Goal: Transaction & Acquisition: Purchase product/service

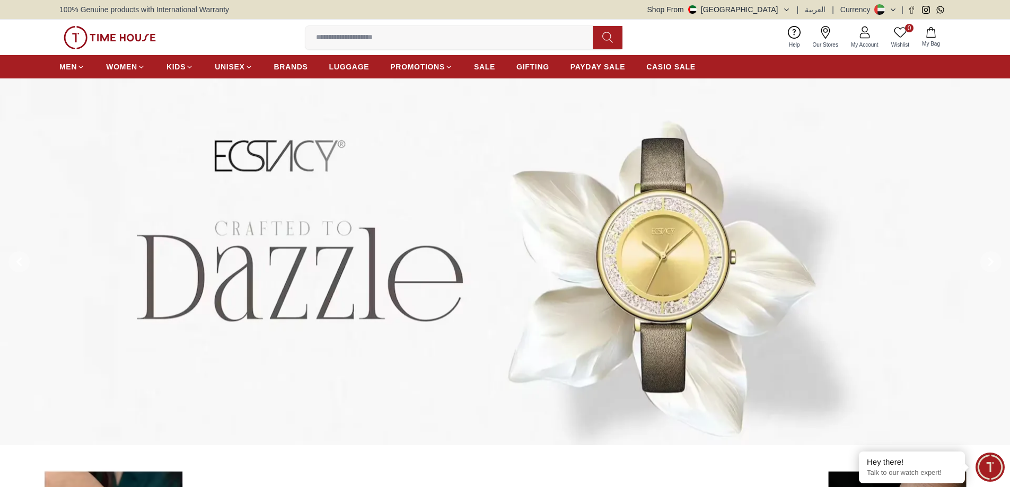
click at [861, 37] on icon at bounding box center [865, 32] width 13 height 13
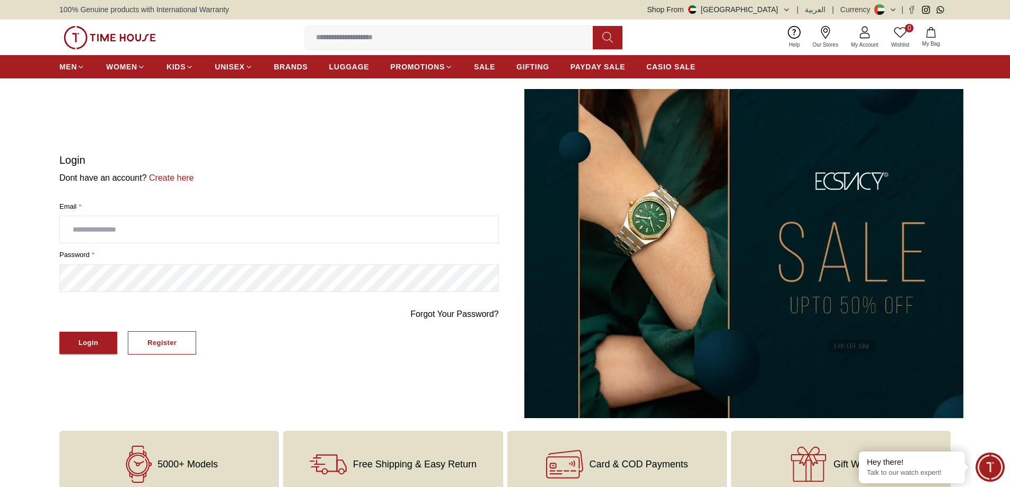
click at [146, 233] on input "text" at bounding box center [279, 229] width 439 height 27
click at [172, 344] on div "Register" at bounding box center [161, 343] width 29 height 12
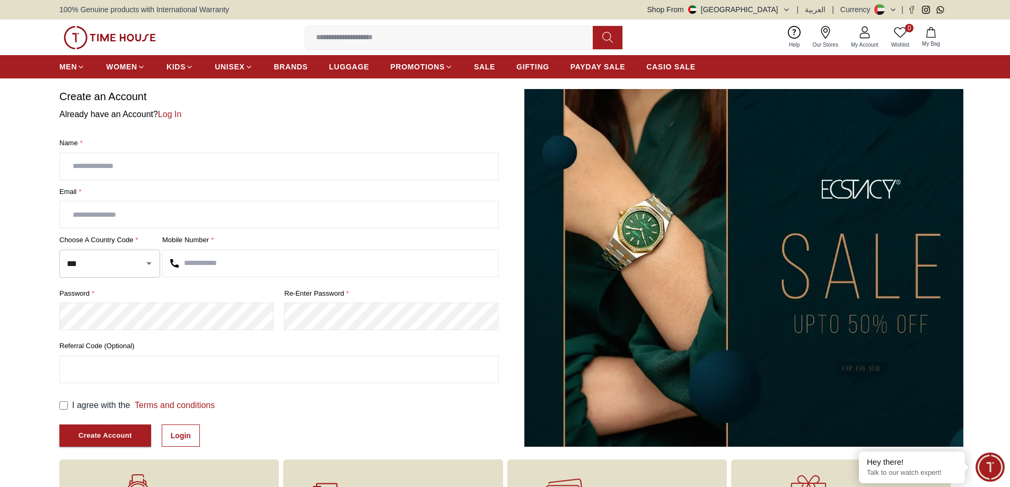
click at [145, 160] on input "text" at bounding box center [279, 166] width 439 height 27
click at [140, 217] on input "text" at bounding box center [279, 215] width 439 height 27
drag, startPoint x: 201, startPoint y: 165, endPoint x: 58, endPoint y: 169, distance: 142.7
click at [58, 169] on section "**********" at bounding box center [505, 268] width 1010 height 358
type input "**********"
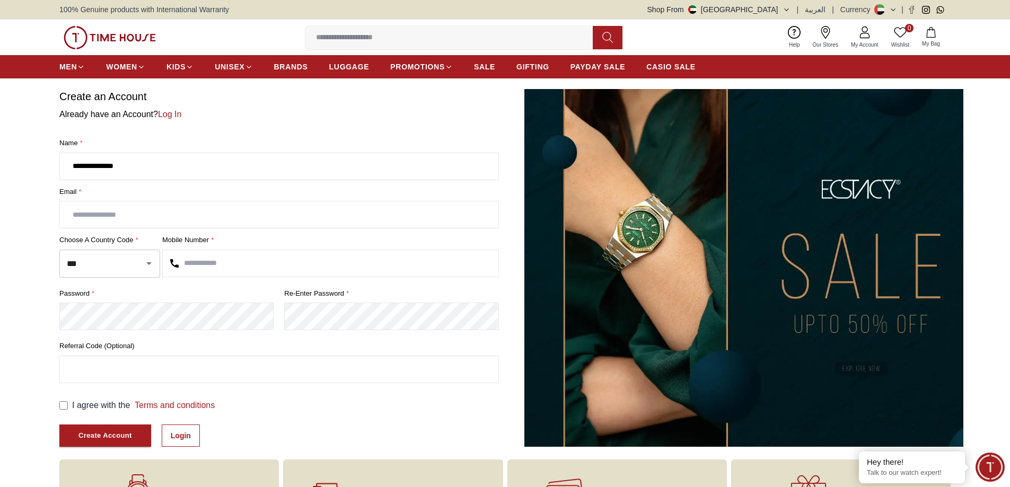
click at [162, 220] on input "text" at bounding box center [279, 215] width 439 height 27
click at [123, 221] on input "text" at bounding box center [279, 215] width 439 height 27
type input "**********"
click at [206, 266] on input "text" at bounding box center [331, 263] width 336 height 27
type input "*********"
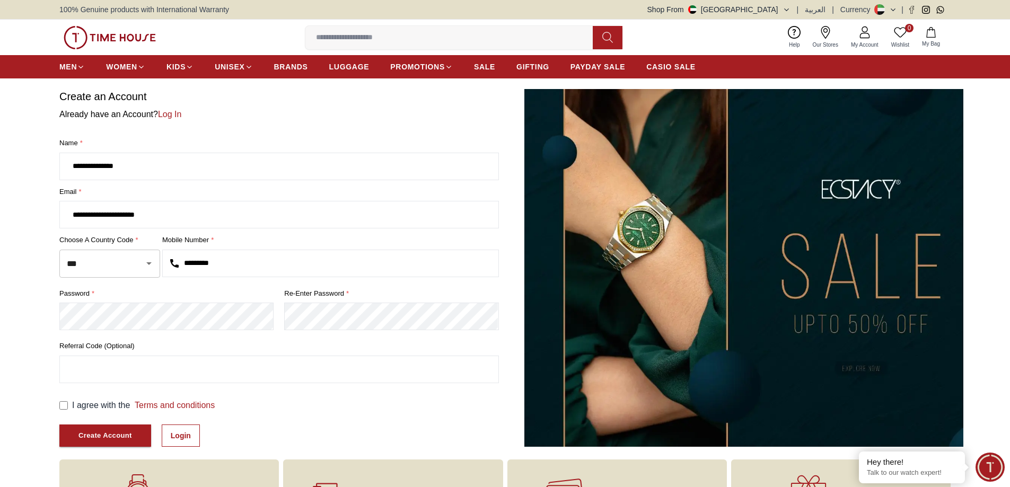
click at [20, 321] on section "**********" at bounding box center [505, 268] width 1010 height 358
click at [105, 405] on label "I agree with the Terms and conditions" at bounding box center [143, 405] width 143 height 13
click at [80, 421] on div "I agree with the Terms and conditions Create Account Login" at bounding box center [279, 423] width 440 height 48
click at [84, 431] on div "Create Account" at bounding box center [105, 436] width 54 height 12
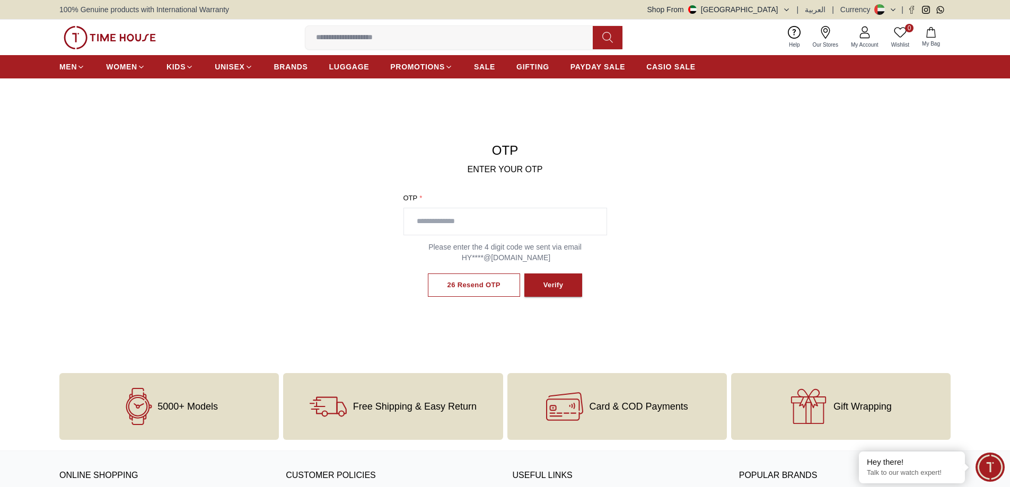
click at [482, 223] on input "text" at bounding box center [505, 221] width 203 height 27
type input "****"
click at [546, 288] on div "Verify" at bounding box center [548, 285] width 20 height 12
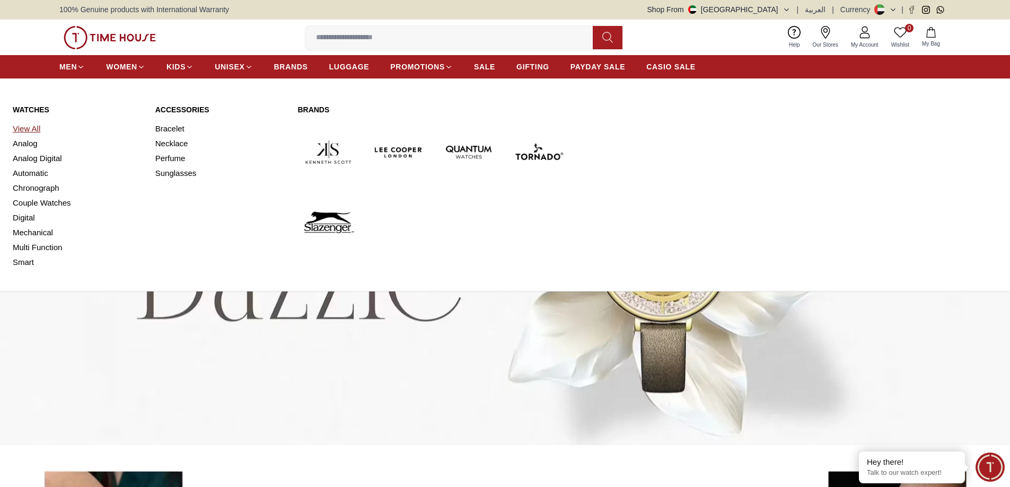
click at [36, 126] on link "View All" at bounding box center [78, 128] width 130 height 15
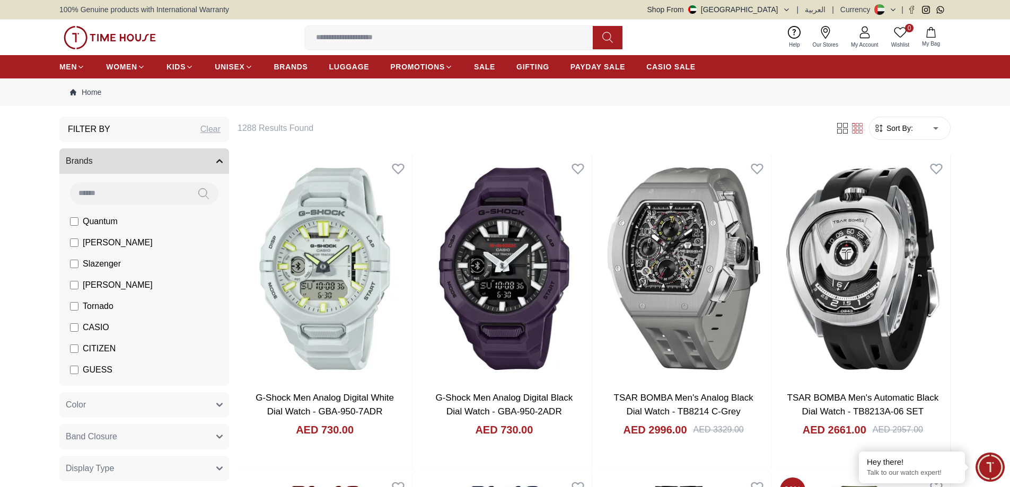
click at [106, 244] on span "[PERSON_NAME]" at bounding box center [118, 243] width 70 height 13
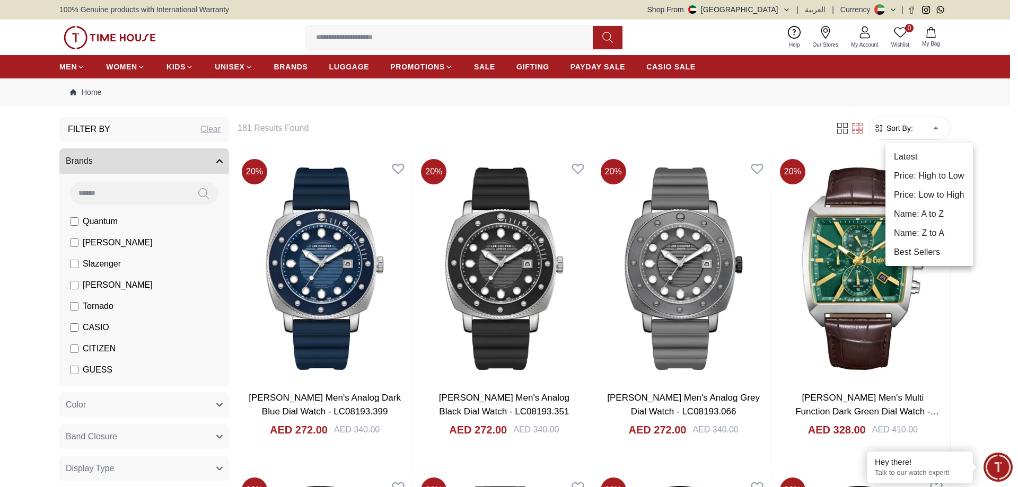
click at [920, 194] on li "Price: Low to High" at bounding box center [930, 195] width 88 height 19
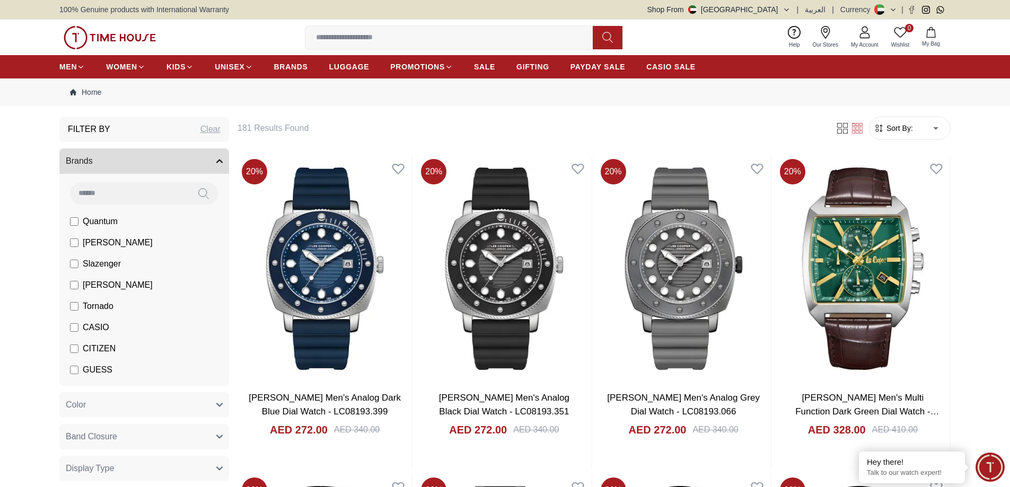
type input "*"
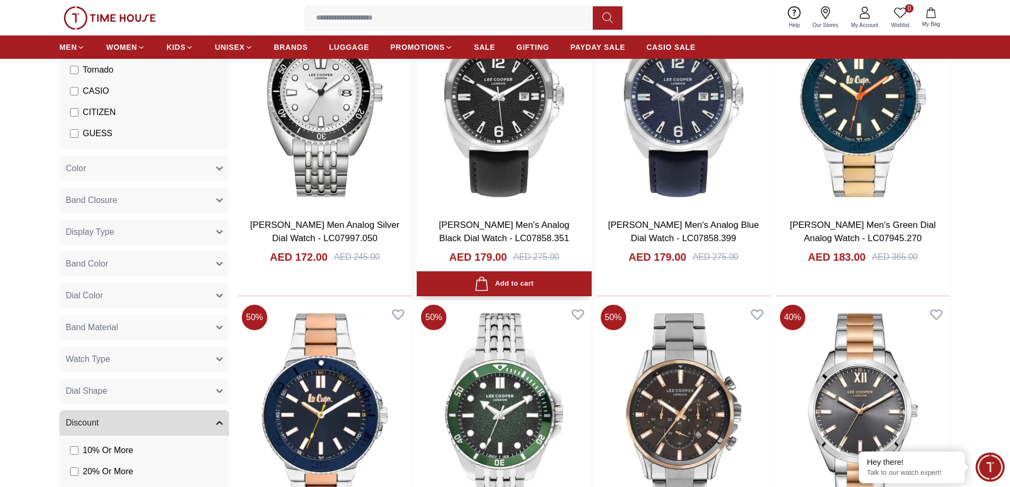
scroll to position [1237, 0]
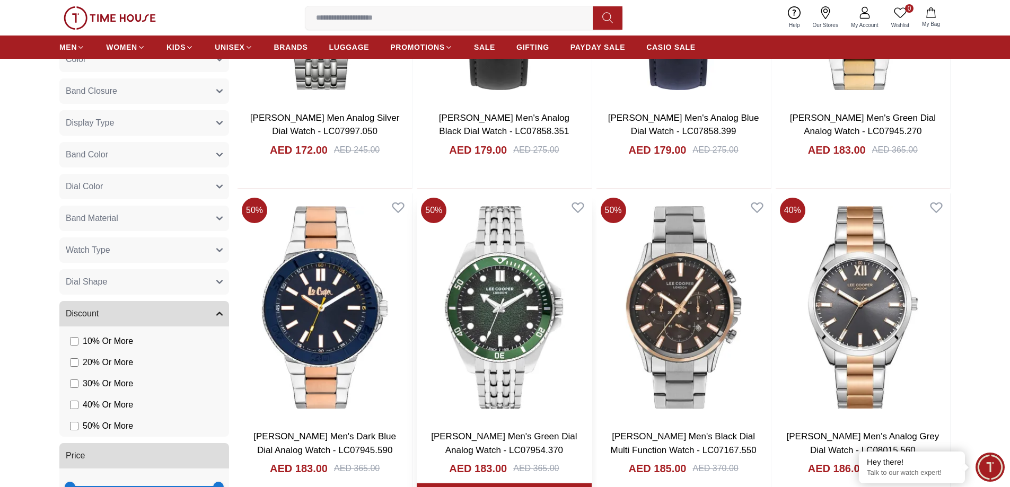
scroll to position [1326, 0]
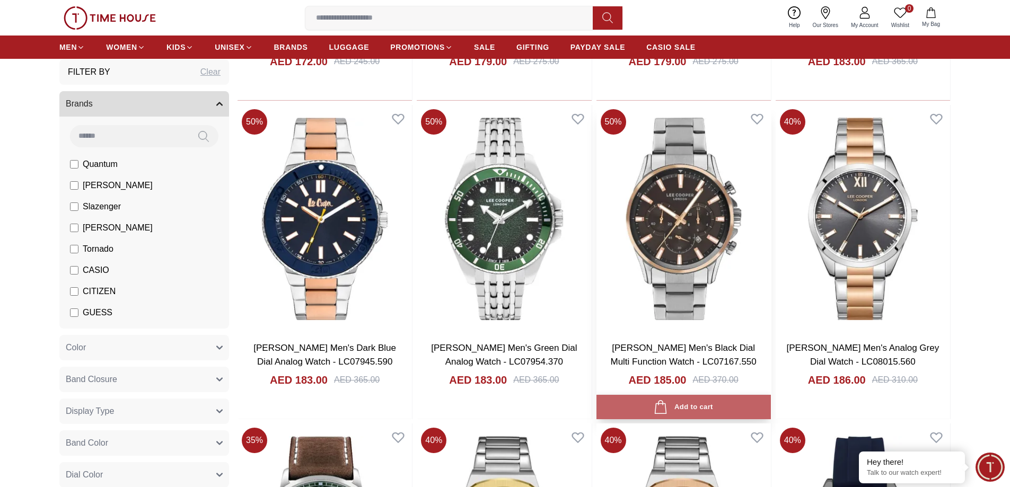
click at [680, 402] on div "Add to cart" at bounding box center [683, 407] width 59 height 14
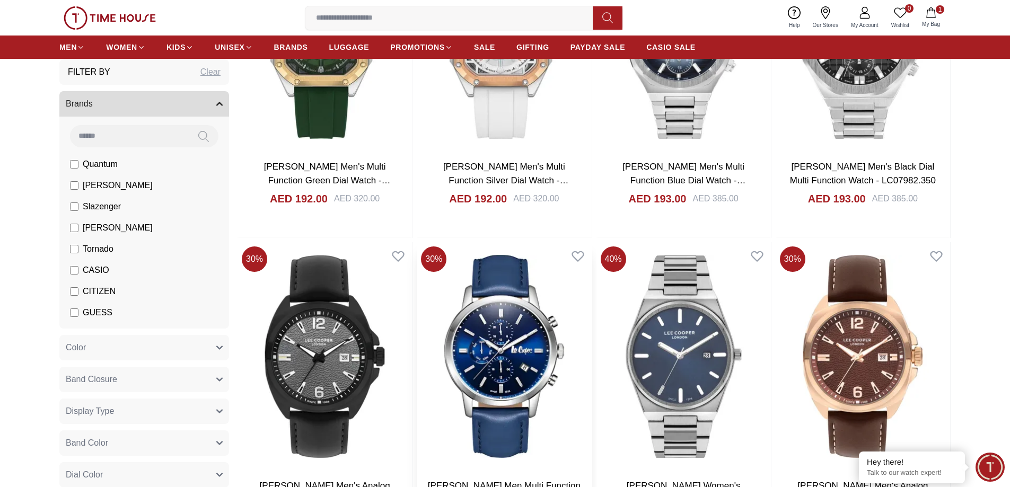
scroll to position [2298, 0]
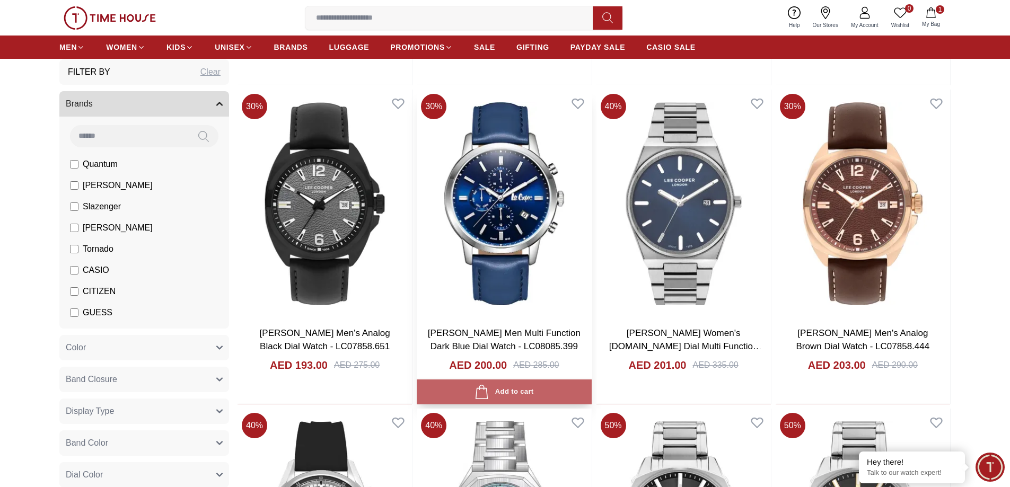
click at [484, 393] on icon "button" at bounding box center [482, 392] width 14 height 14
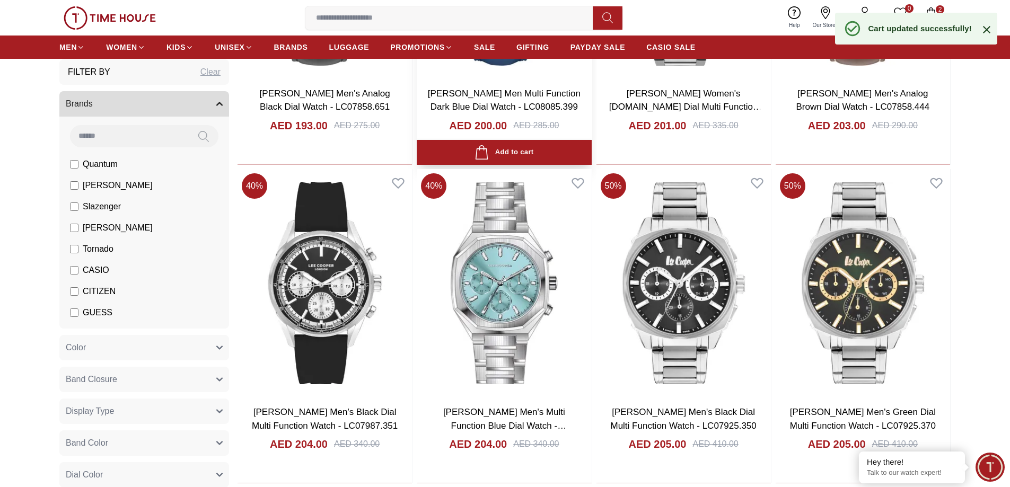
scroll to position [2563, 0]
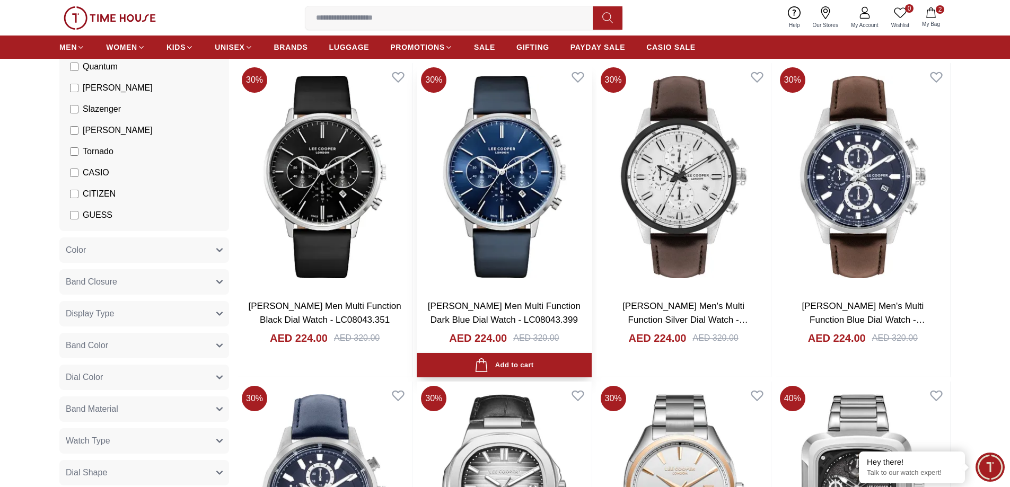
scroll to position [4243, 0]
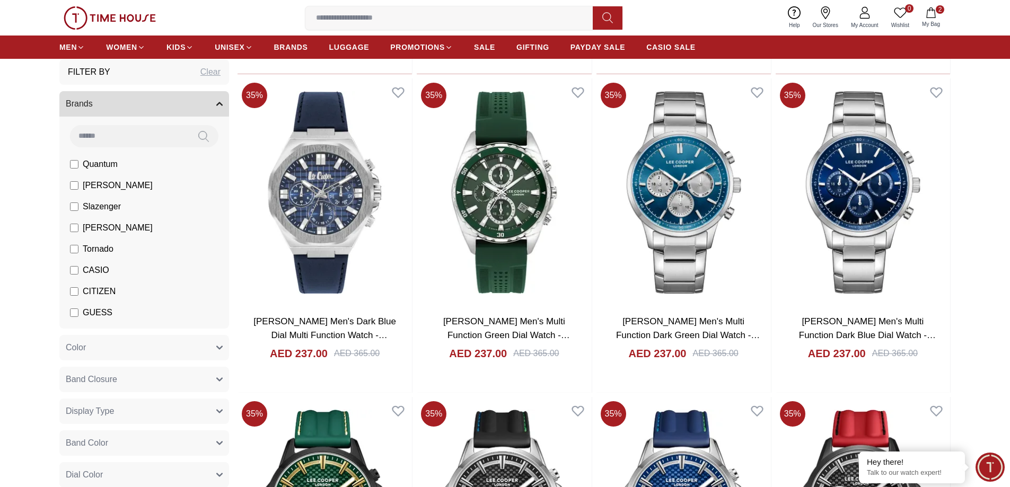
scroll to position [4861, 0]
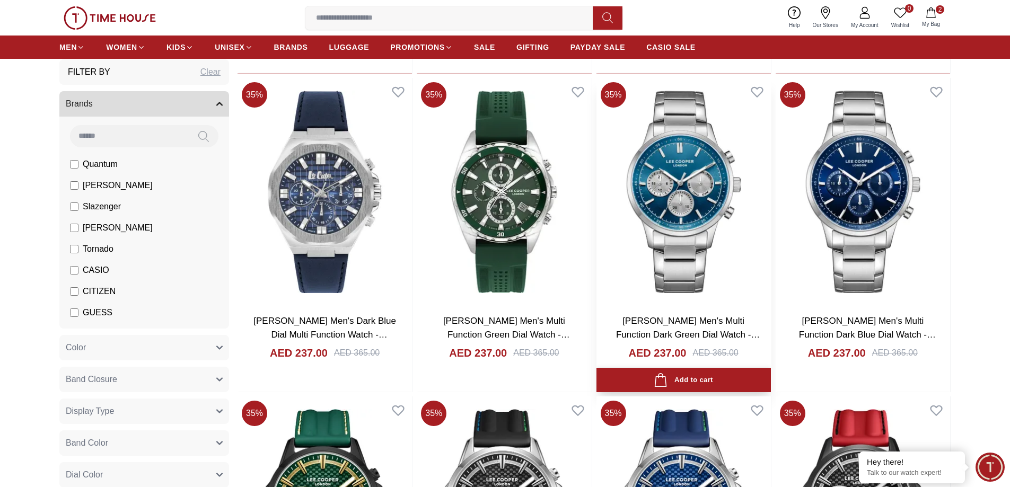
click at [680, 378] on div "Add to cart" at bounding box center [683, 380] width 59 height 14
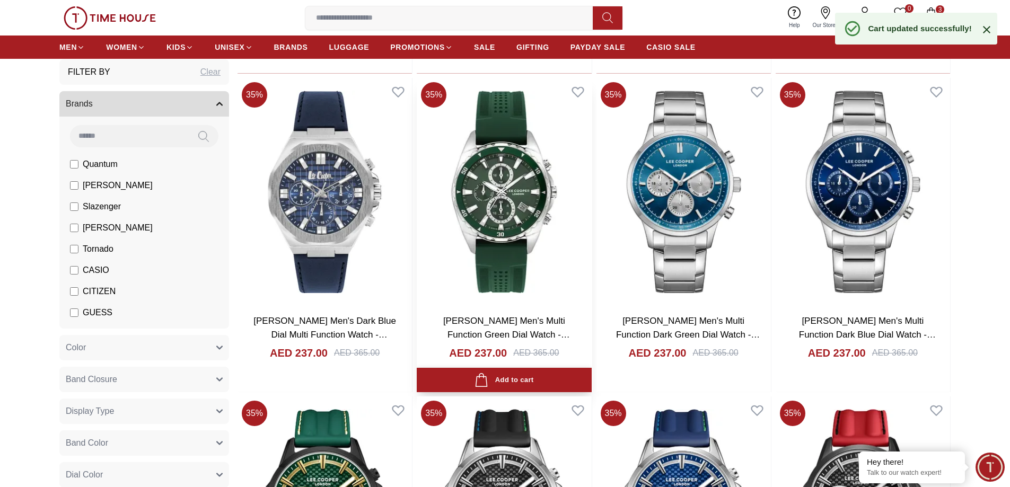
click at [512, 380] on div "Add to cart" at bounding box center [504, 380] width 59 height 14
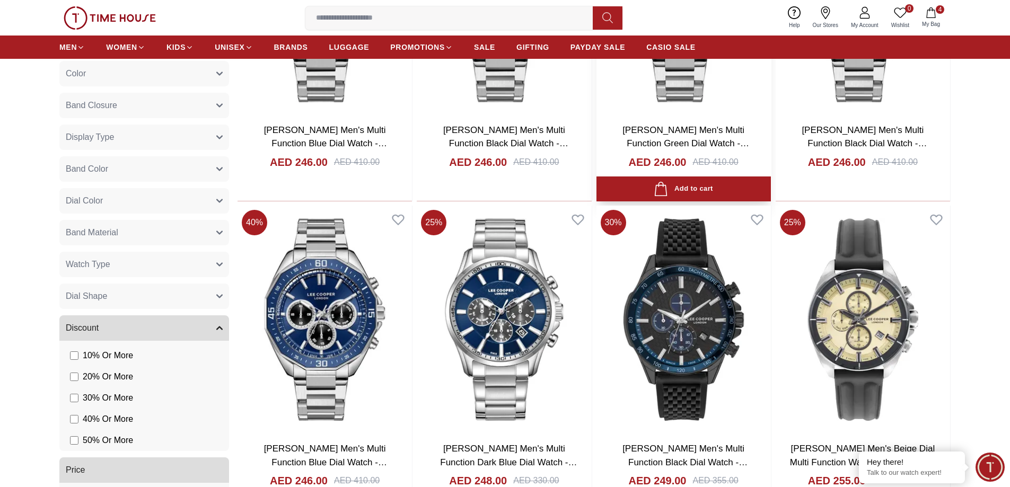
scroll to position [6010, 0]
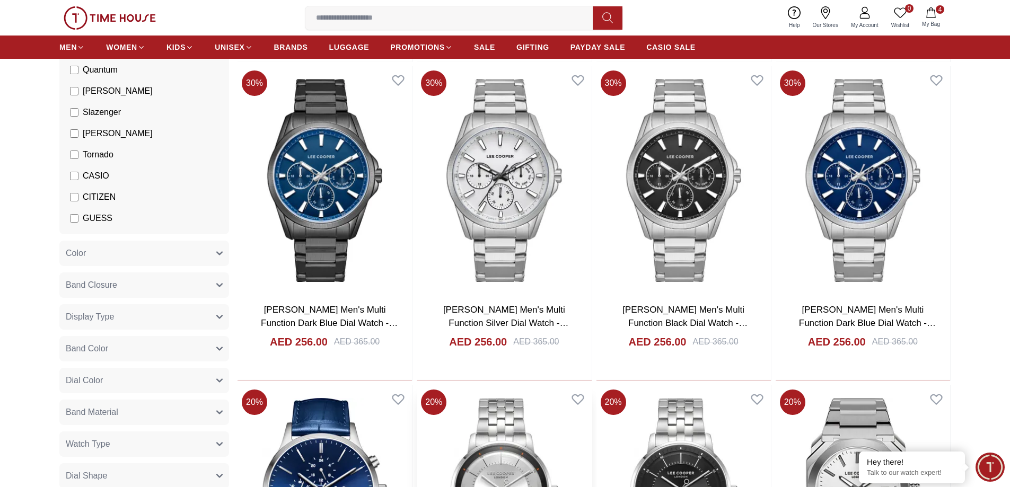
scroll to position [7515, 0]
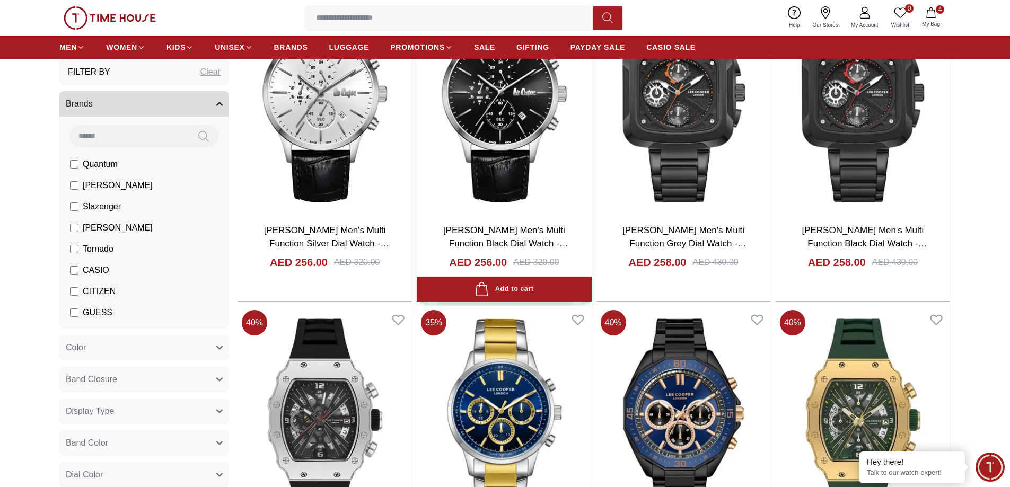
scroll to position [8220, 0]
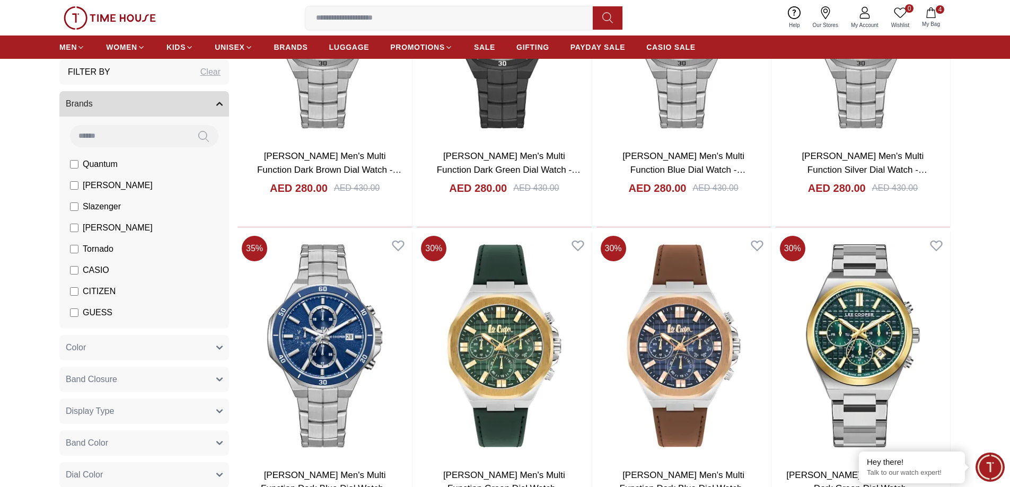
scroll to position [9899, 0]
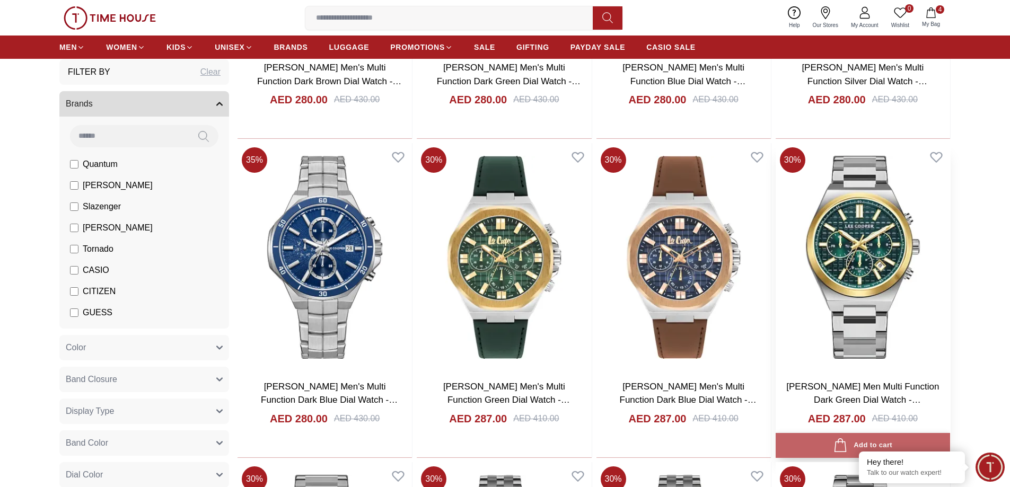
click at [845, 445] on icon "button" at bounding box center [841, 446] width 12 height 14
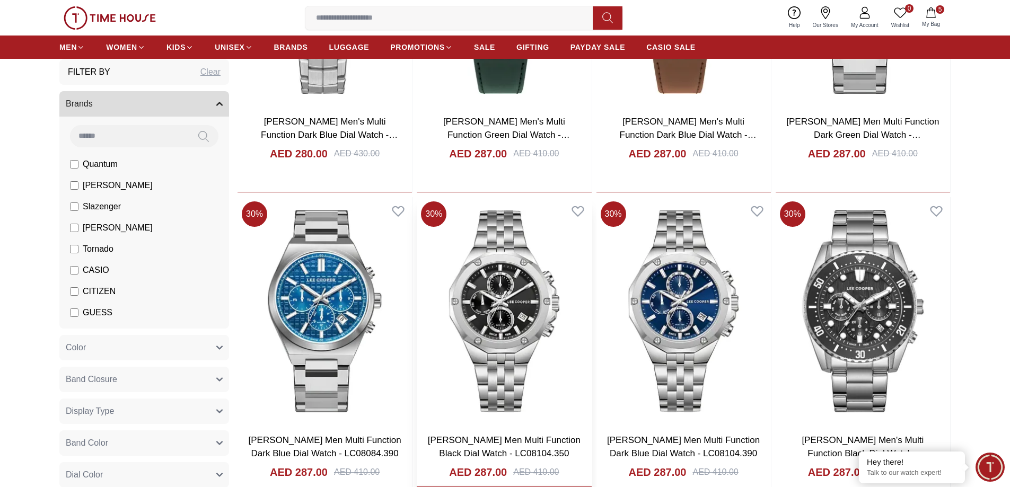
scroll to position [10253, 0]
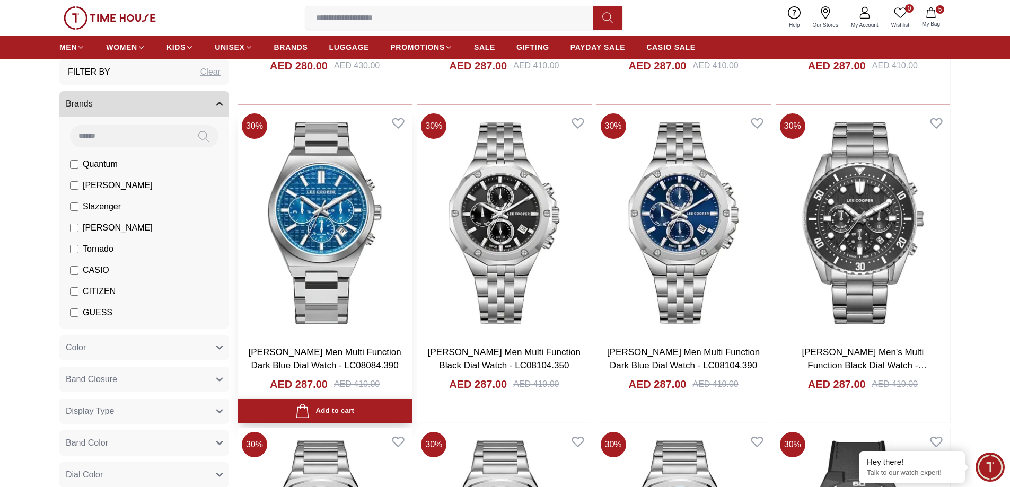
click at [328, 413] on div "Add to cart" at bounding box center [324, 411] width 59 height 14
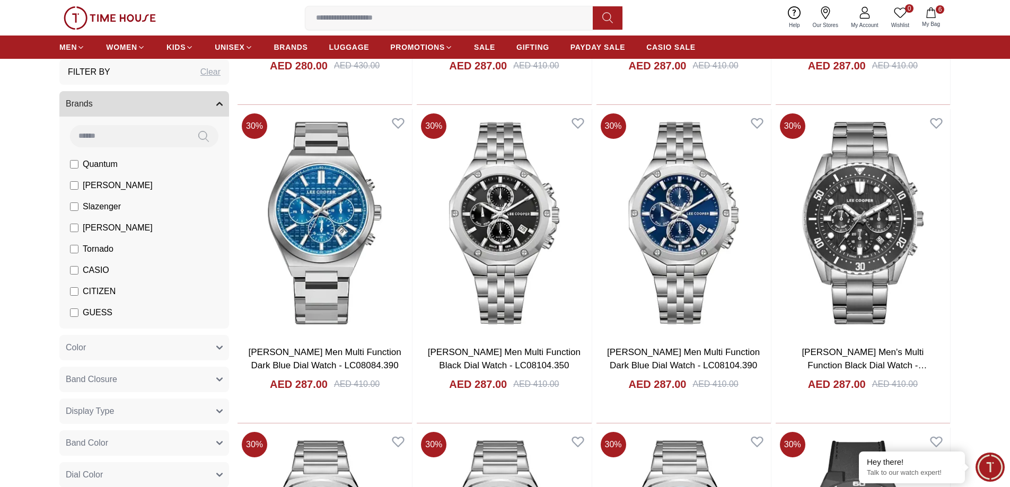
click at [89, 185] on span "[PERSON_NAME]" at bounding box center [118, 185] width 70 height 13
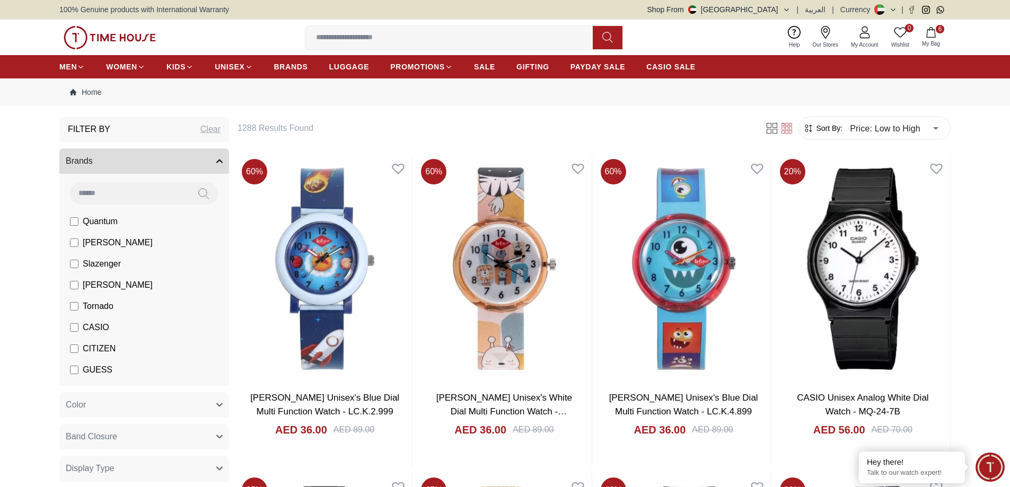
click at [93, 322] on span "CASIO" at bounding box center [96, 327] width 27 height 13
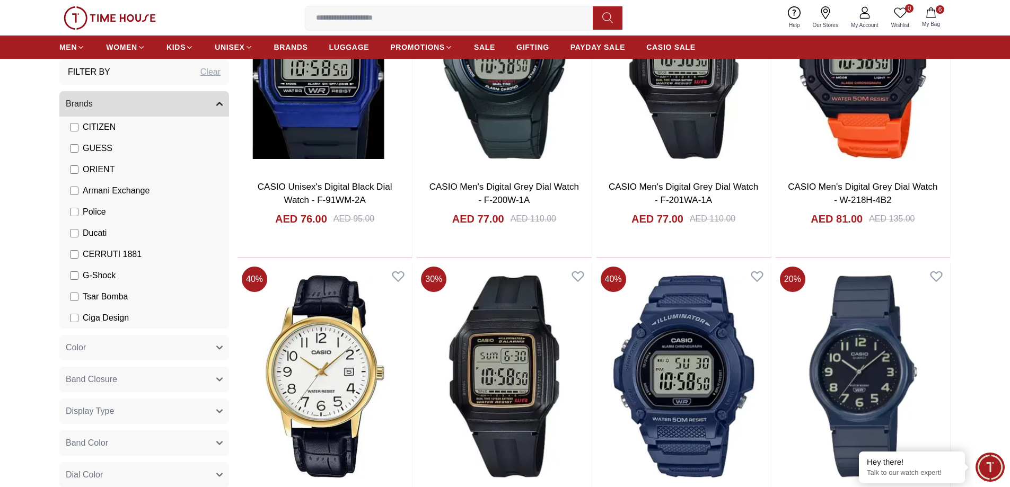
scroll to position [354, 0]
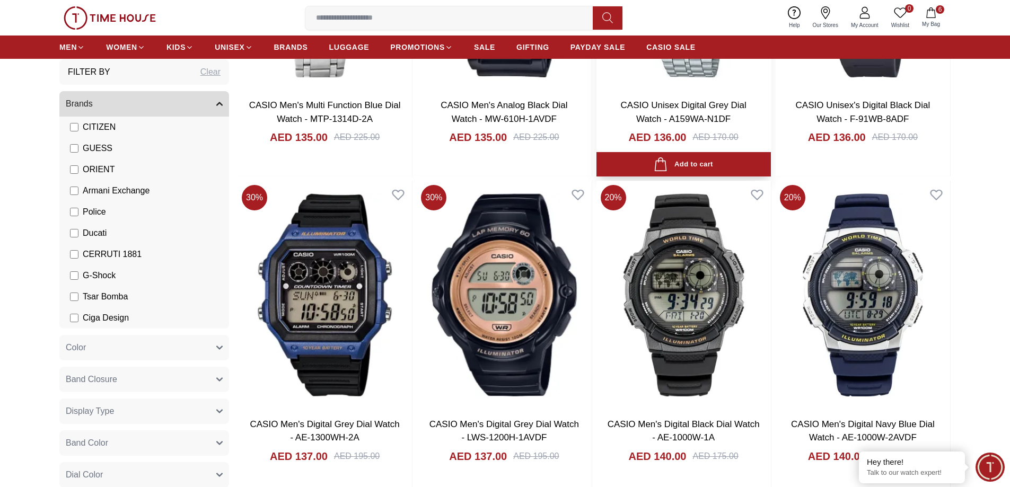
scroll to position [5234, 0]
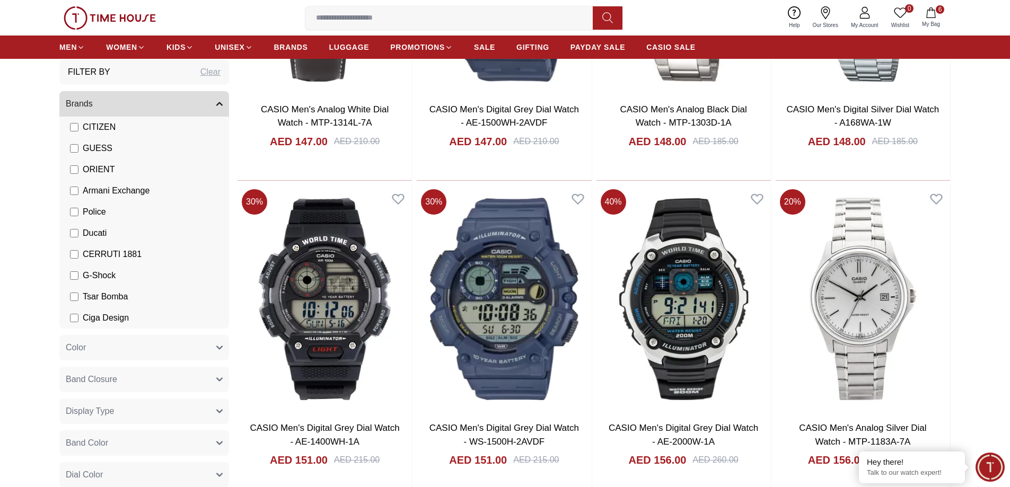
scroll to position [7002, 0]
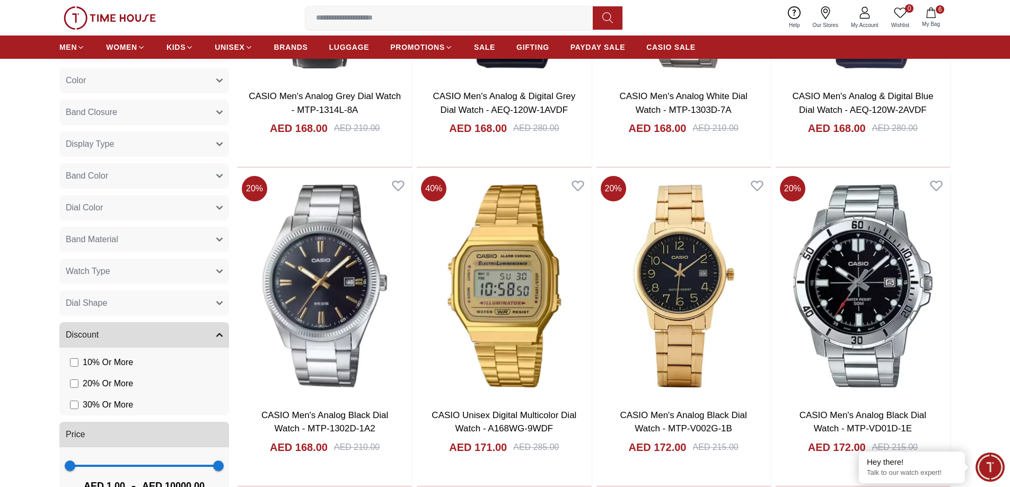
scroll to position [9388, 0]
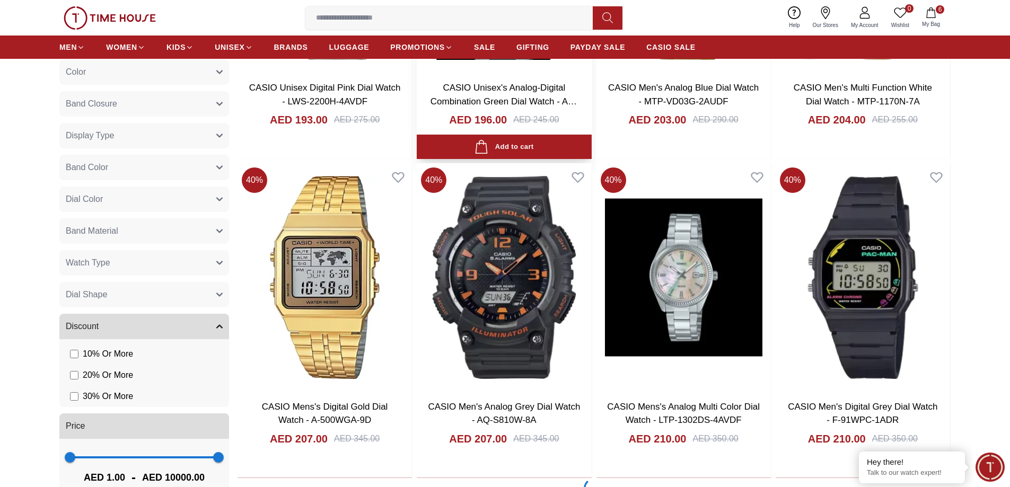
scroll to position [10891, 0]
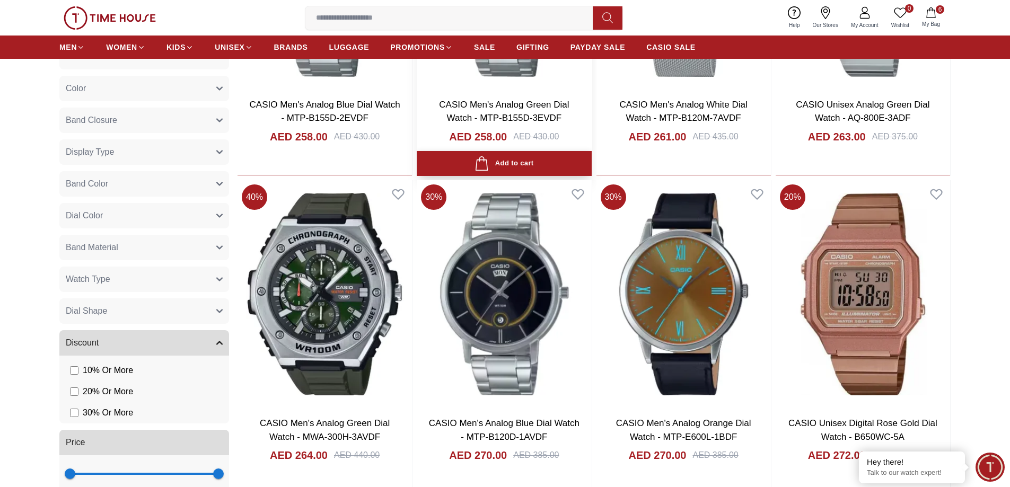
scroll to position [14073, 0]
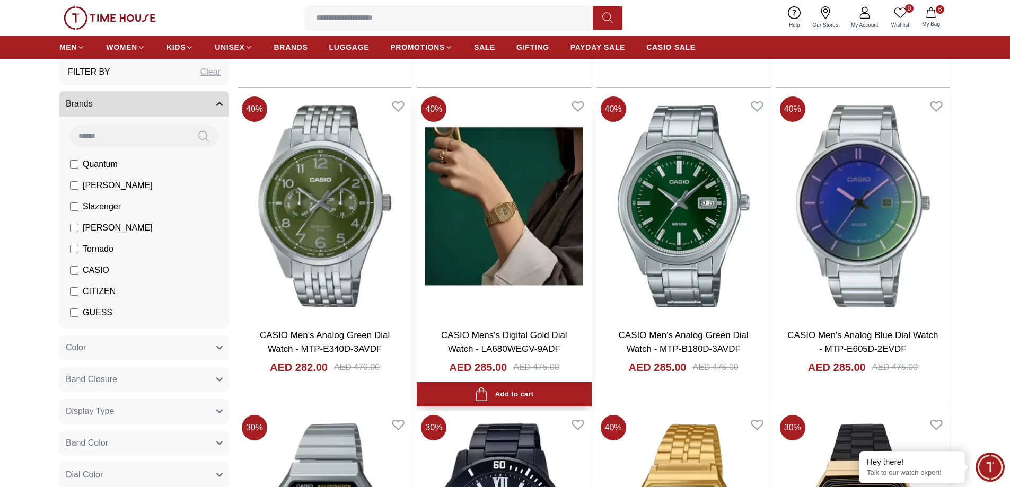
scroll to position [15398, 0]
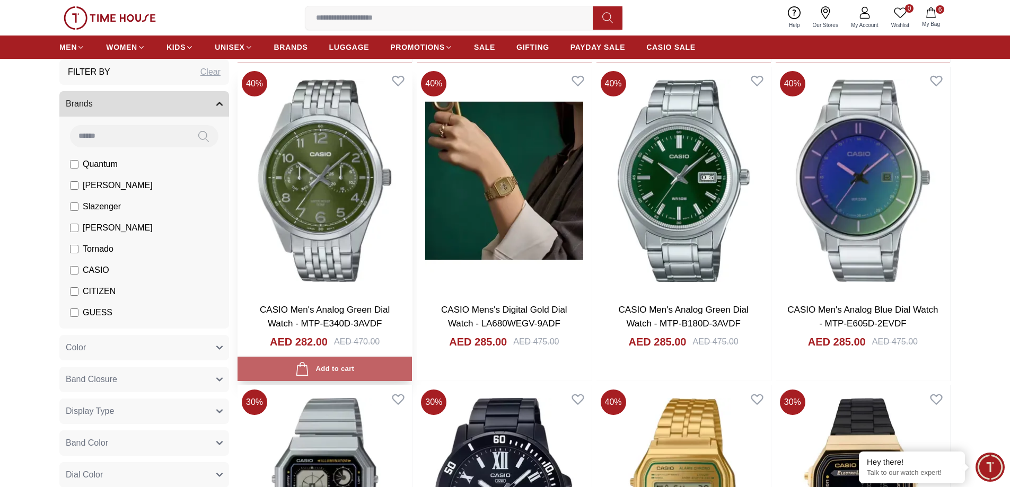
drag, startPoint x: 319, startPoint y: 364, endPoint x: 326, endPoint y: 355, distance: 11.3
click at [319, 365] on div "Add to cart" at bounding box center [324, 369] width 59 height 14
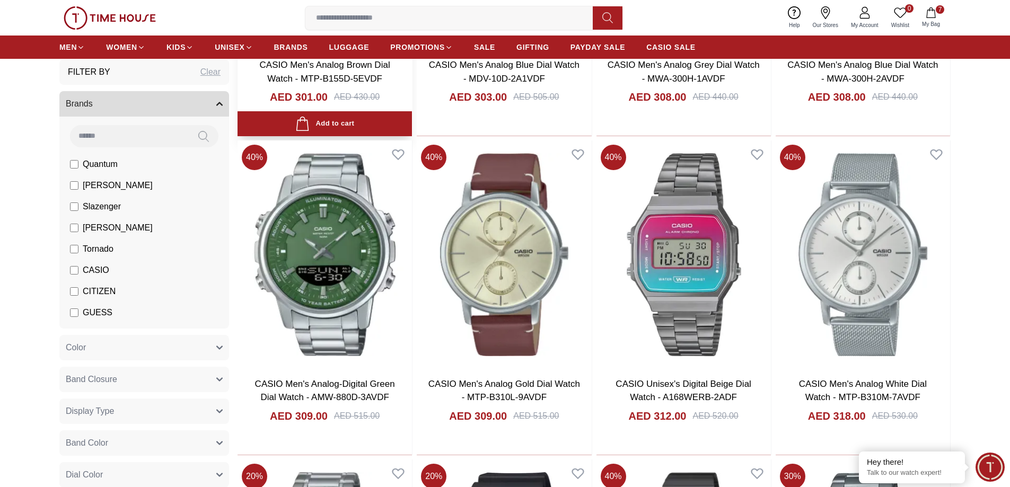
scroll to position [16282, 0]
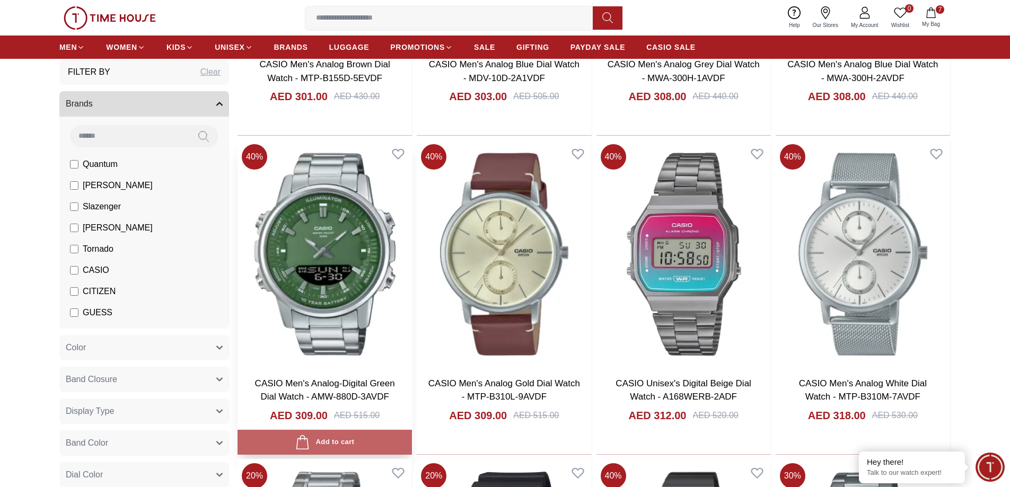
click at [344, 441] on div "Add to cart" at bounding box center [324, 442] width 59 height 14
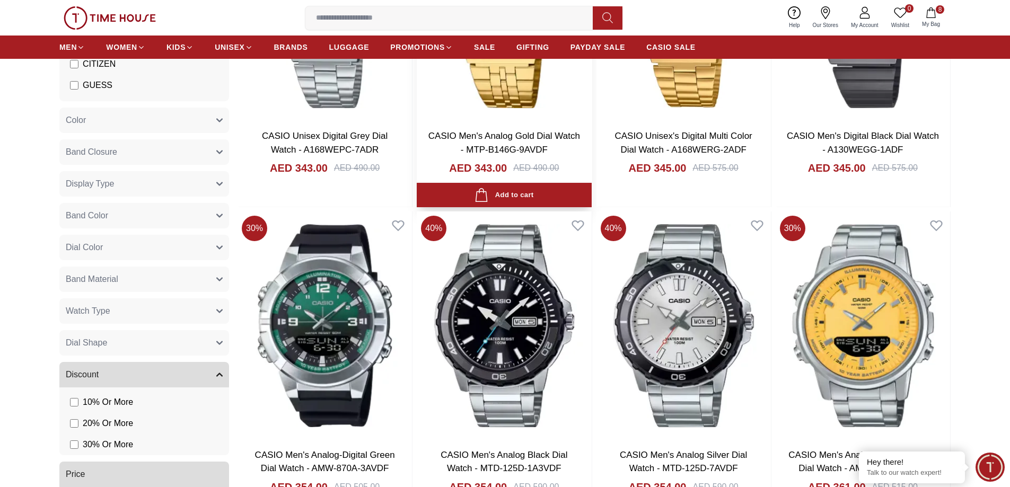
scroll to position [17231, 0]
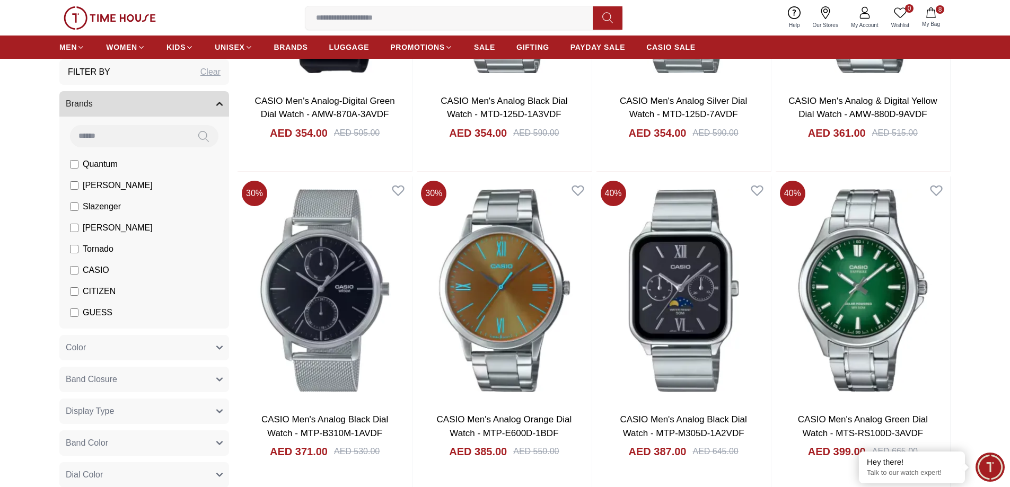
scroll to position [17461, 0]
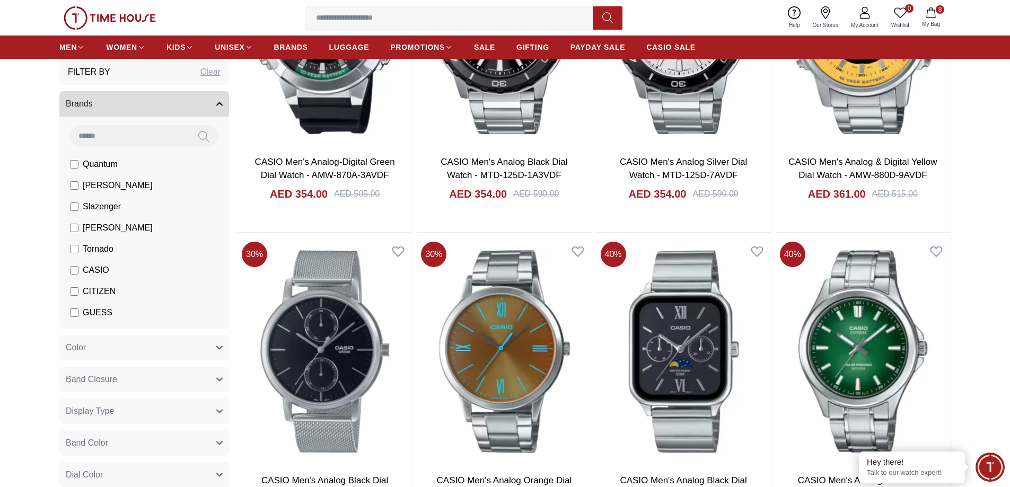
click at [95, 270] on span "CASIO" at bounding box center [96, 270] width 27 height 13
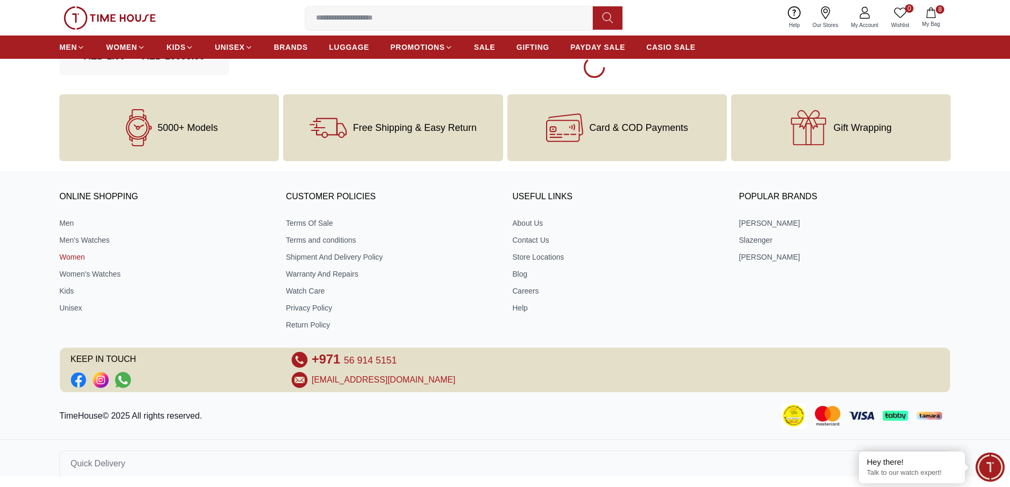
scroll to position [3286, 0]
click at [298, 50] on span "BRANDS" at bounding box center [291, 47] width 34 height 11
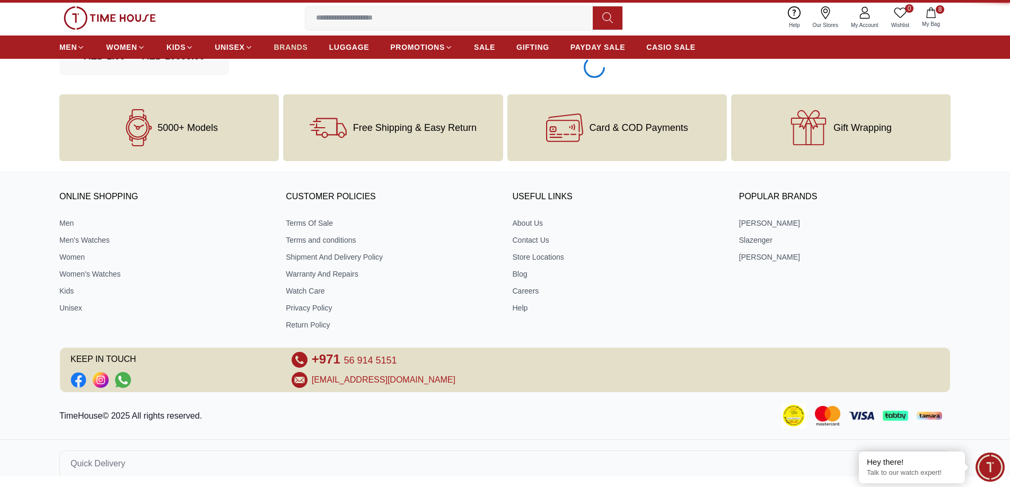
scroll to position [3286, 0]
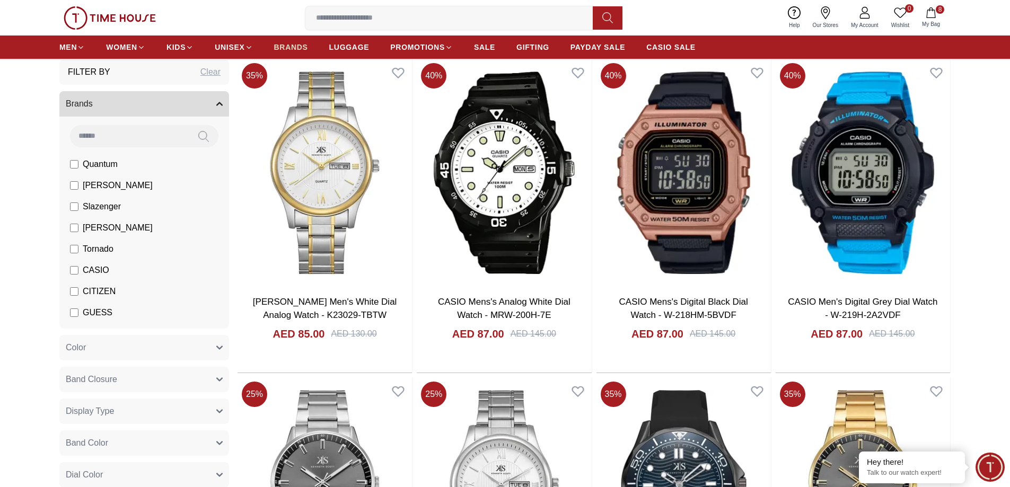
click at [294, 46] on span "BRANDS" at bounding box center [291, 47] width 34 height 11
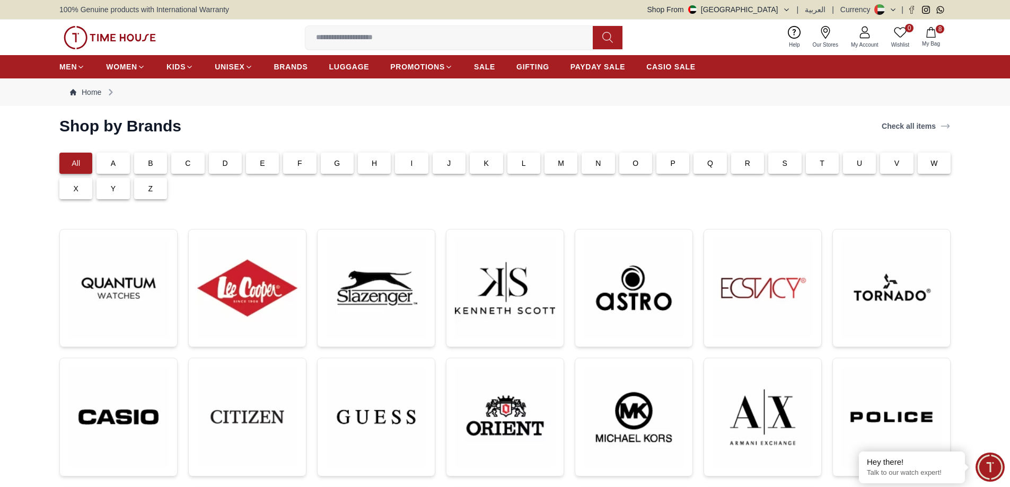
click at [810, 168] on div "T" at bounding box center [822, 163] width 33 height 21
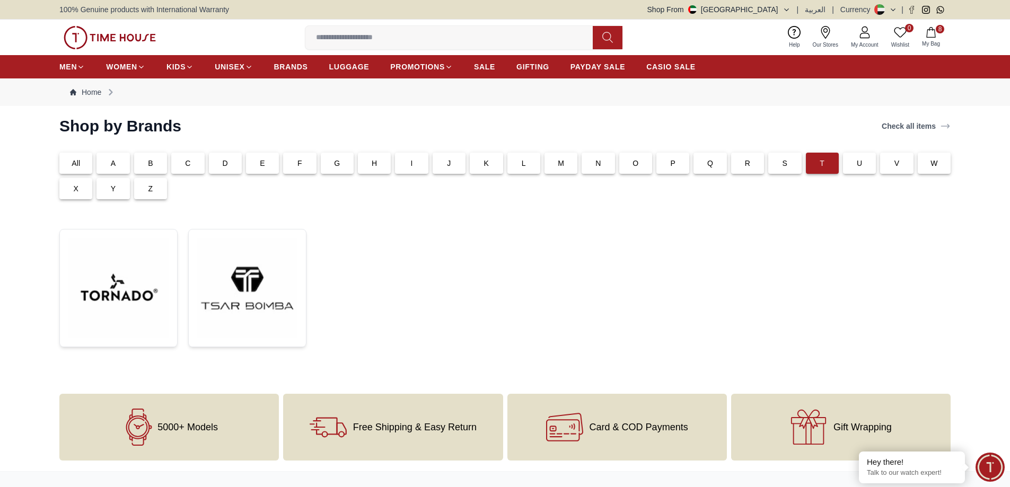
click at [66, 162] on div "All" at bounding box center [75, 163] width 33 height 21
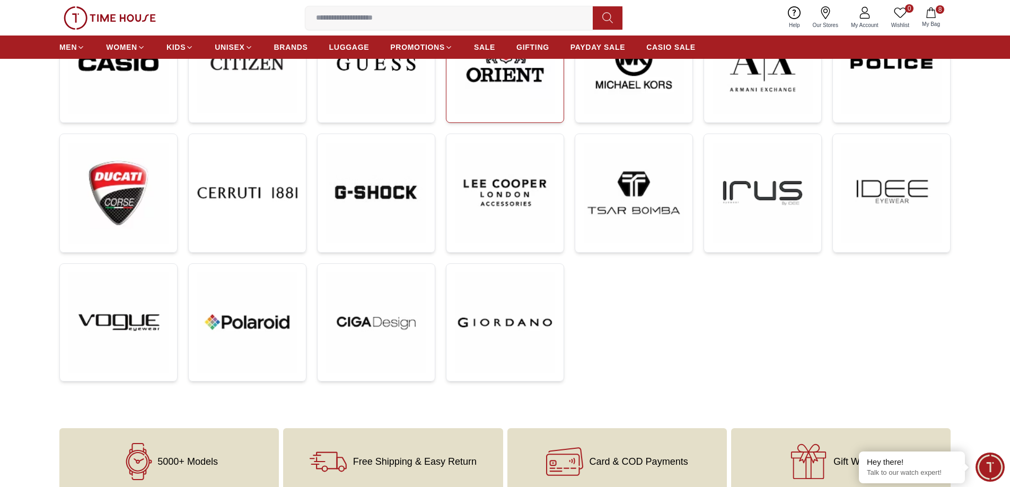
scroll to position [265, 0]
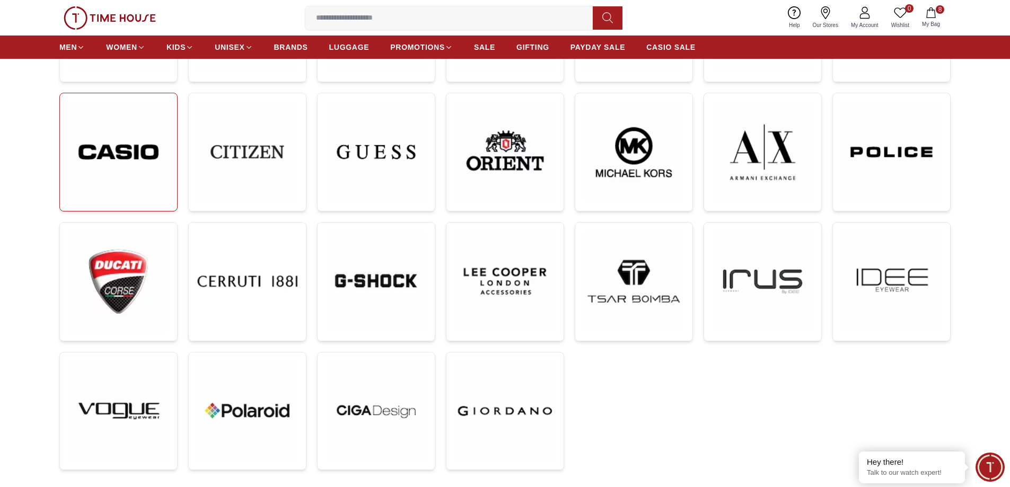
click at [143, 188] on img at bounding box center [118, 152] width 100 height 101
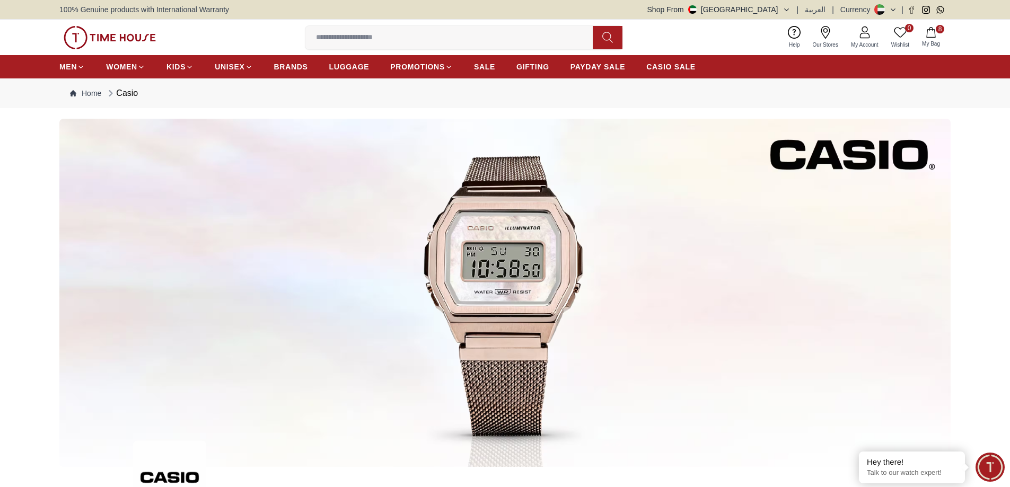
click at [935, 43] on span "My Bag" at bounding box center [931, 44] width 27 height 8
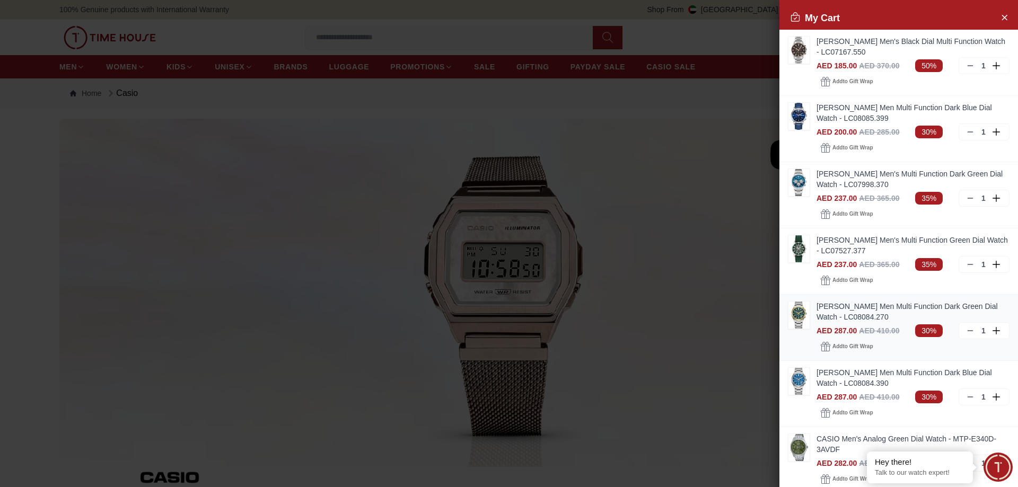
click at [828, 308] on link "LEE COOPER Men Multi Function Dark Green Dial Watch - LC08084.270" at bounding box center [913, 311] width 193 height 21
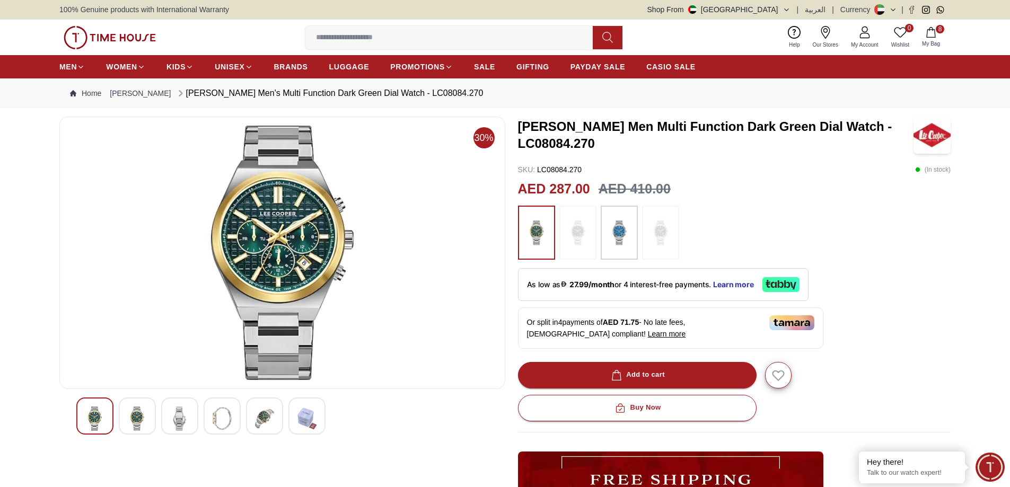
click at [262, 421] on img at bounding box center [264, 419] width 19 height 24
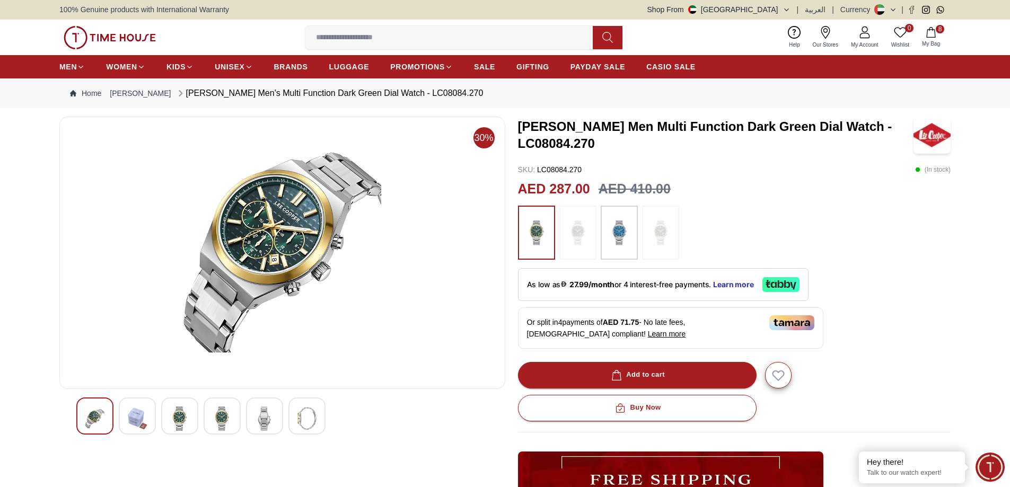
click at [214, 421] on img at bounding box center [222, 419] width 19 height 24
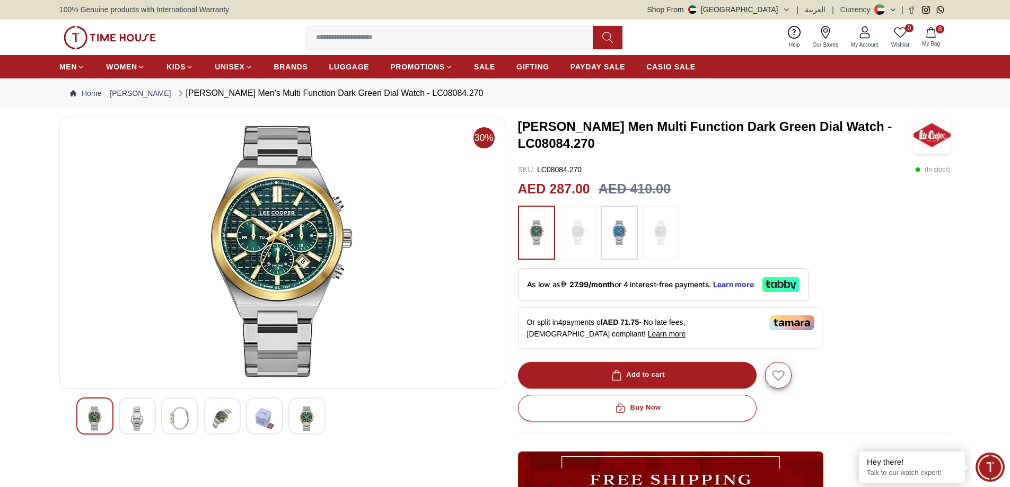
click at [144, 419] on img at bounding box center [137, 419] width 19 height 24
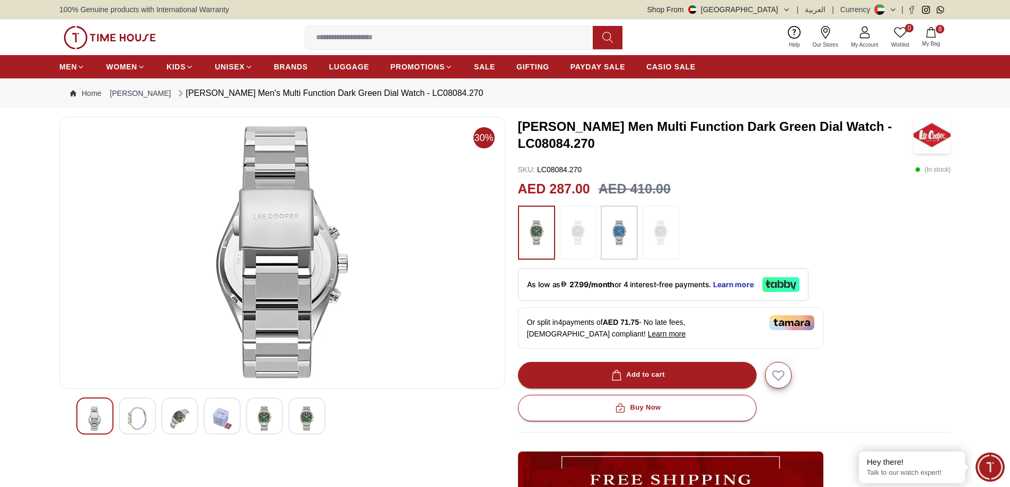
click at [158, 419] on div at bounding box center [282, 416] width 412 height 37
click at [172, 419] on img at bounding box center [179, 419] width 19 height 24
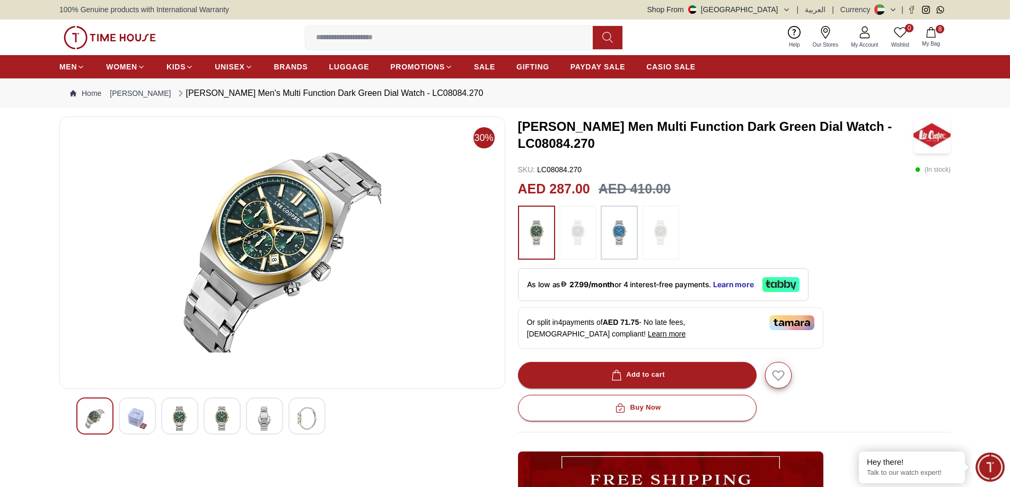
click at [194, 419] on div at bounding box center [179, 416] width 37 height 37
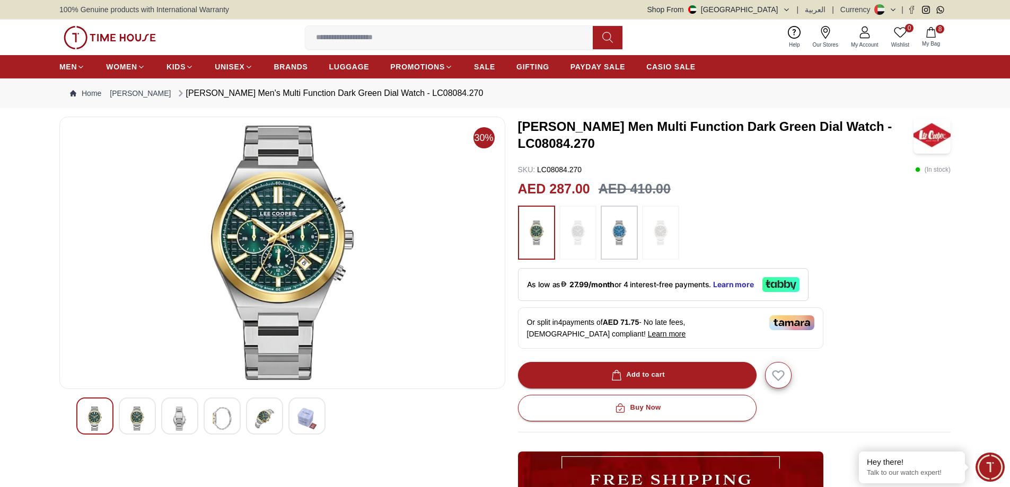
click at [214, 421] on img at bounding box center [222, 419] width 19 height 24
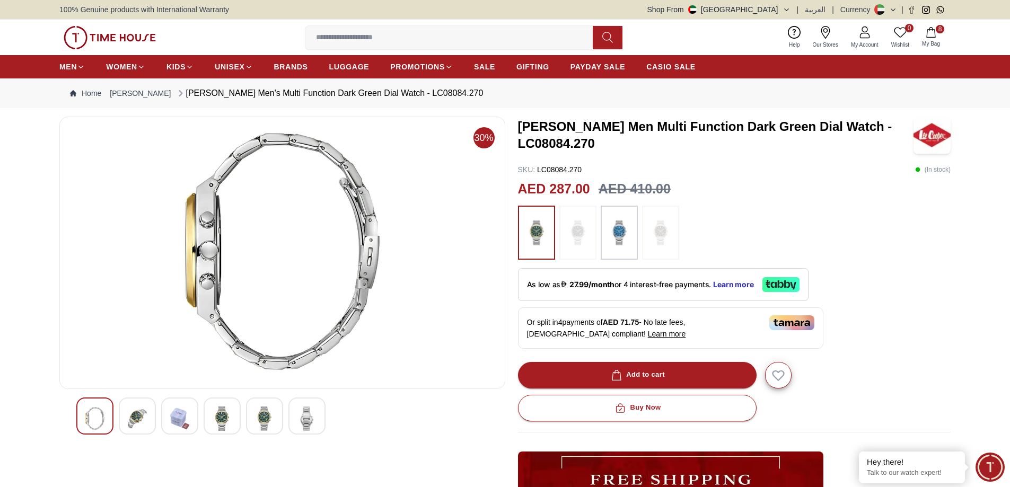
click at [225, 421] on img at bounding box center [222, 419] width 19 height 24
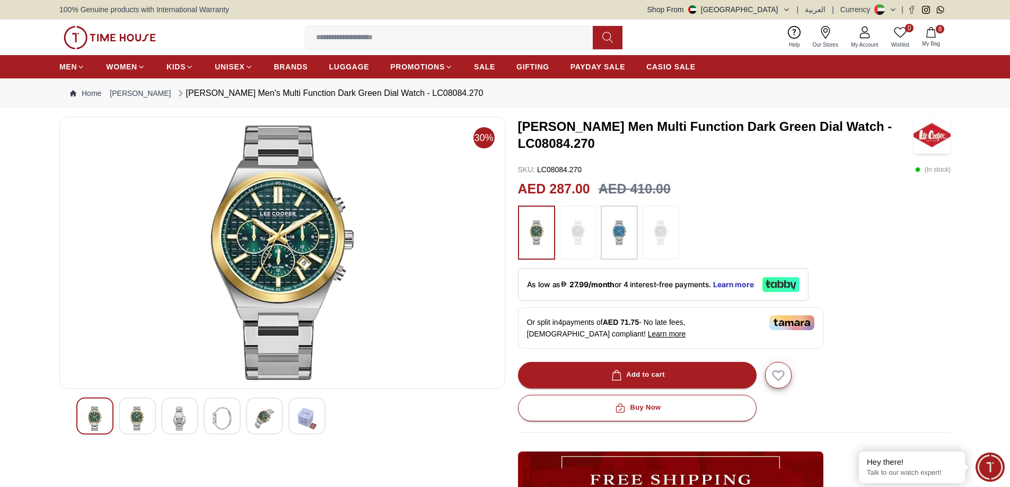
click at [250, 421] on div at bounding box center [264, 416] width 37 height 37
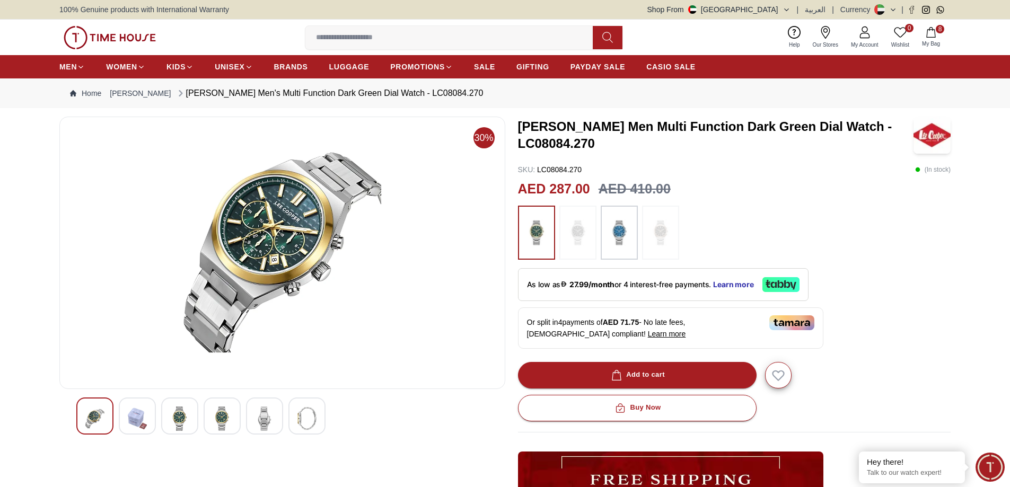
click at [265, 421] on img at bounding box center [264, 419] width 19 height 24
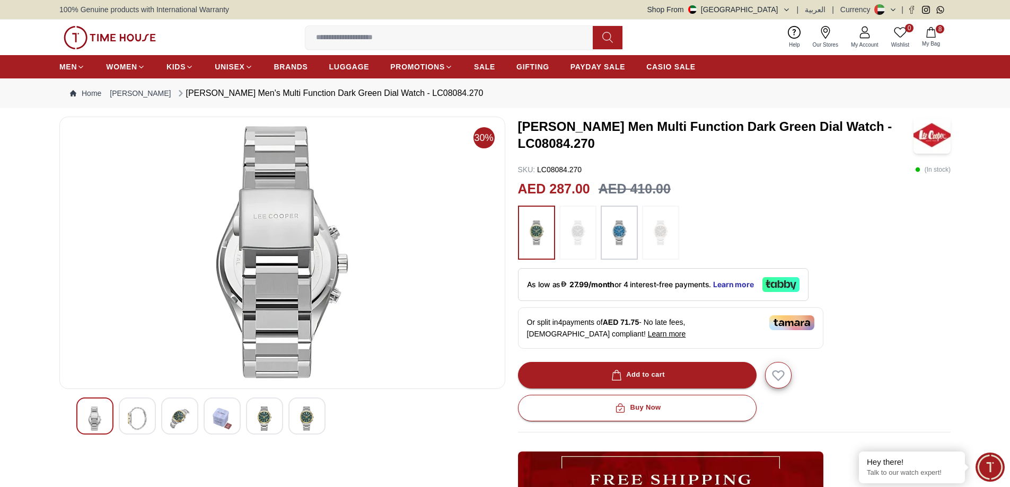
click at [291, 419] on div at bounding box center [306, 416] width 37 height 37
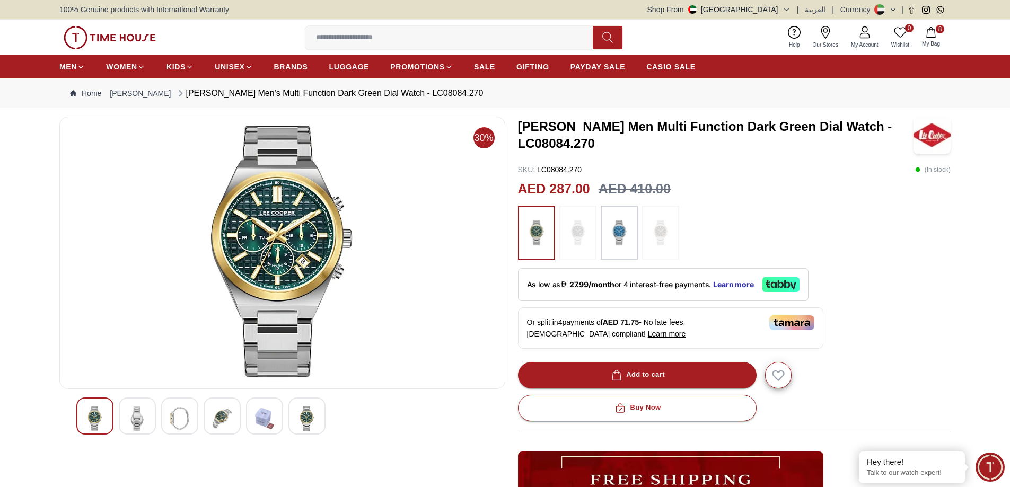
click at [306, 419] on img at bounding box center [307, 419] width 19 height 24
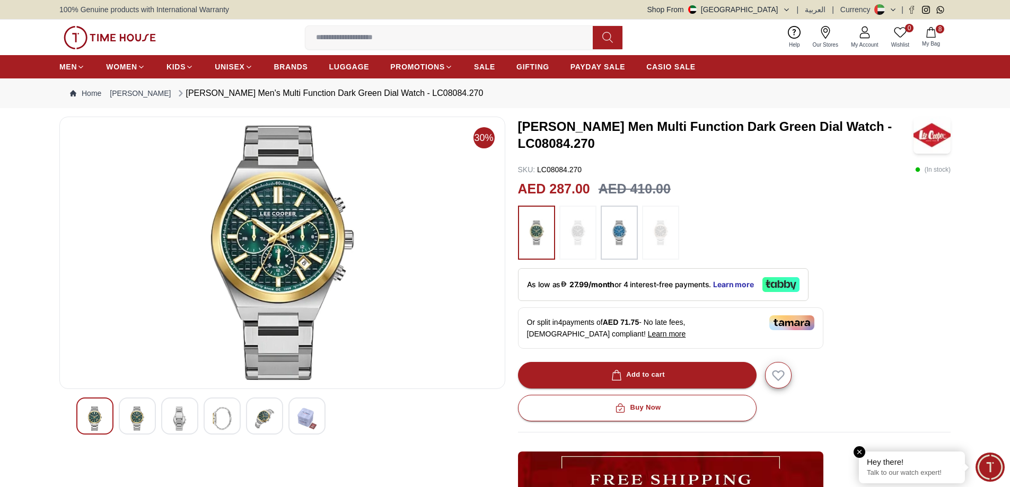
click at [923, 468] on div "Hey there! Talk to our watch expert!" at bounding box center [912, 468] width 106 height 32
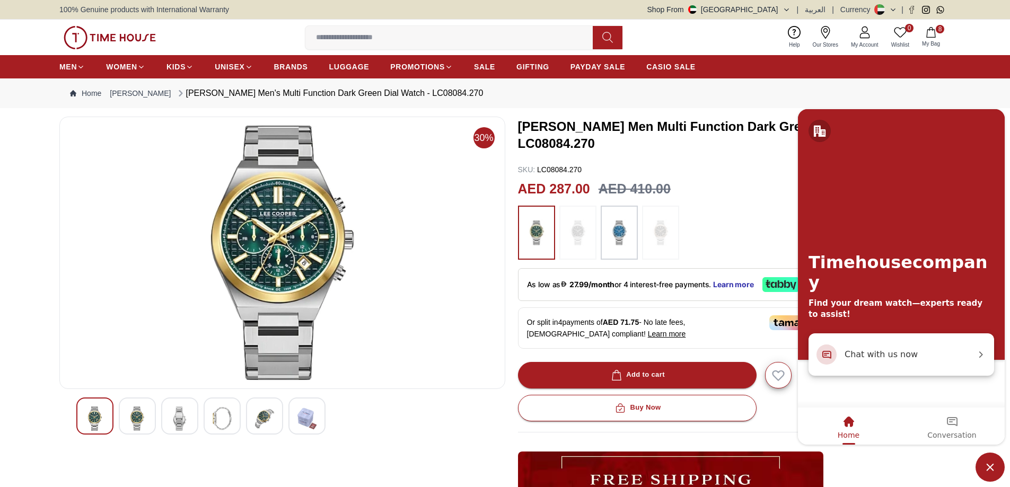
click at [880, 354] on span "Chat with us now" at bounding box center [910, 354] width 131 height 14
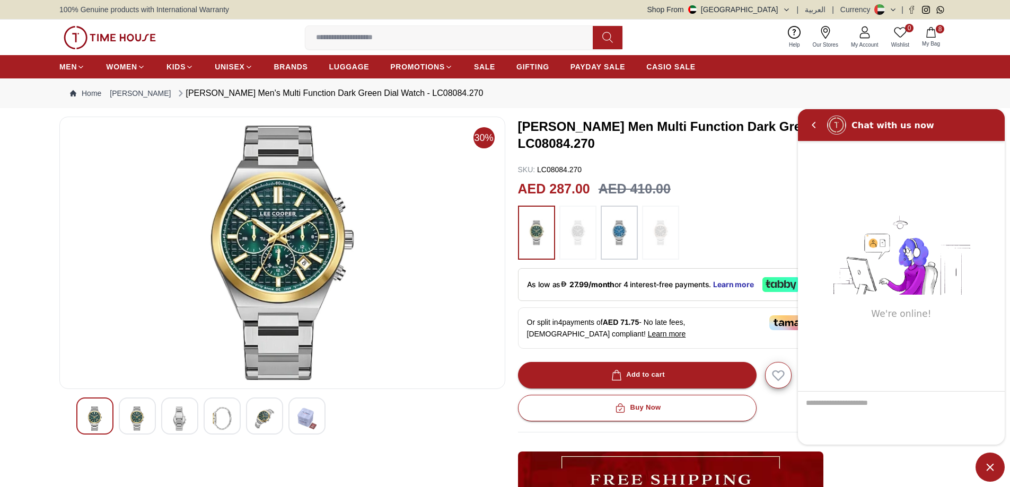
click at [865, 408] on textarea "We are here to help you" at bounding box center [901, 417] width 207 height 53
type textarea "**"
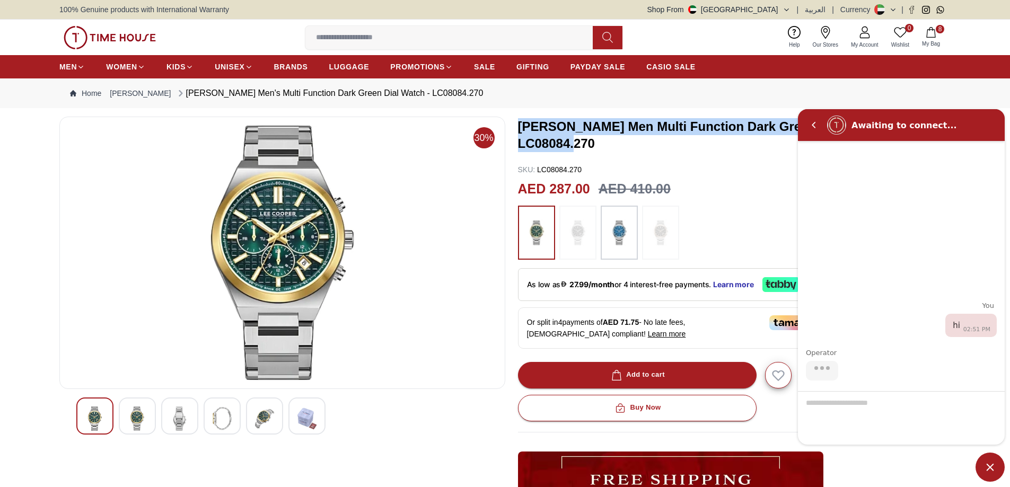
drag, startPoint x: 518, startPoint y: 126, endPoint x: 597, endPoint y: 142, distance: 80.6
click at [597, 142] on h3 "LEE COOPER Men Multi Function Dark Green Dial Watch - LC08084.270" at bounding box center [716, 135] width 396 height 34
copy h3 "LEE COOPER Men Multi Function Dark Green Dial Watch - LC08084.270"
click at [837, 404] on div at bounding box center [901, 418] width 207 height 54
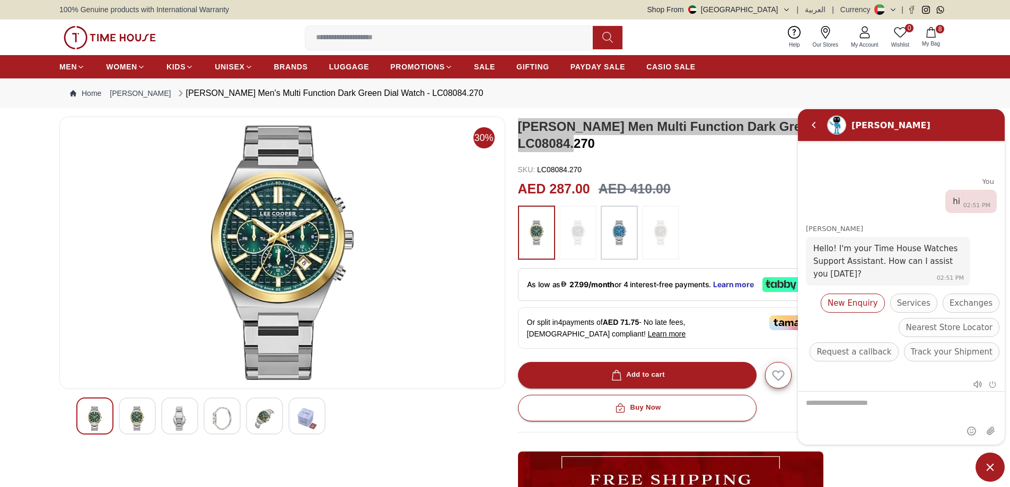
click at [868, 296] on span "New Enquiry" at bounding box center [853, 302] width 50 height 13
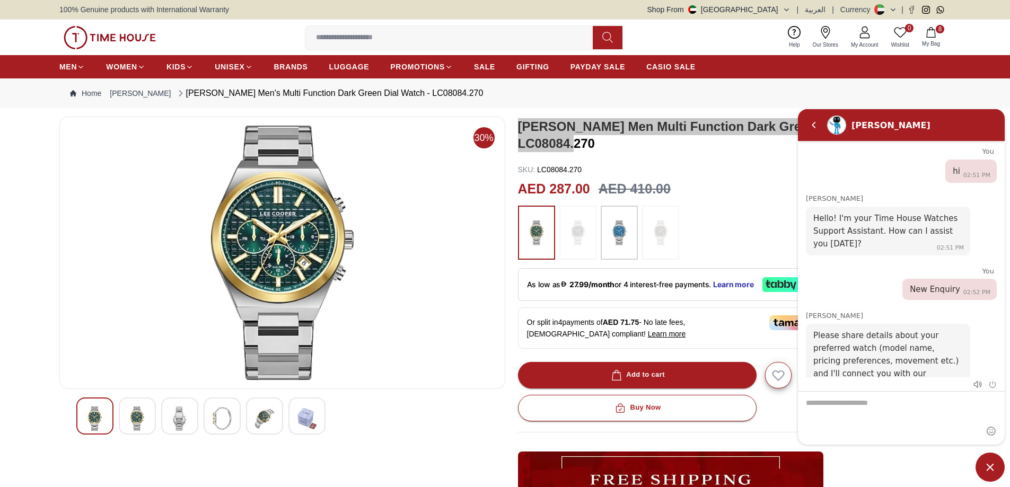
click at [847, 403] on textarea "We are here to help you" at bounding box center [901, 417] width 207 height 53
paste textarea "**********"
type textarea "**********"
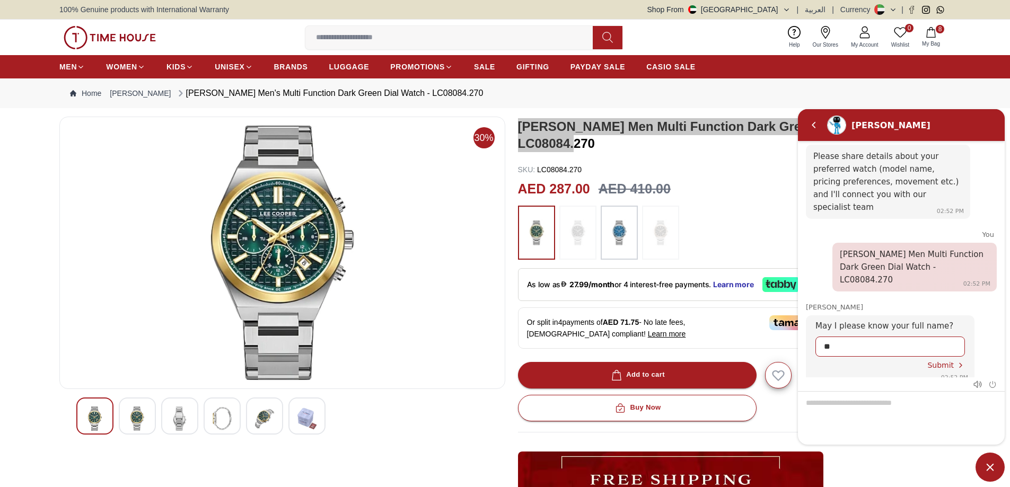
type input "*"
type input "**********"
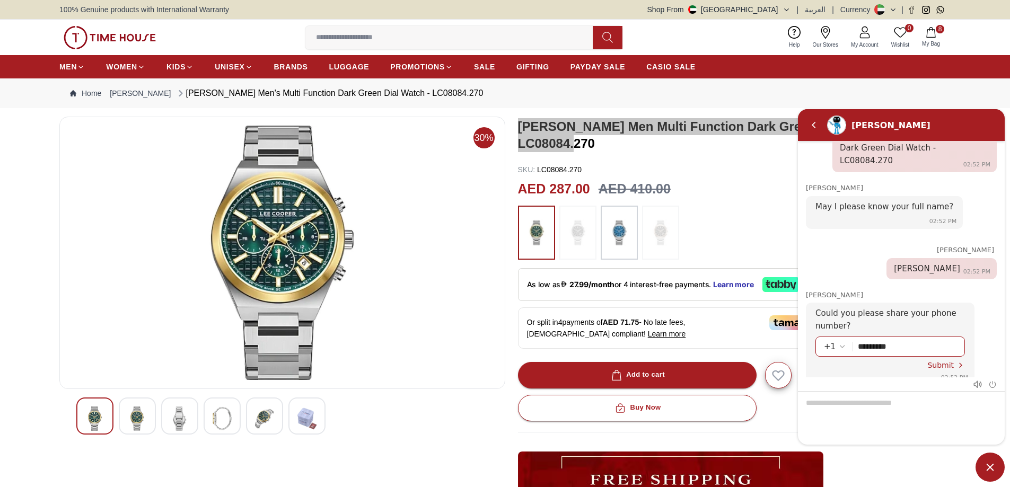
type input "*********"
click at [834, 340] on div "+1" at bounding box center [835, 346] width 23 height 13
type input "*"
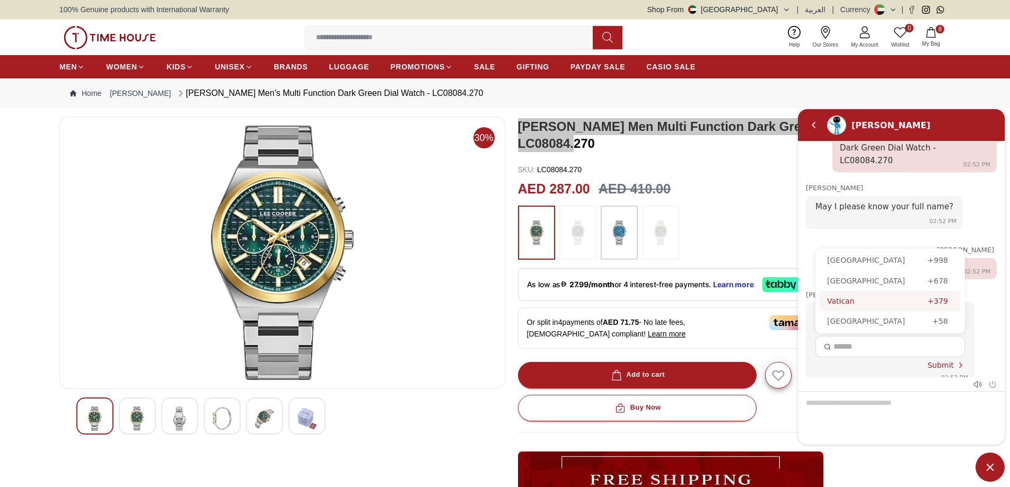
scroll to position [4496, 0]
click at [874, 282] on div "United Arab Emirates" at bounding box center [877, 288] width 101 height 12
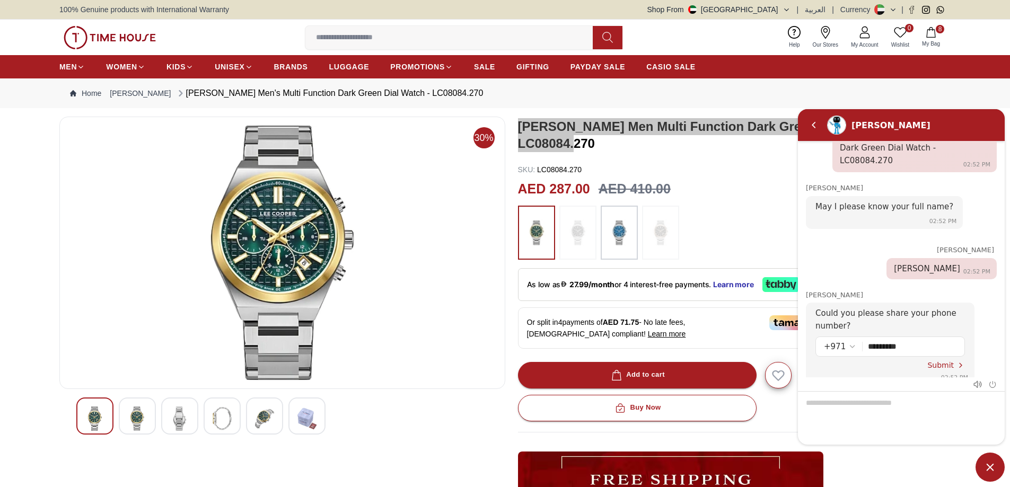
click at [945, 361] on span "Submit" at bounding box center [941, 365] width 27 height 8
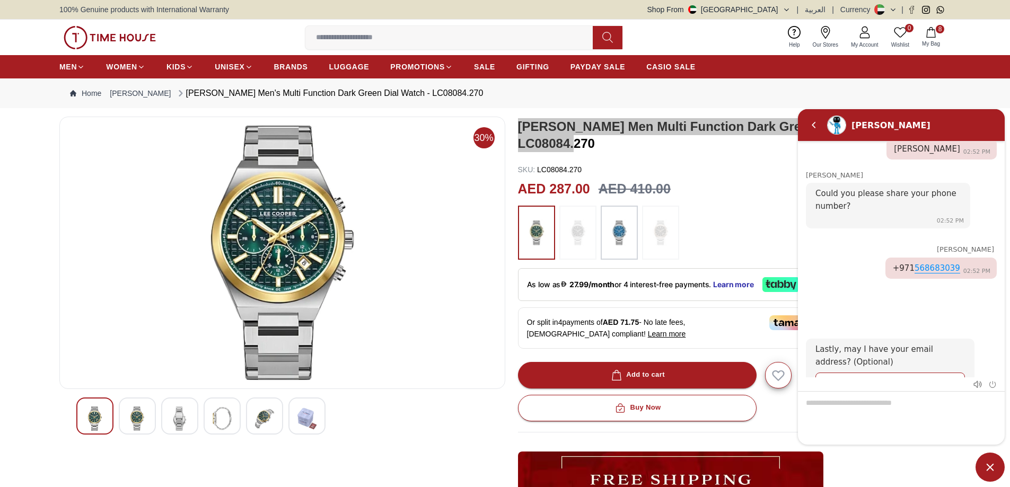
scroll to position [0, 0]
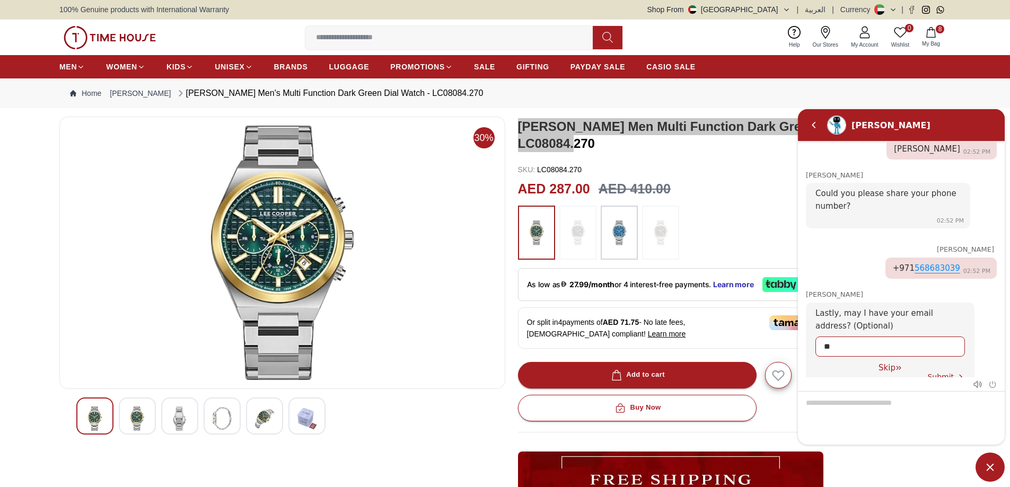
type input "**"
click at [890, 363] on div "Skip" at bounding box center [890, 368] width 130 height 10
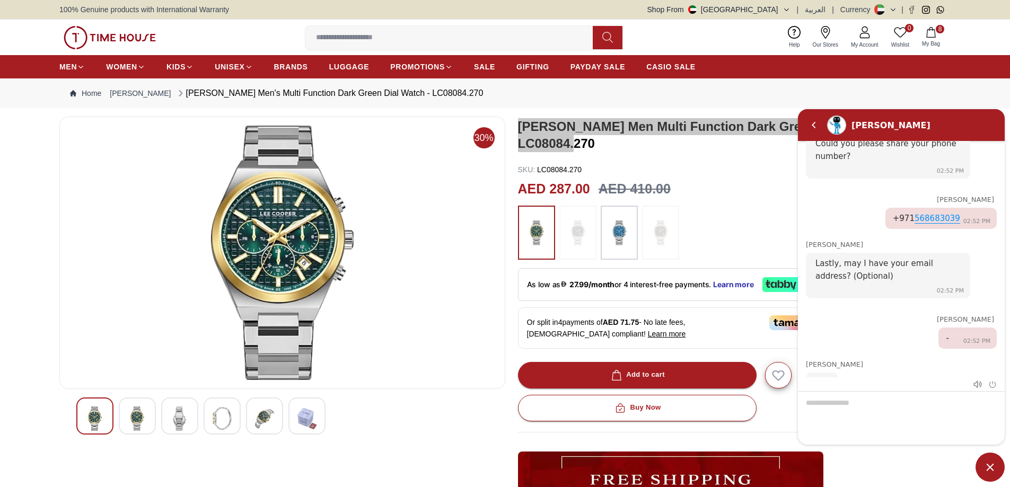
scroll to position [470, 0]
click at [863, 403] on textarea "We are here to help you" at bounding box center [901, 417] width 207 height 53
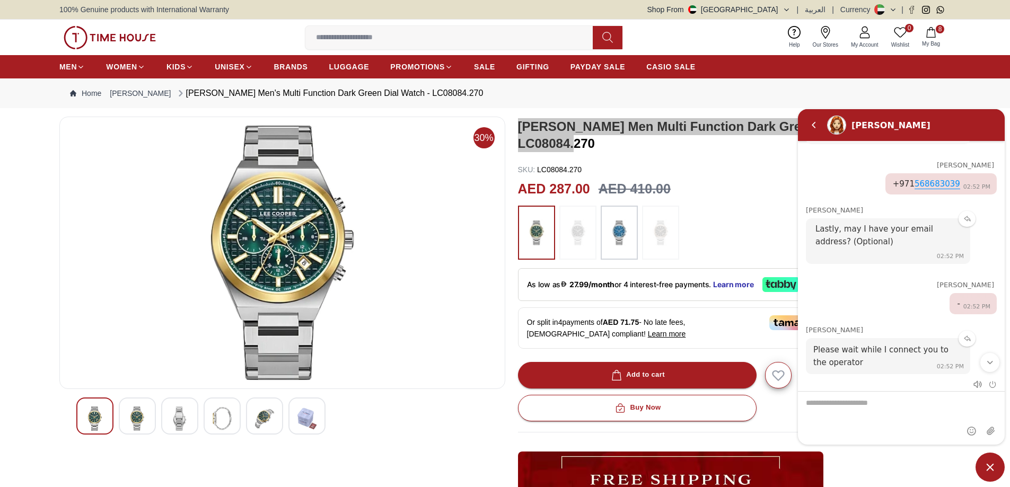
scroll to position [531, 0]
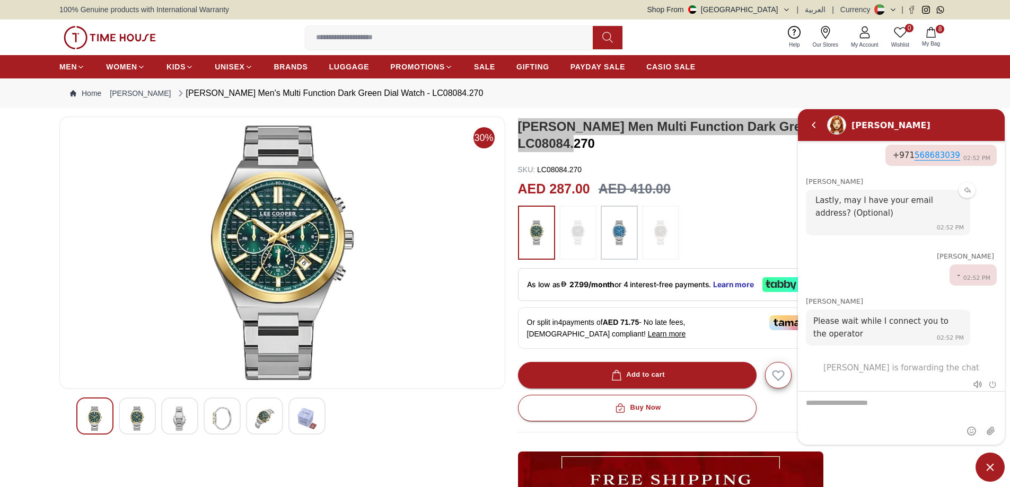
paste textarea "**********"
type textarea "**********"
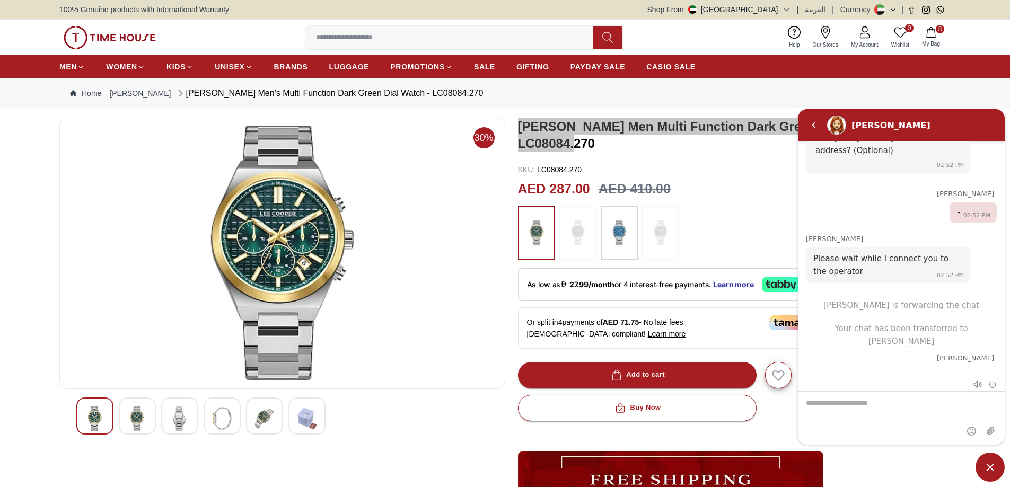
scroll to position [598, 0]
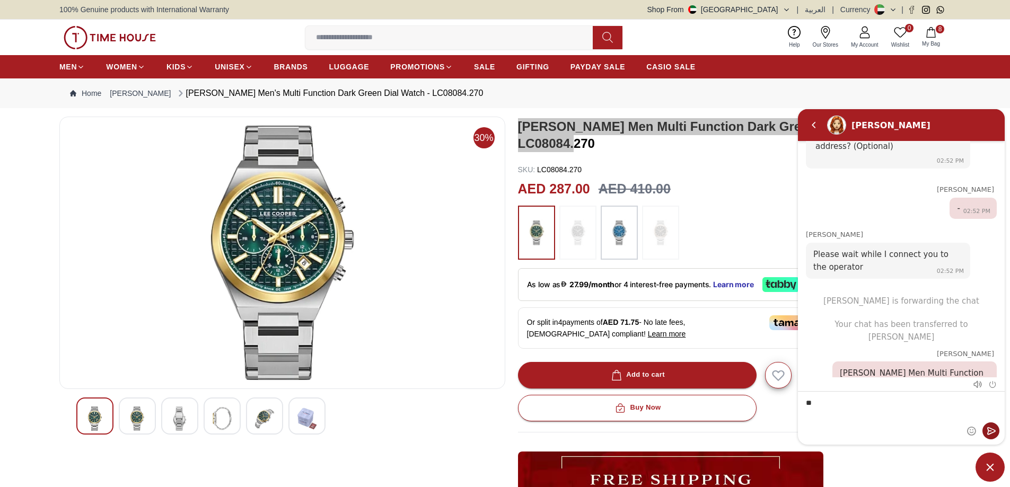
type textarea "*"
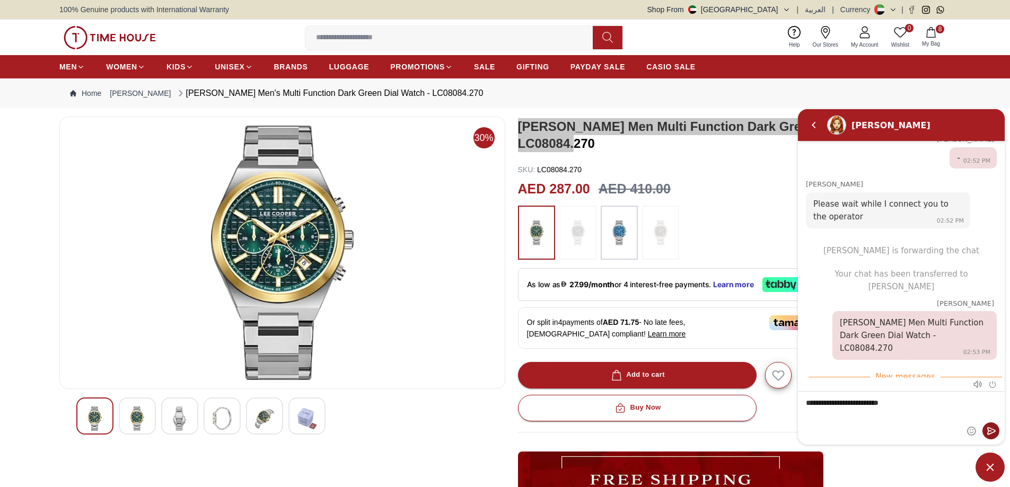
scroll to position [651, 0]
type textarea "**********"
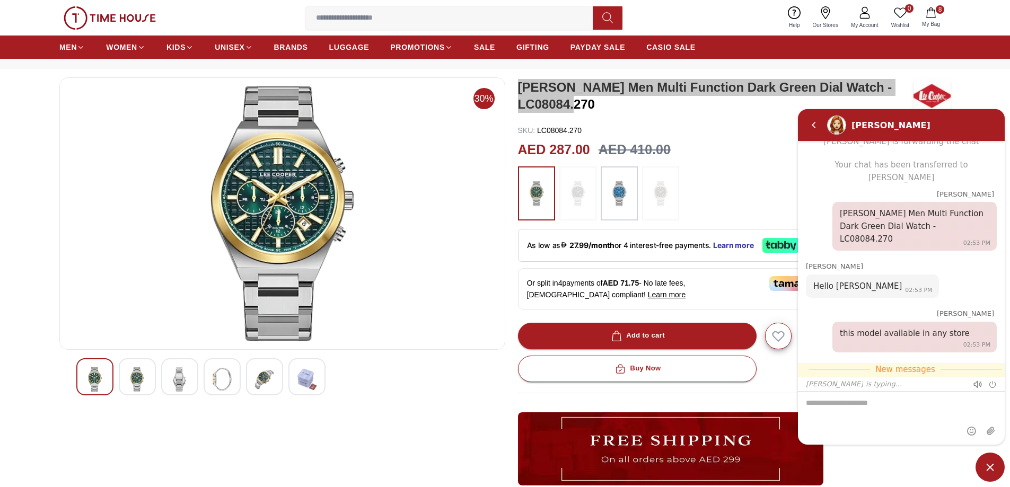
scroll to position [0, 0]
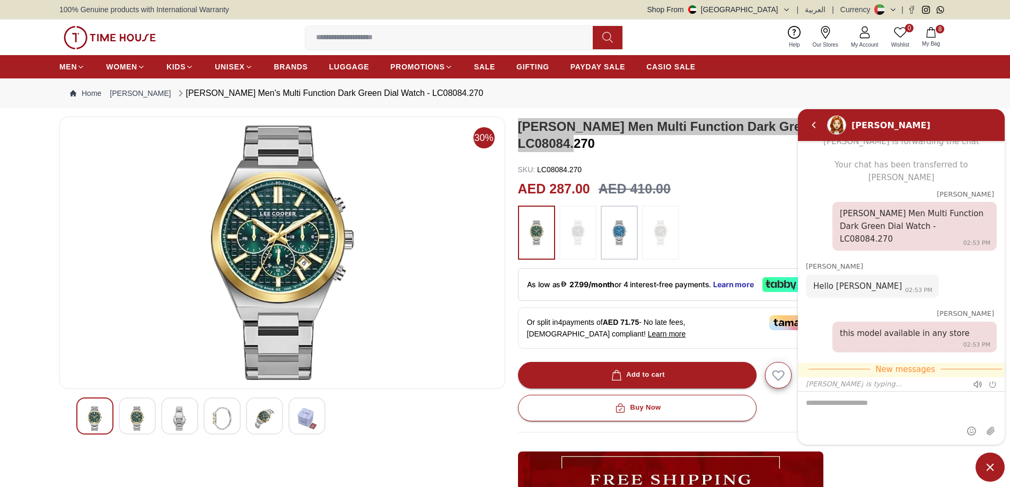
click at [882, 408] on textarea "We are here to help you" at bounding box center [901, 417] width 207 height 53
type textarea "**"
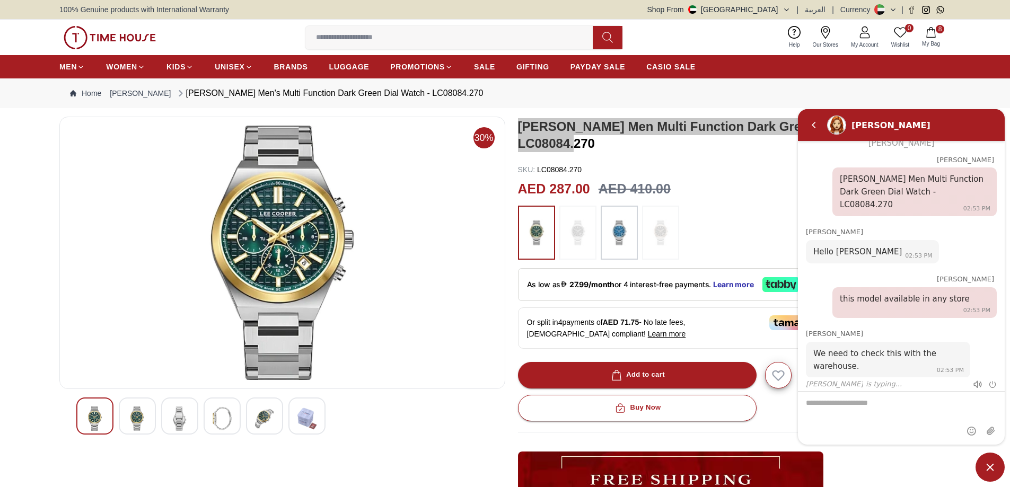
click at [831, 402] on textarea "We are here to help you" at bounding box center [901, 417] width 207 height 53
type textarea "**********"
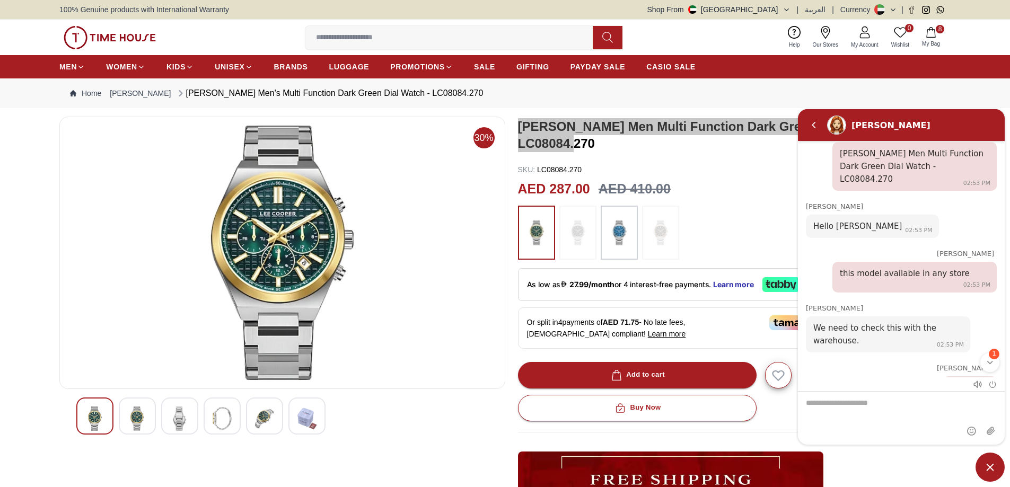
scroll to position [890, 0]
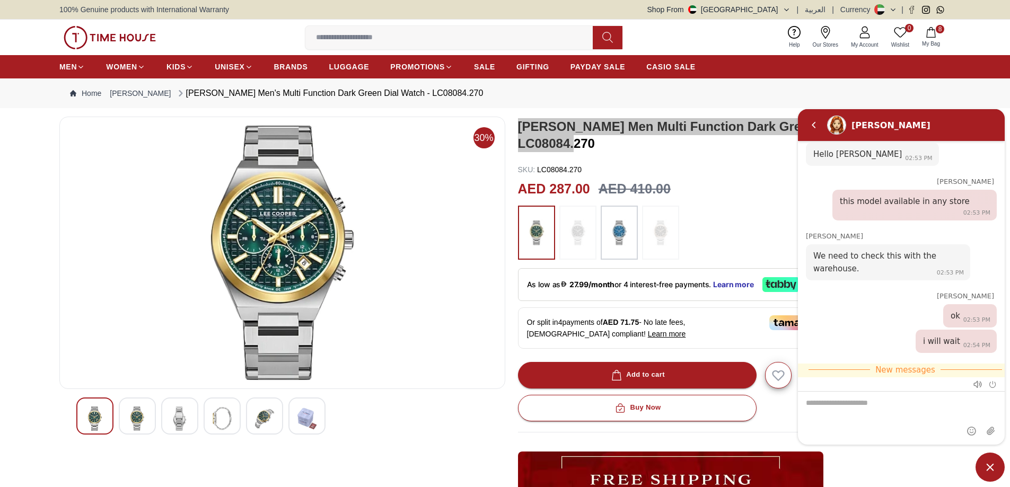
click at [833, 401] on textarea "We are here to help you" at bounding box center [901, 417] width 207 height 53
type textarea "**"
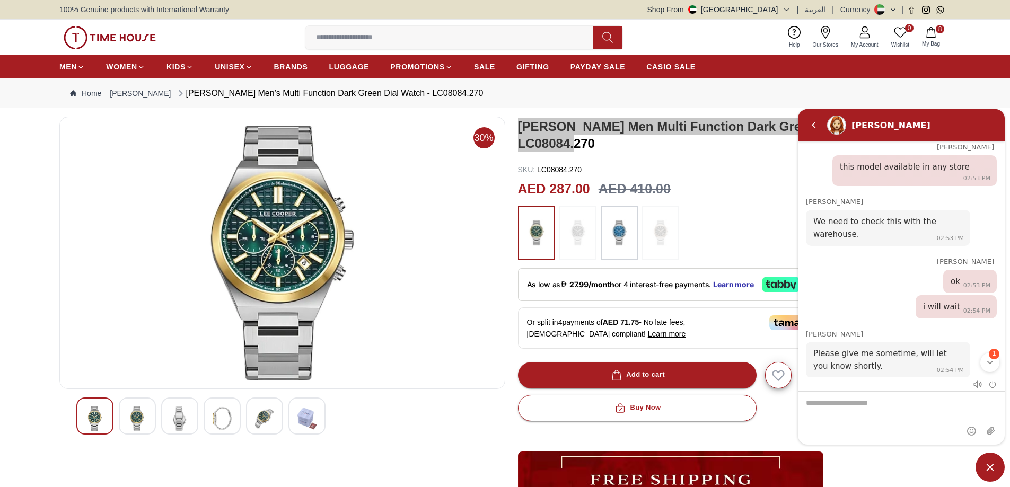
scroll to position [984, 0]
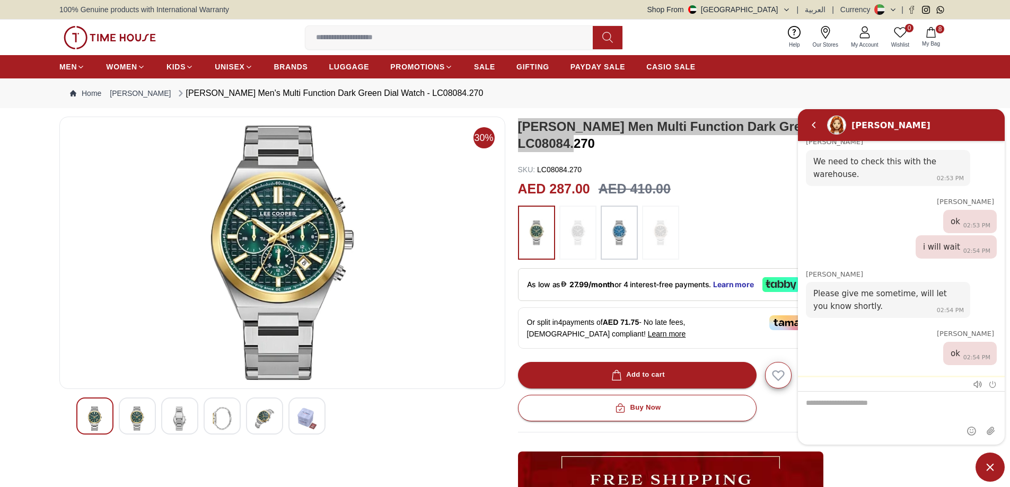
click at [860, 412] on textarea "We are here to help you" at bounding box center [901, 417] width 207 height 53
type textarea "**"
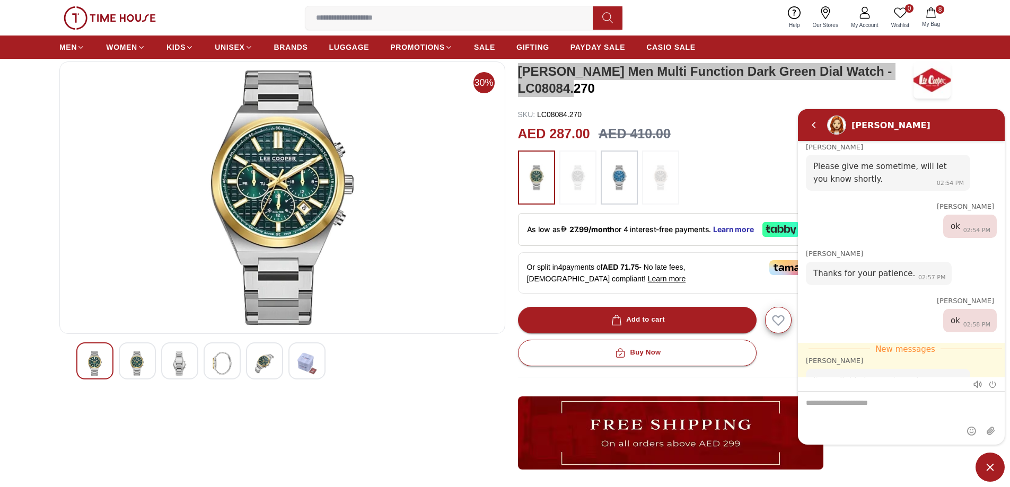
scroll to position [89, 0]
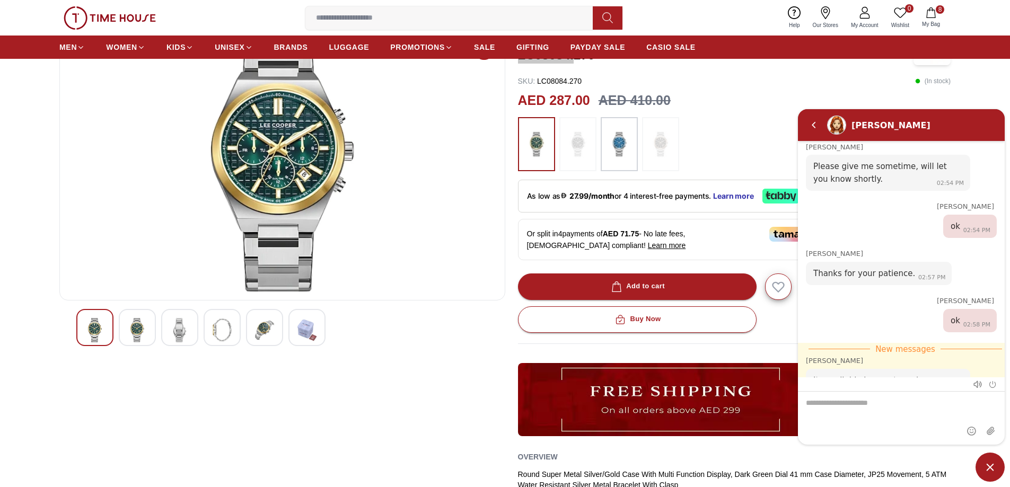
click at [868, 393] on textarea "We are here to help you" at bounding box center [901, 417] width 207 height 53
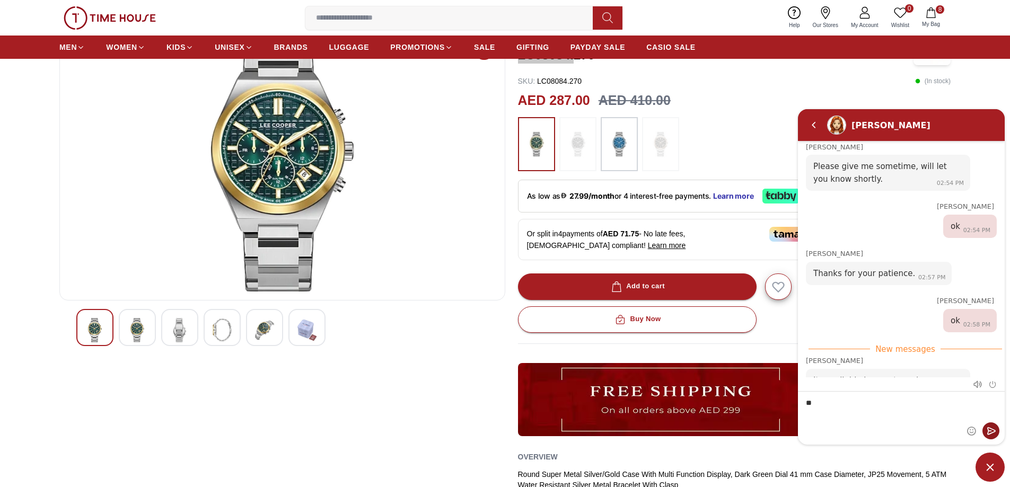
type textarea "*"
type textarea "**********"
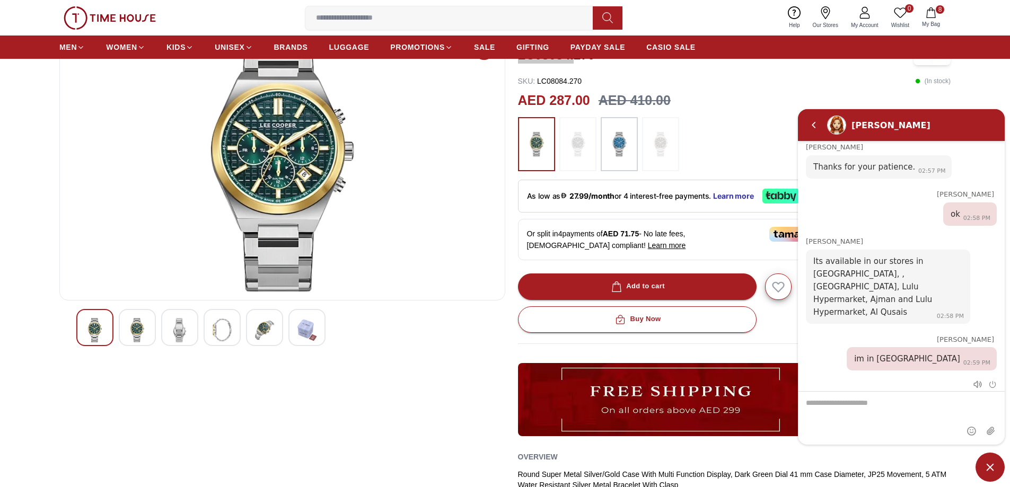
scroll to position [1256, 0]
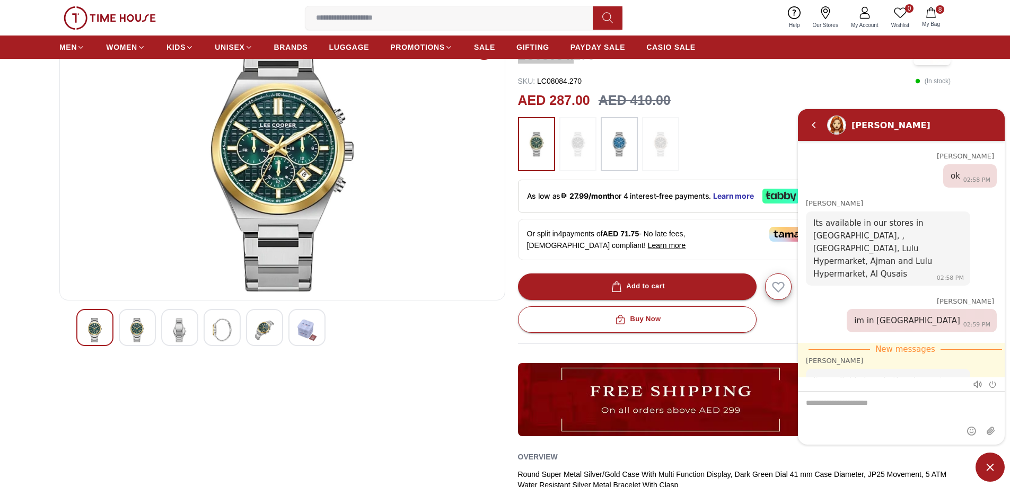
click at [844, 403] on textarea "We are here to help you" at bounding box center [901, 417] width 207 height 53
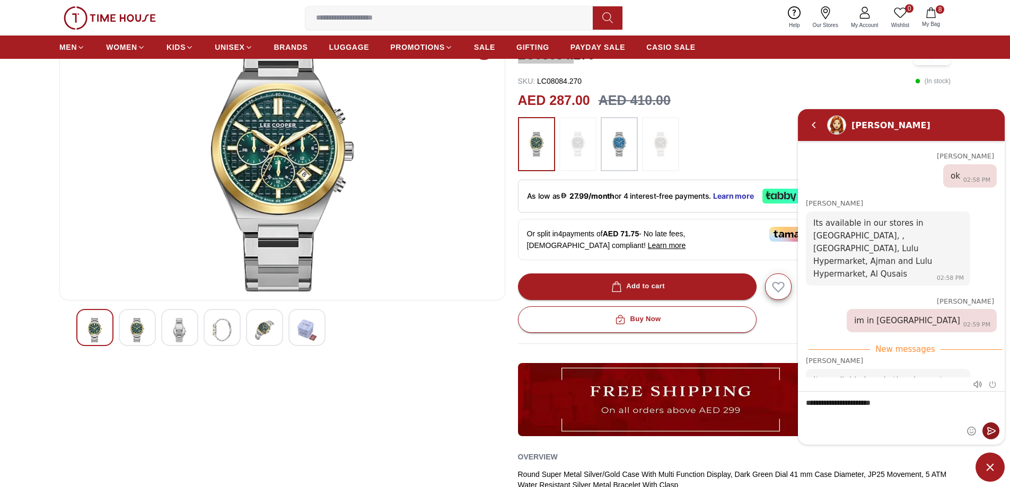
type textarea "**********"
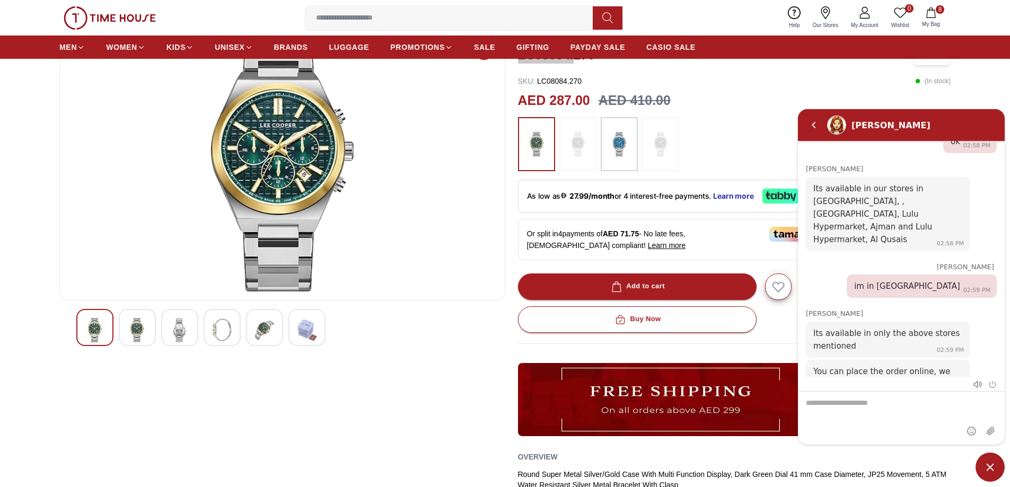
click at [902, 409] on textarea "We are here to help you" at bounding box center [901, 417] width 207 height 53
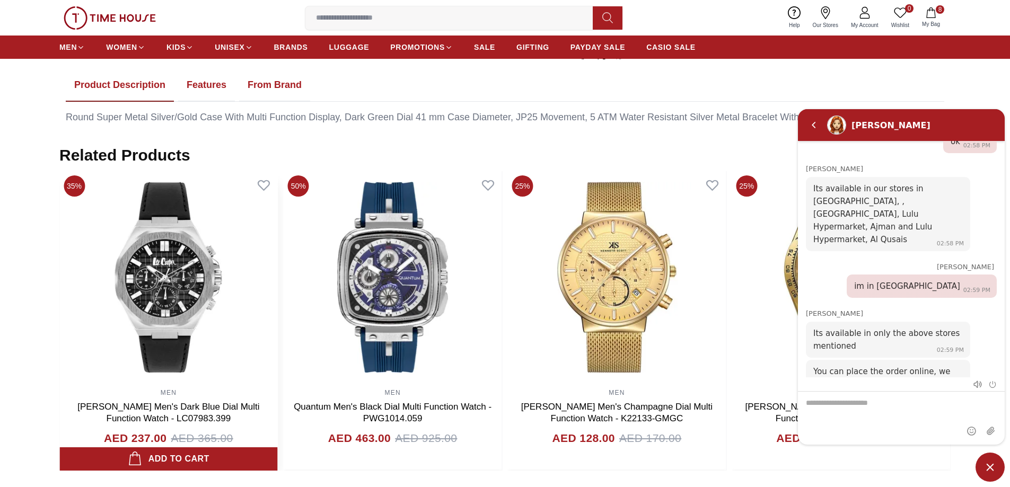
scroll to position [619, 0]
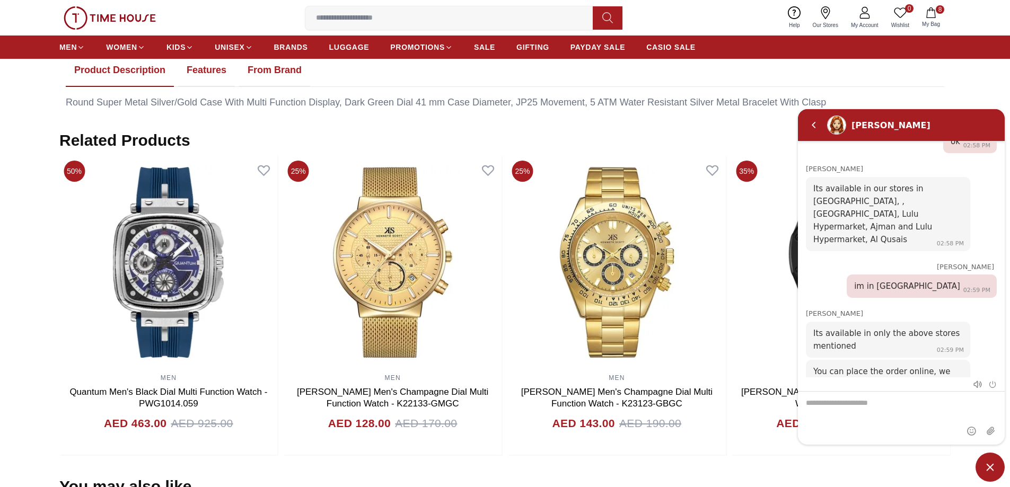
click at [990, 470] on span "Minimize live chat window" at bounding box center [990, 467] width 29 height 29
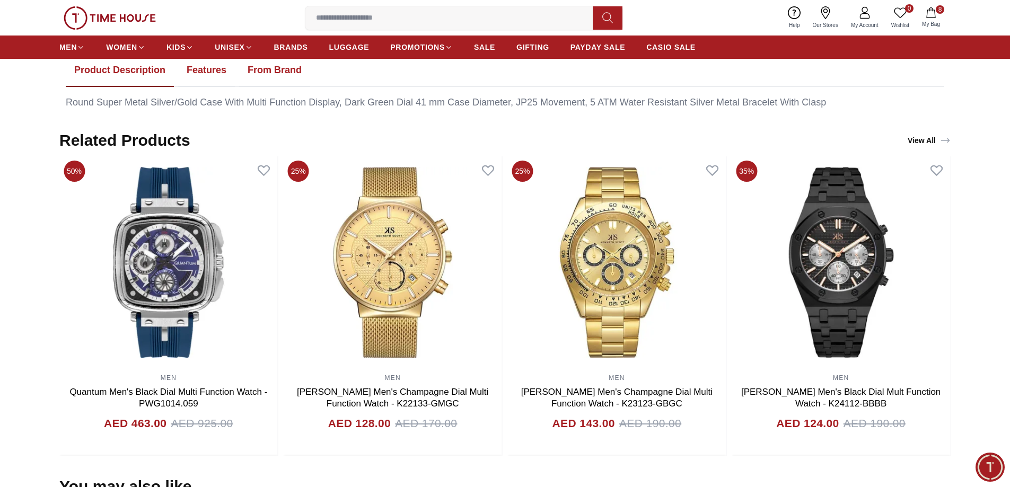
click at [986, 464] on span "Minimize live chat window" at bounding box center [990, 467] width 39 height 39
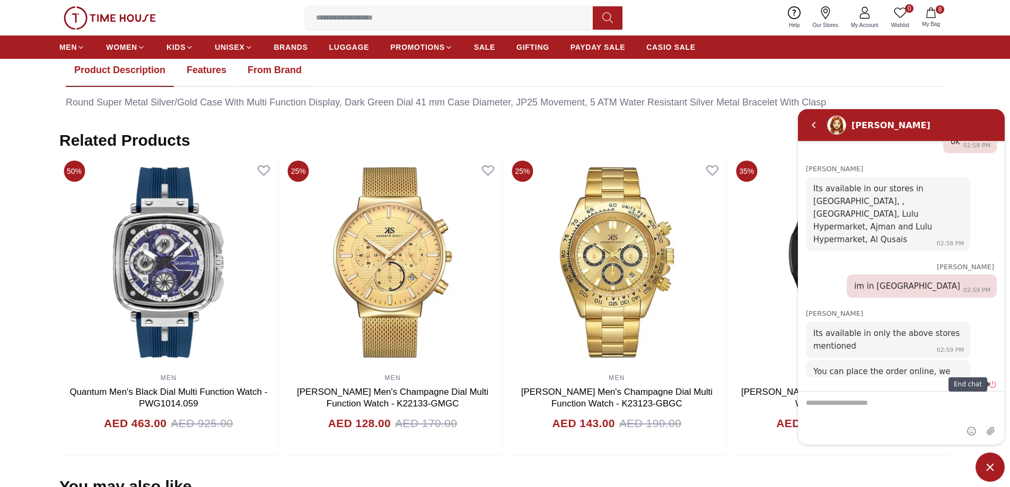
click at [992, 387] on em "End chat" at bounding box center [993, 384] width 8 height 8
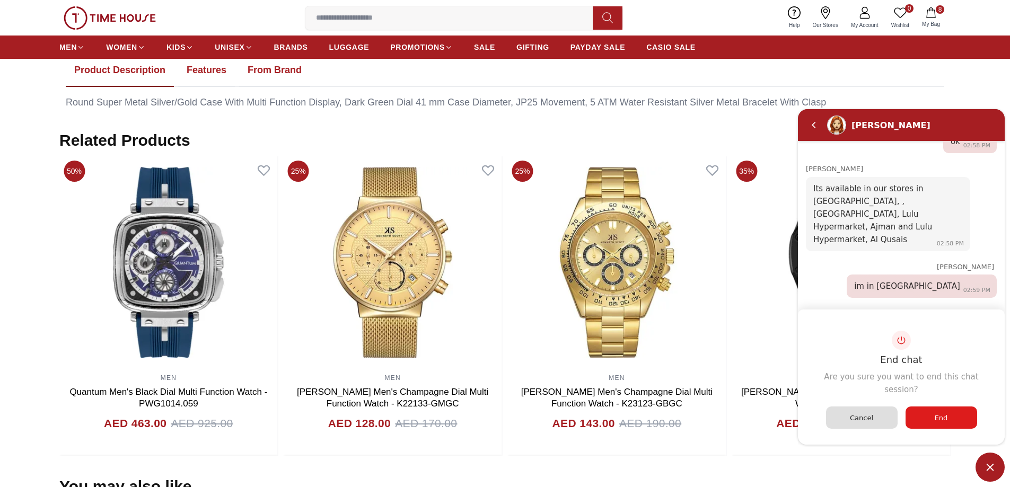
click at [905, 278] on div "End chat Are you sure you want to end this chat session? Cancel End" at bounding box center [901, 277] width 207 height 336
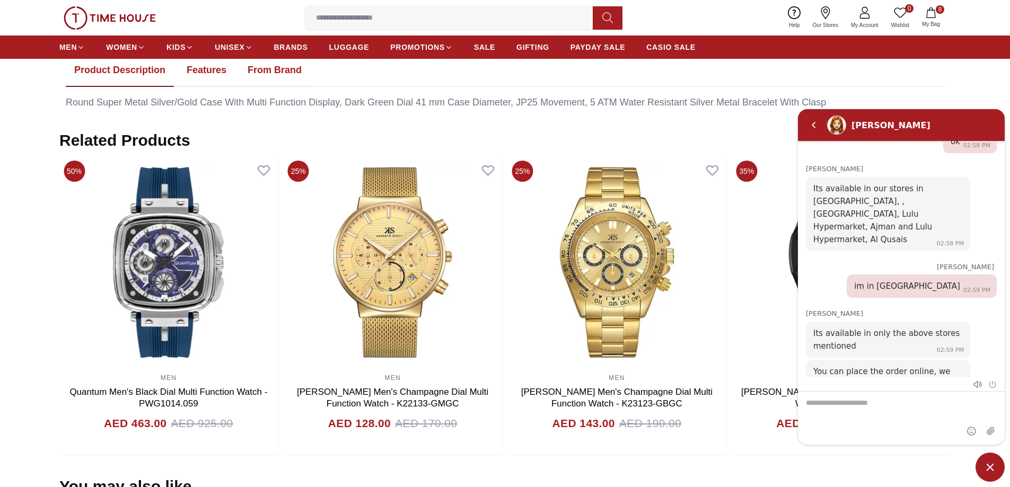
click at [879, 405] on textarea "We are here to help you" at bounding box center [901, 417] width 207 height 53
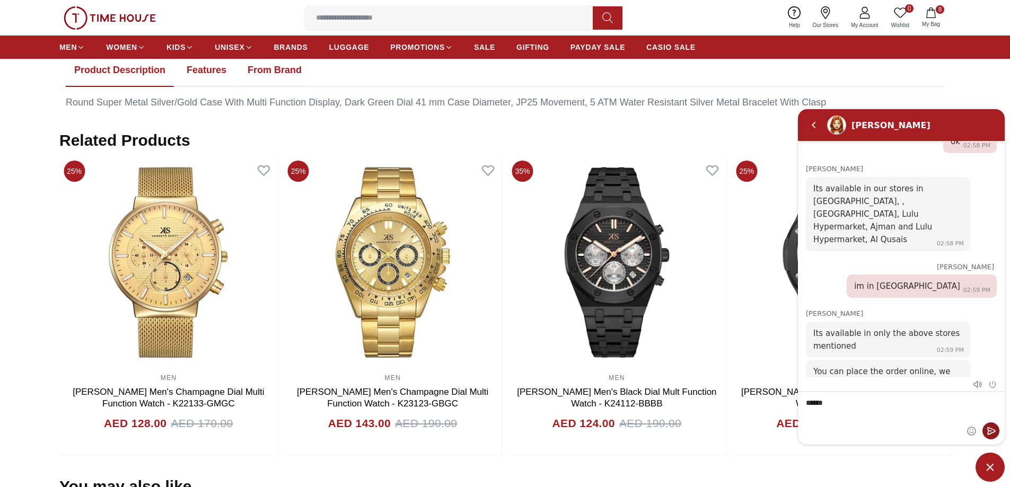
type textarea "******"
click at [989, 435] on em "Send" at bounding box center [991, 430] width 17 height 17
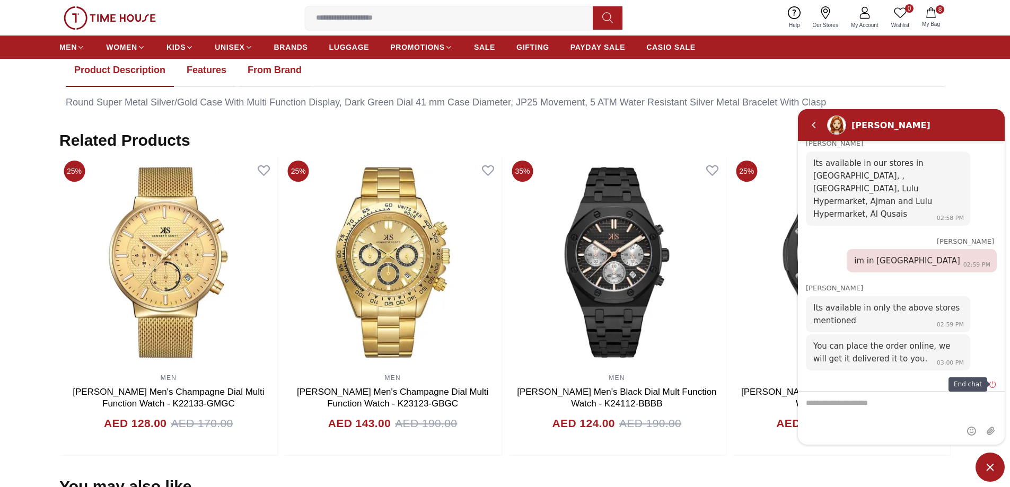
click at [993, 382] on em "End chat" at bounding box center [993, 384] width 8 height 8
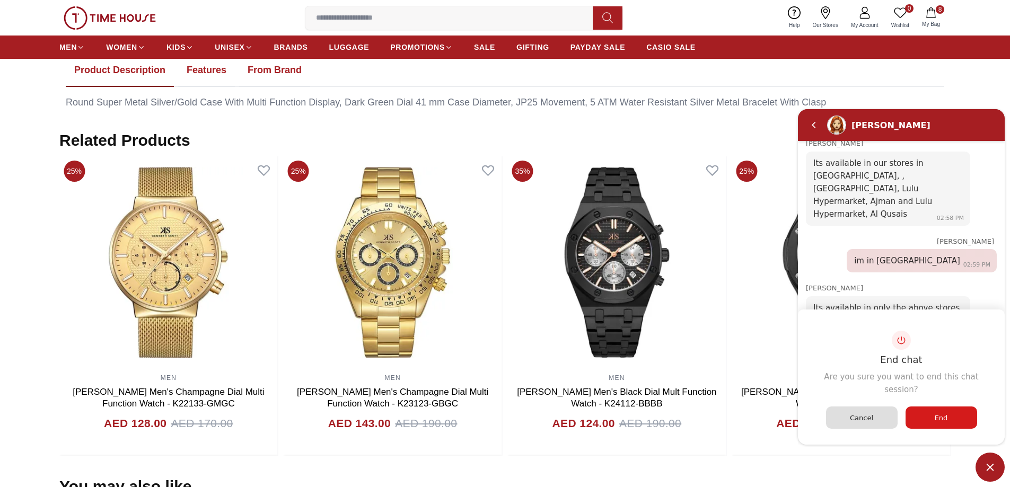
click at [929, 413] on div "End" at bounding box center [942, 417] width 72 height 22
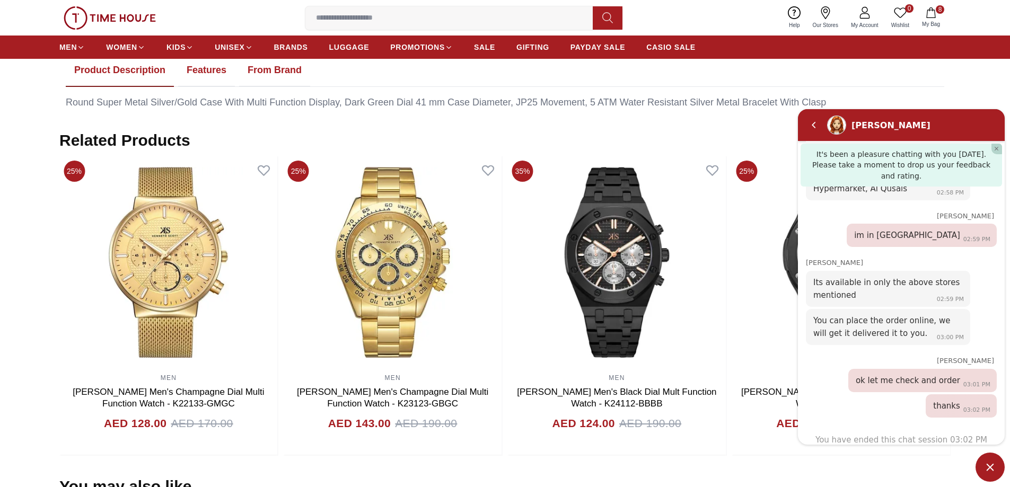
scroll to position [1370, 0]
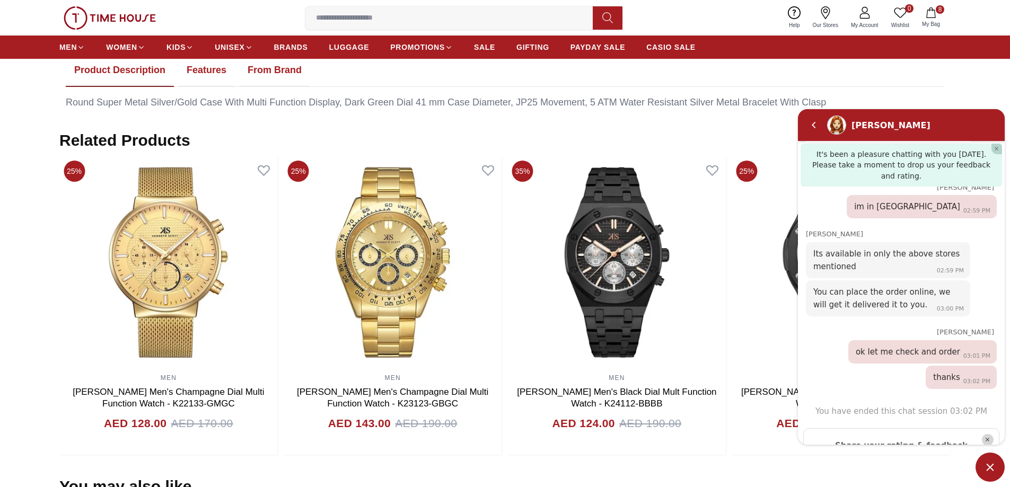
click at [852, 461] on em "😄" at bounding box center [852, 471] width 18 height 20
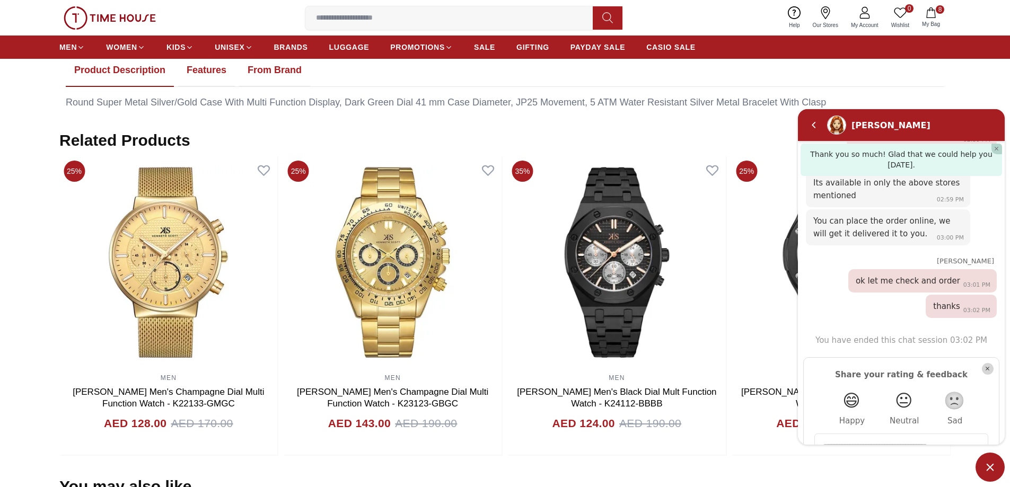
click at [925, 440] on textarea "Type in your feedback here and hit Send" at bounding box center [901, 468] width 157 height 57
click at [970, 440] on textarea "Type in your feedback here and hit Send" at bounding box center [901, 468] width 157 height 57
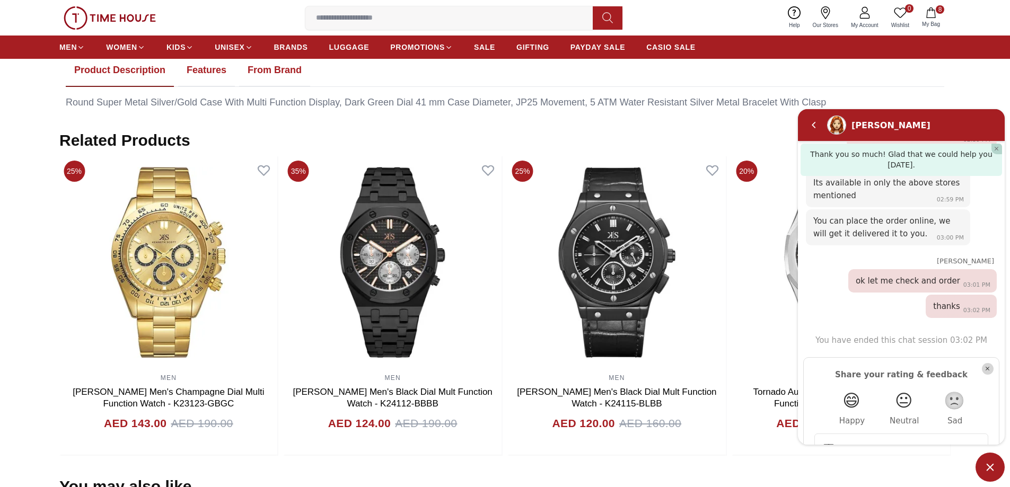
type textarea "****"
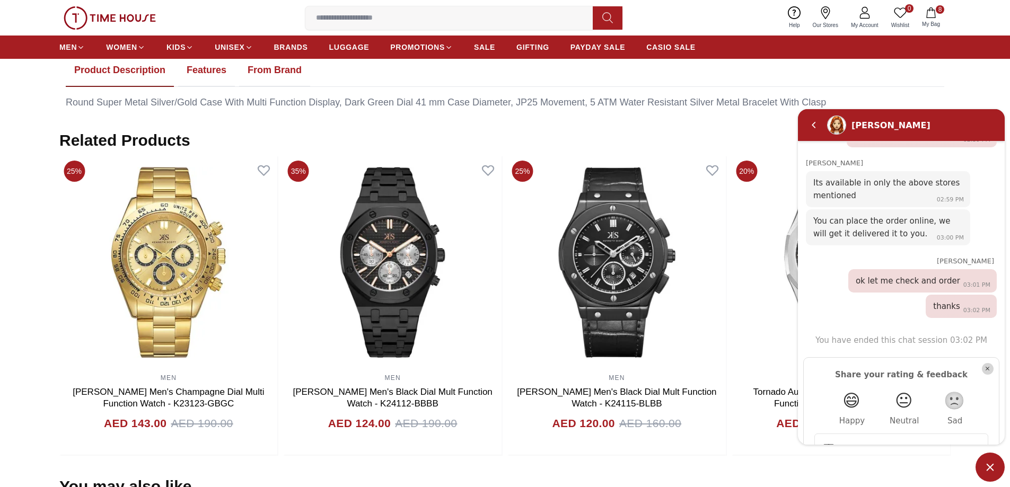
click at [971, 483] on em "Send" at bounding box center [975, 491] width 16 height 16
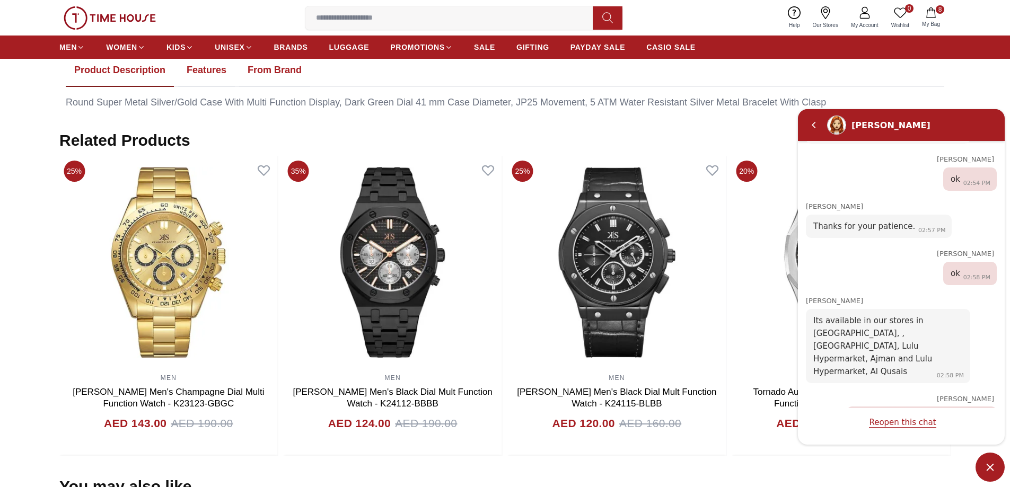
scroll to position [1013, 0]
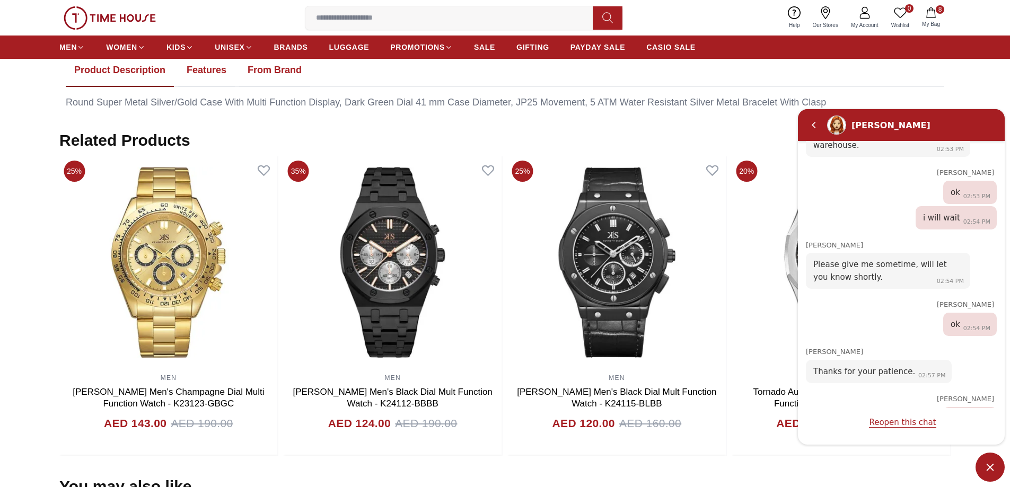
click at [989, 468] on span "Minimize live chat window" at bounding box center [990, 467] width 29 height 29
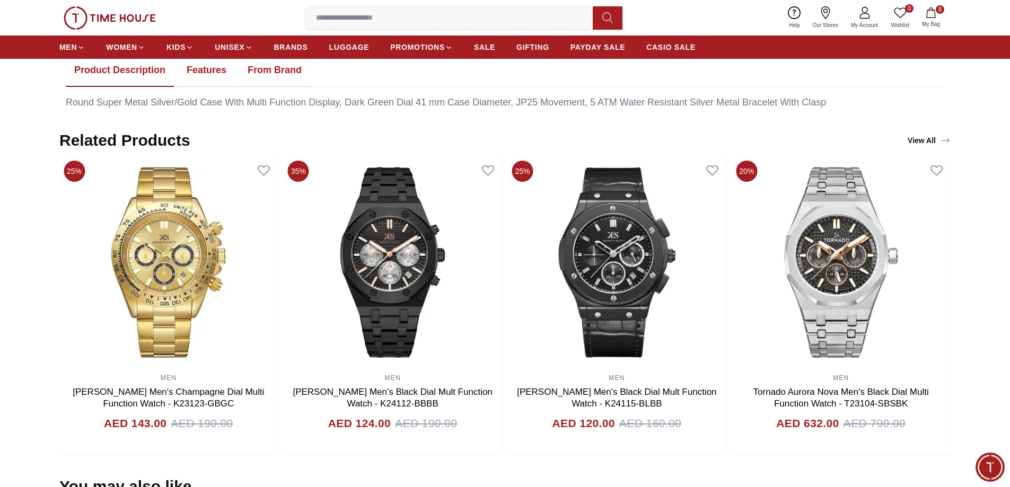
click at [990, 465] on span "Minimize live chat window" at bounding box center [990, 467] width 39 height 39
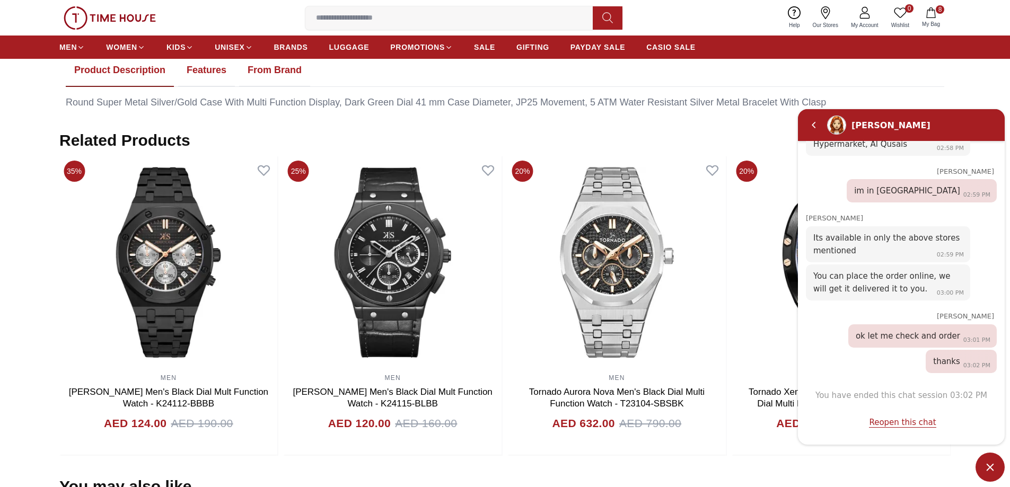
scroll to position [1455, 0]
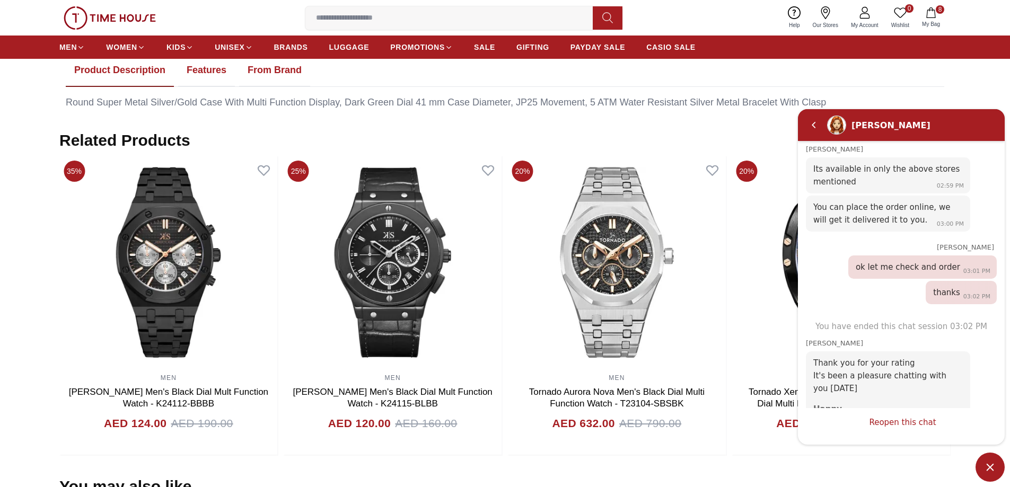
click at [903, 422] on link "Reopen this chat" at bounding box center [902, 422] width 67 height 10
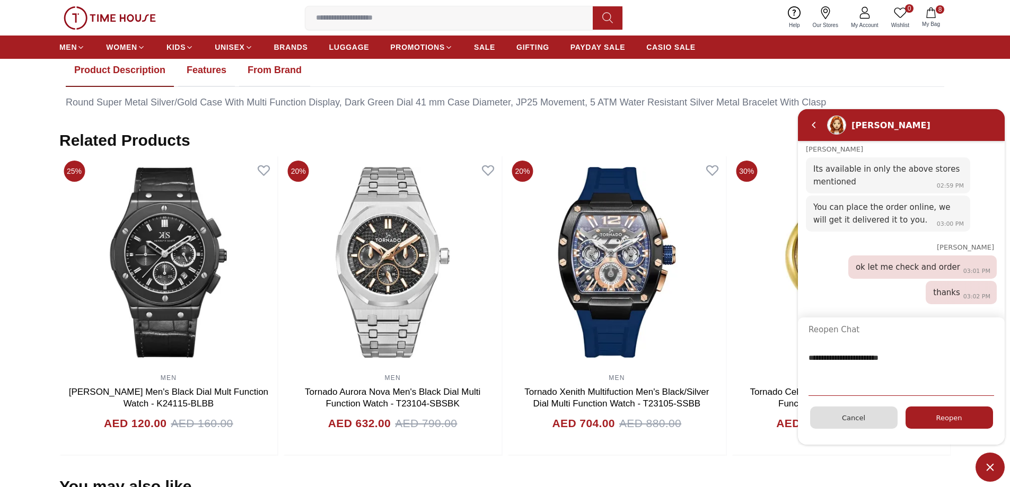
type textarea "**********"
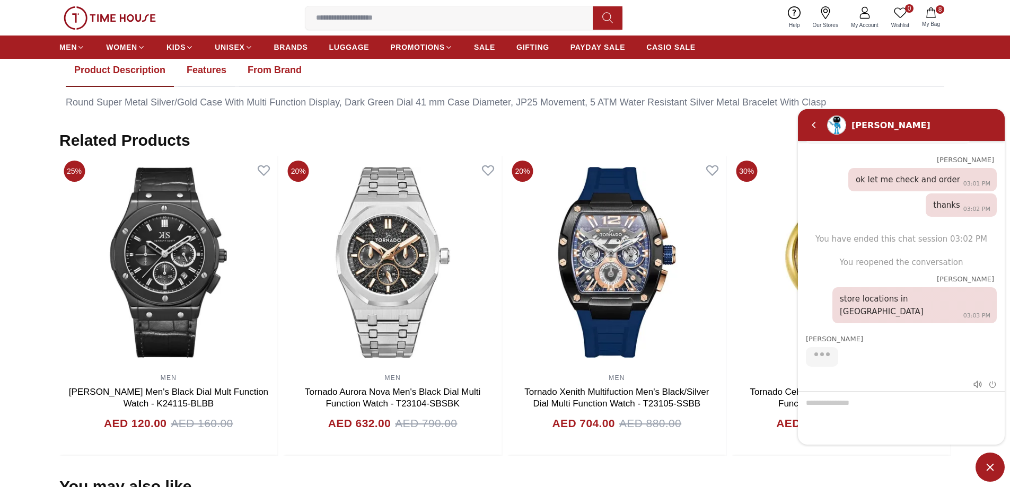
scroll to position [1429, 0]
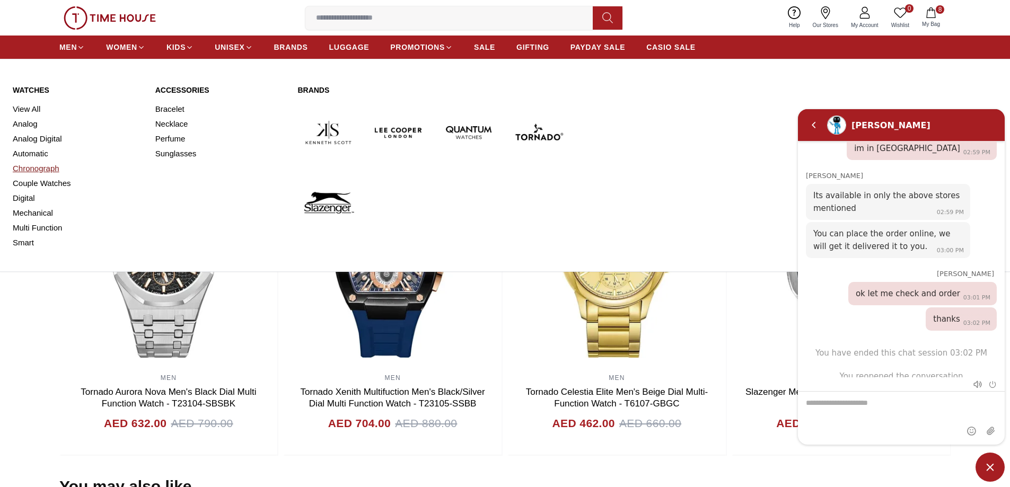
click at [38, 165] on link "Chronograph" at bounding box center [78, 168] width 130 height 15
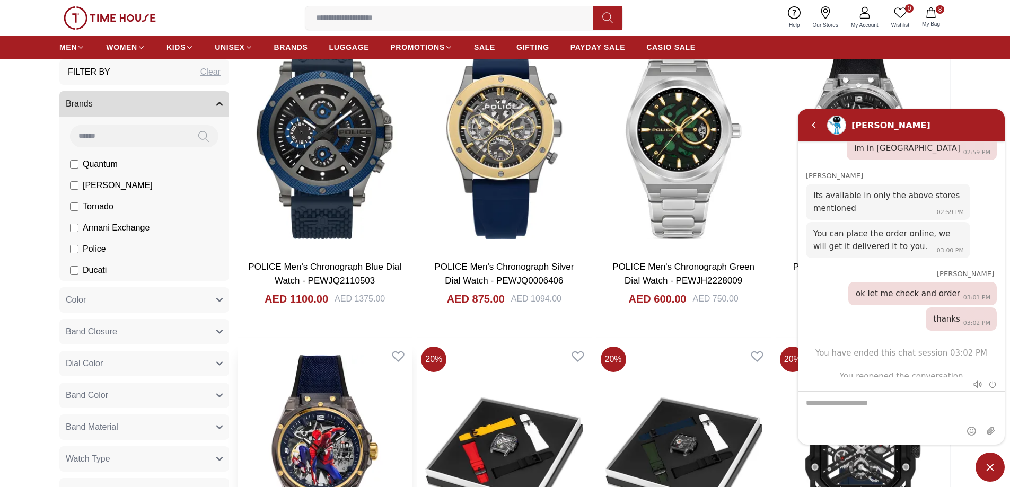
scroll to position [442, 0]
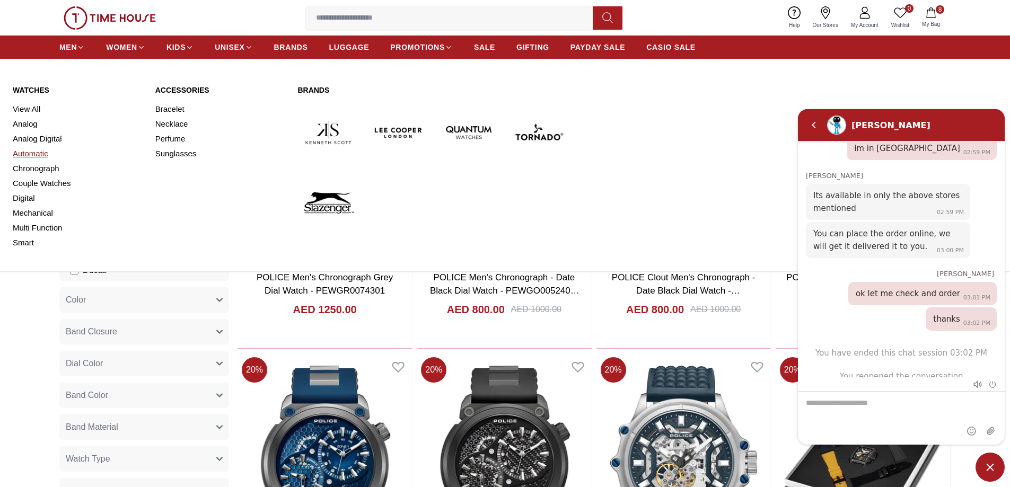
click at [31, 153] on link "Automatic" at bounding box center [78, 153] width 130 height 15
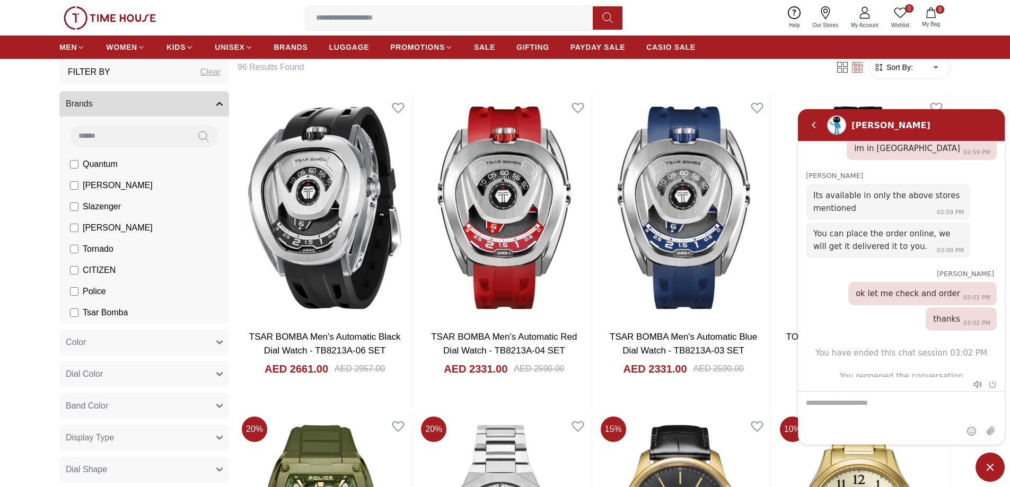
scroll to position [89, 0]
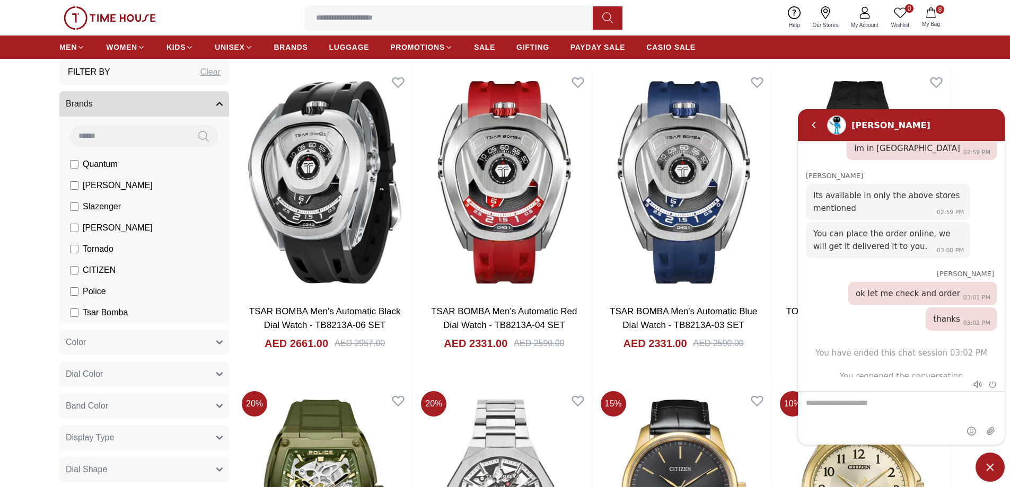
click at [110, 183] on span "[PERSON_NAME]" at bounding box center [118, 185] width 70 height 13
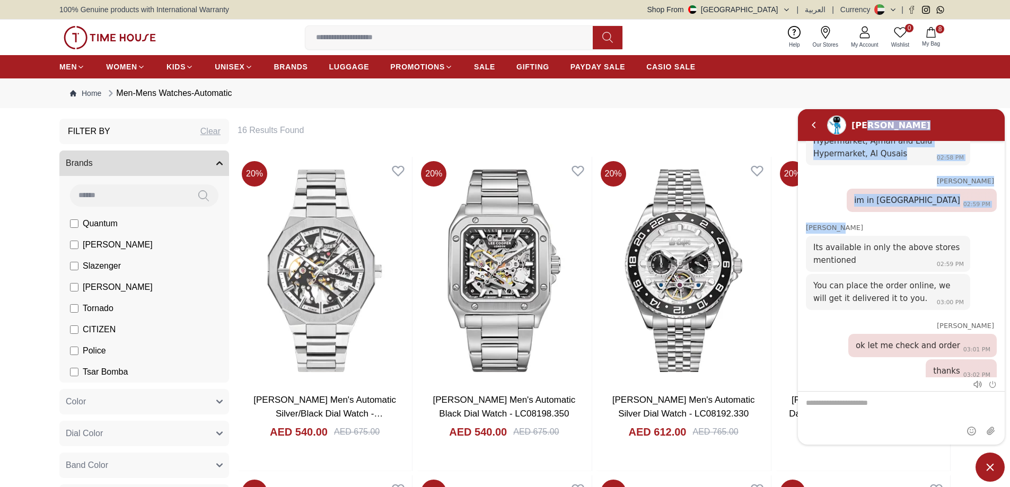
drag, startPoint x: 921, startPoint y: 131, endPoint x: 916, endPoint y: 142, distance: 11.6
click at [916, 142] on div "Zoe muhammed sadath hi 02:51 PM Zoe Hello! I'm your Time House Watches Support …" at bounding box center [901, 277] width 207 height 336
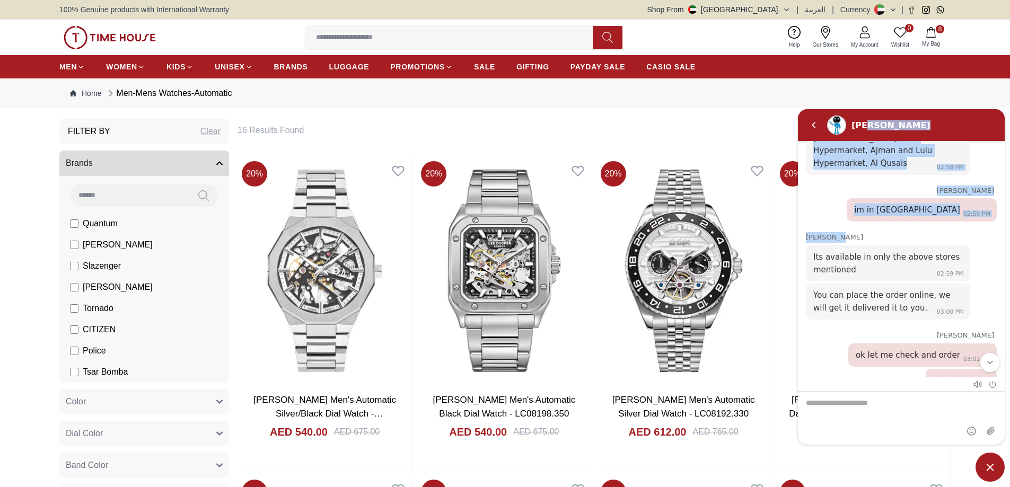
click at [930, 125] on div "Zoe" at bounding box center [912, 125] width 121 height 10
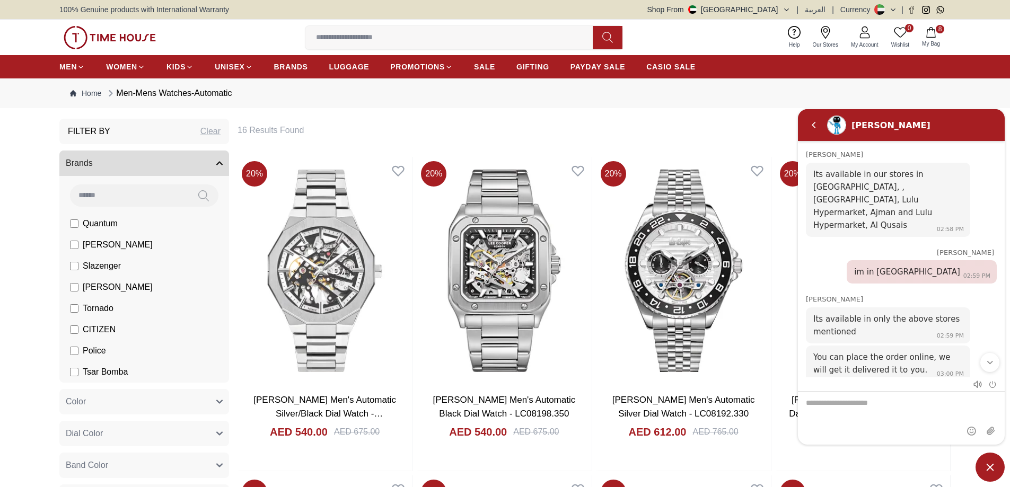
scroll to position [1564, 0]
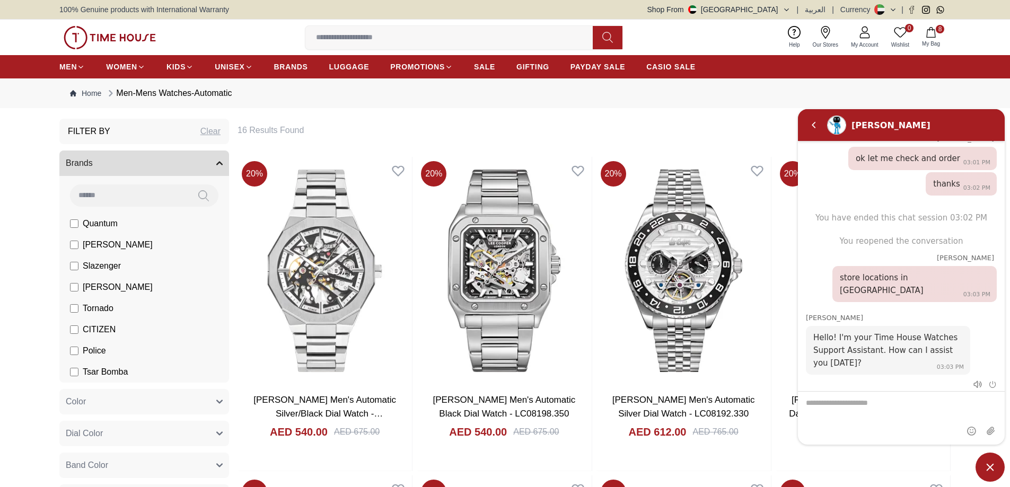
click at [906, 410] on span "Nearest Store Locator" at bounding box center [949, 416] width 87 height 13
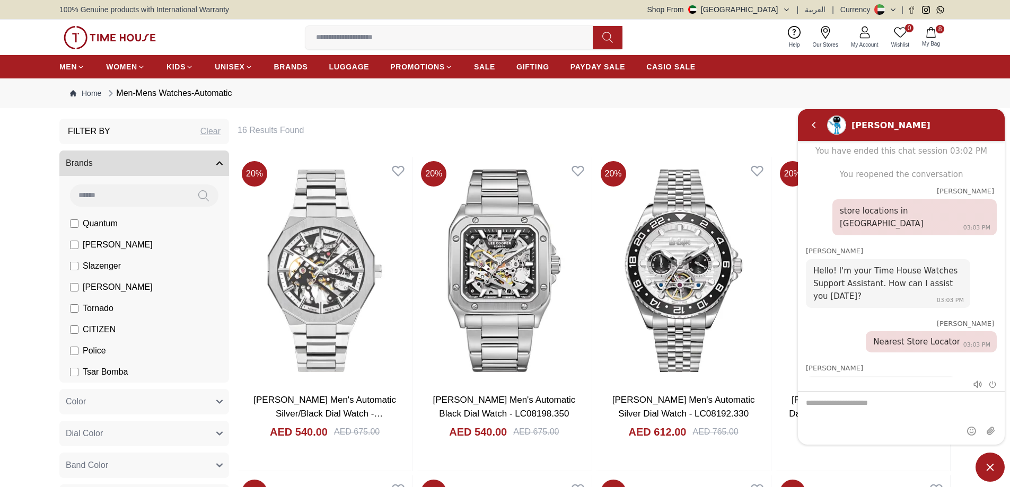
scroll to position [1631, 0]
click at [864, 410] on span "[GEOGRAPHIC_DATA]" at bounding box center [906, 416] width 84 height 13
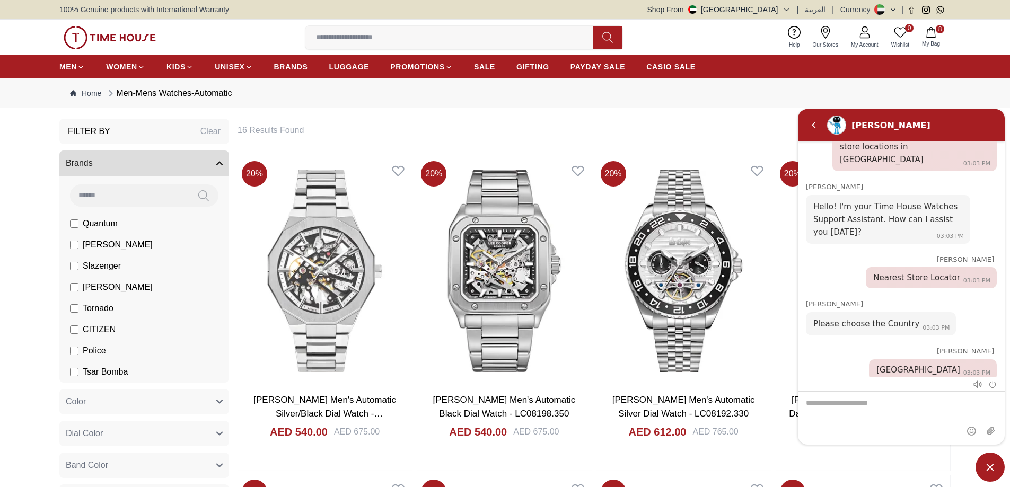
scroll to position [1724, 0]
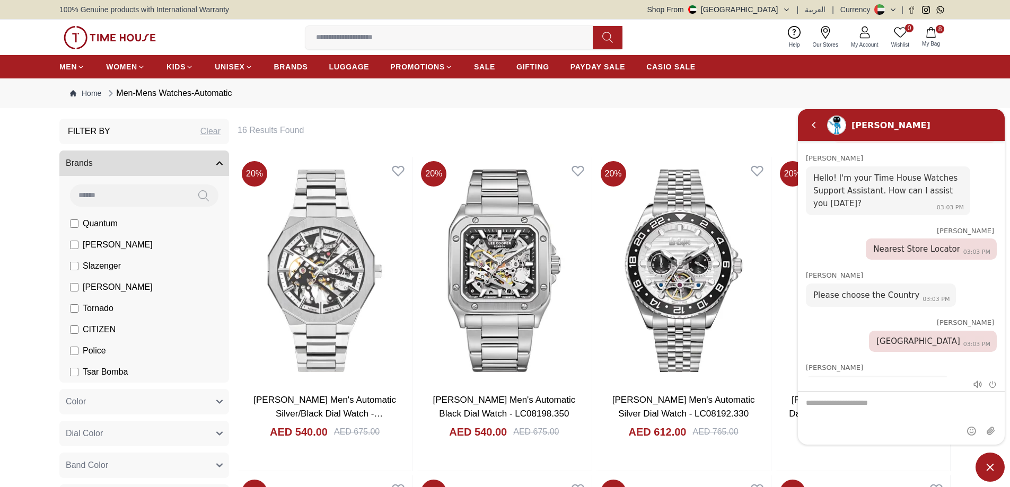
click at [951, 434] on span "Abu Dhabi" at bounding box center [909, 440] width 84 height 13
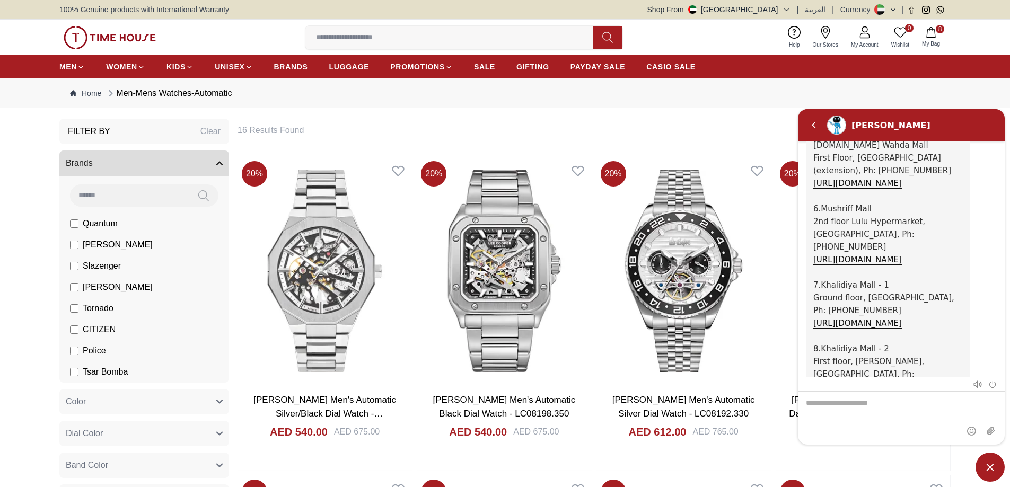
scroll to position [2413, 0]
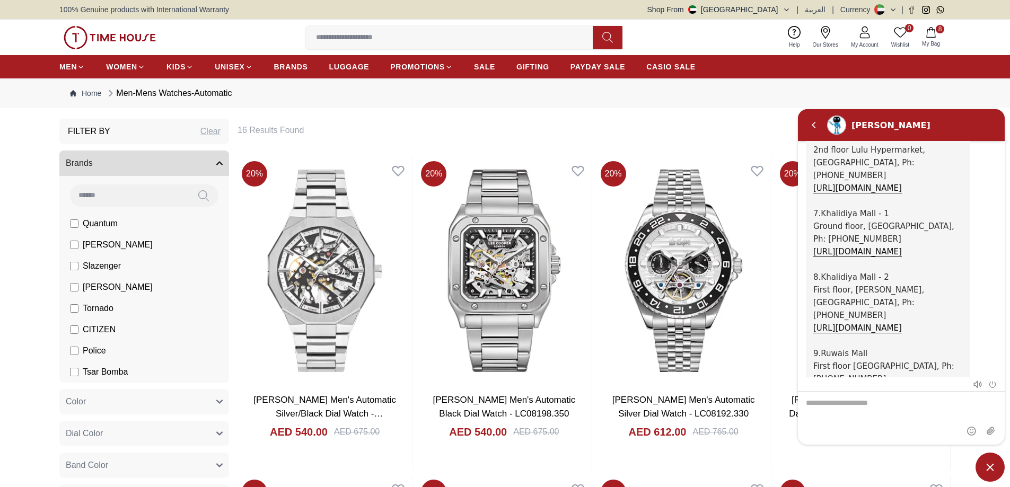
scroll to position [2447, 0]
click at [990, 469] on span "Minimize live chat window" at bounding box center [990, 467] width 29 height 29
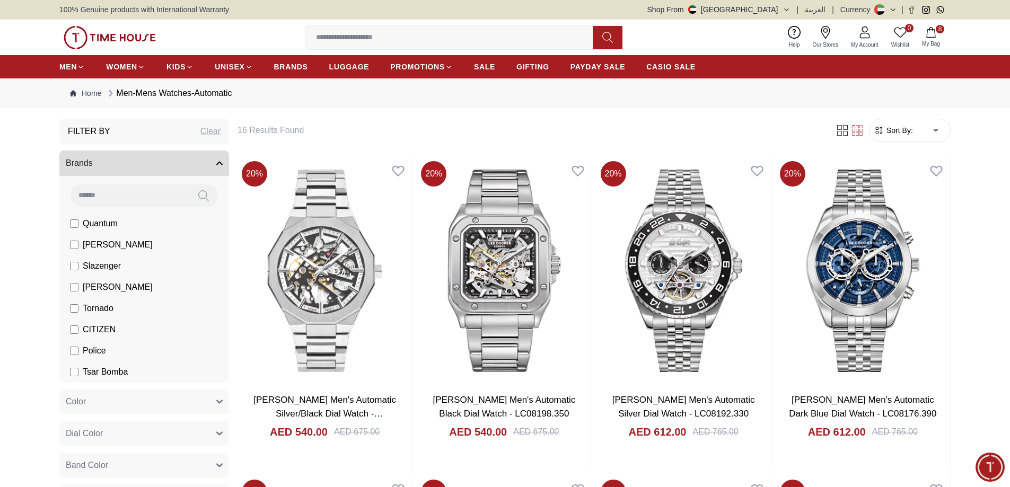
click at [902, 119] on form "Sort By: ​ ****** ​" at bounding box center [910, 130] width 82 height 23
click at [912, 133] on span "Sort By:" at bounding box center [899, 130] width 29 height 11
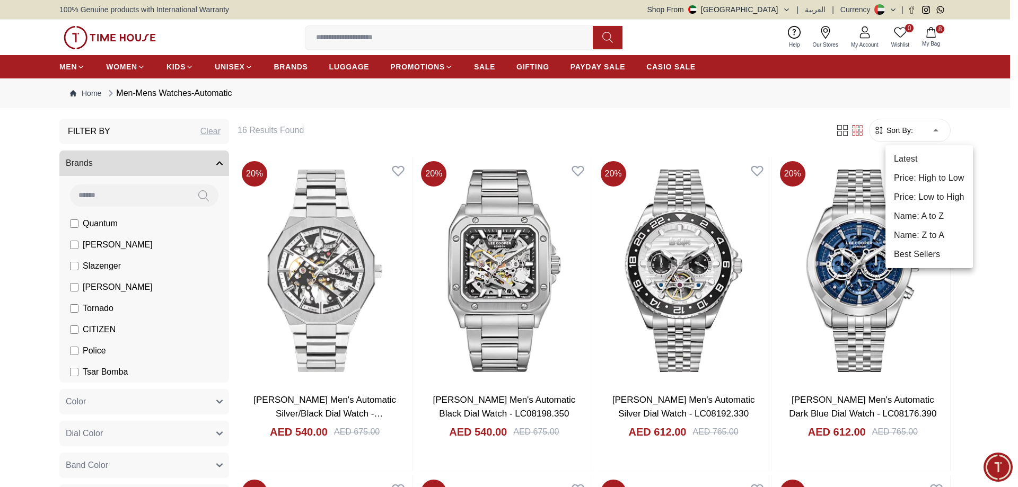
click at [933, 193] on li "Price: Low to High" at bounding box center [930, 197] width 88 height 19
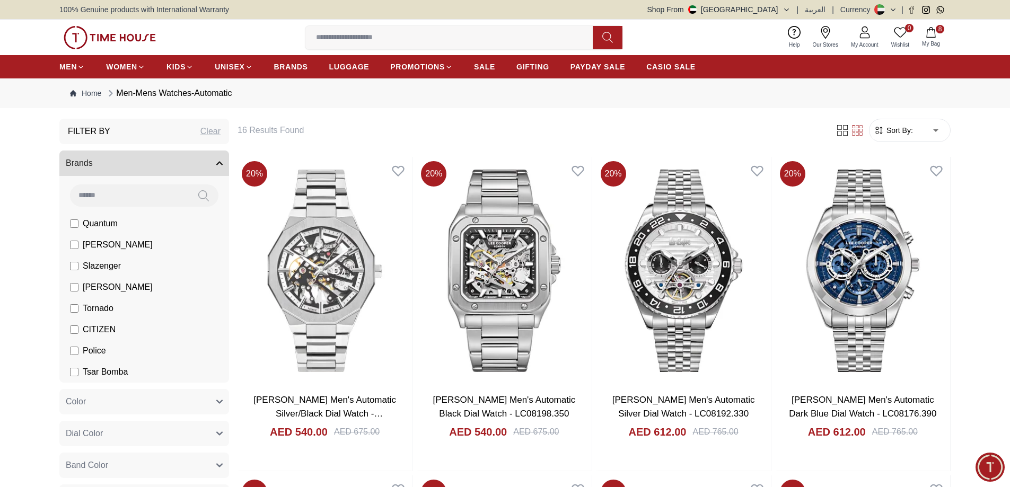
type input "*"
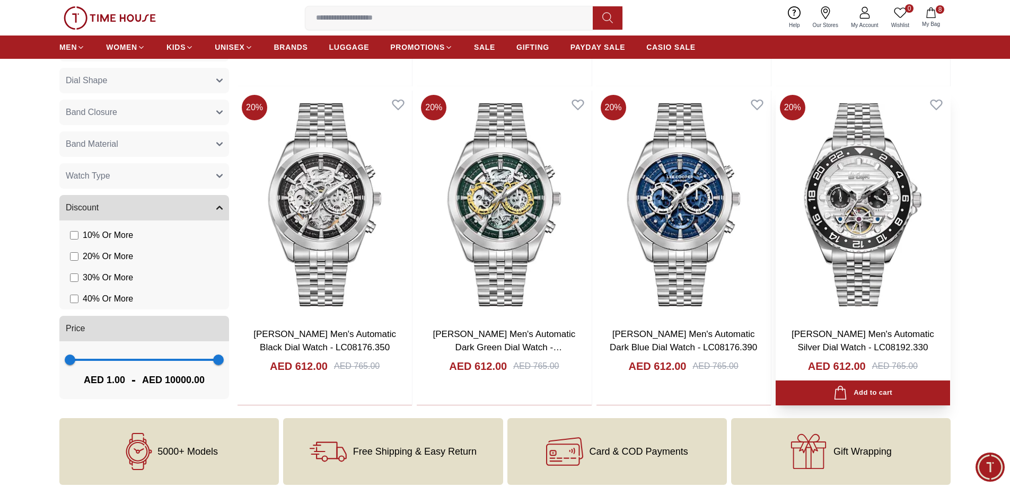
scroll to position [1061, 0]
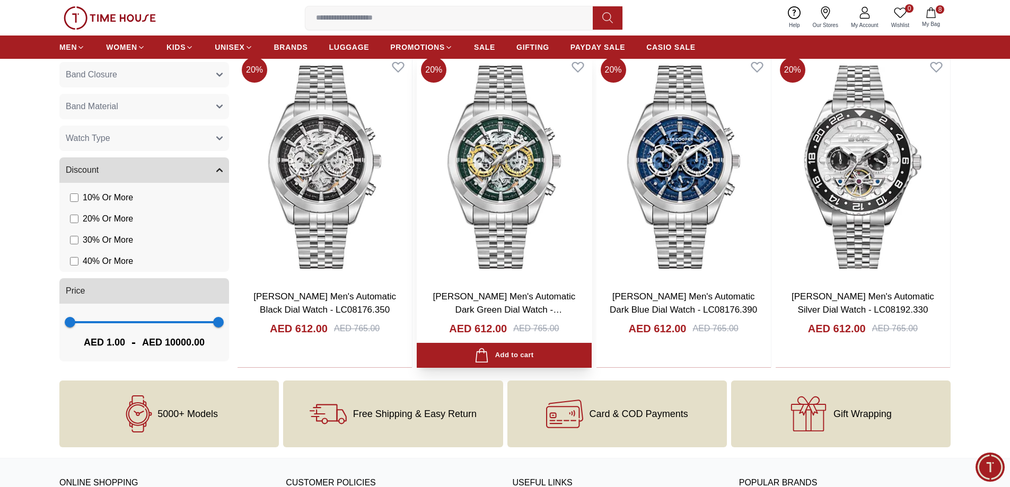
click at [500, 189] on img at bounding box center [504, 167] width 174 height 228
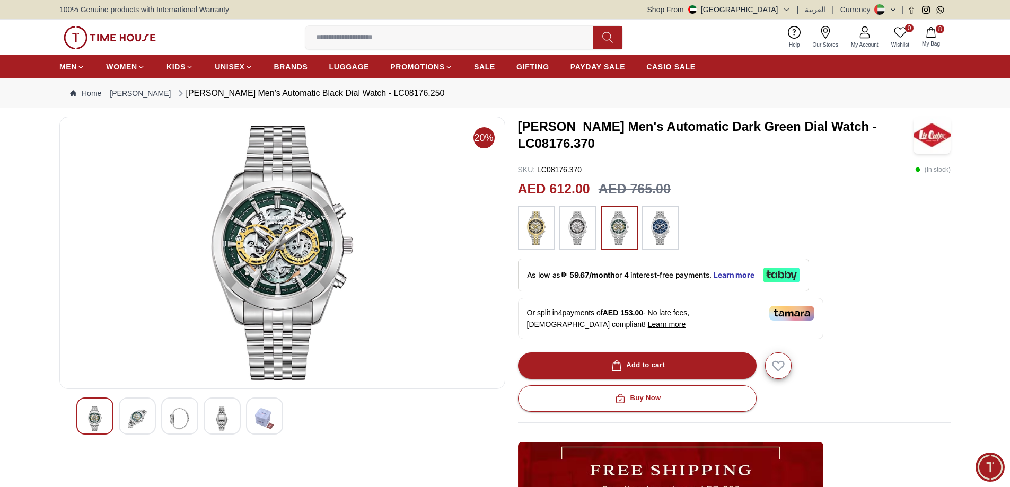
click at [140, 419] on img at bounding box center [137, 419] width 19 height 24
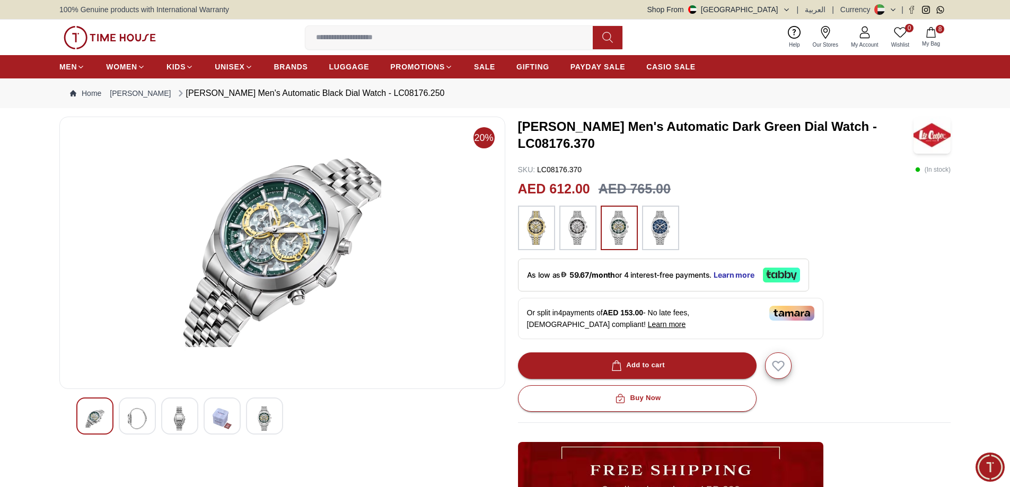
click at [170, 419] on img at bounding box center [179, 419] width 19 height 24
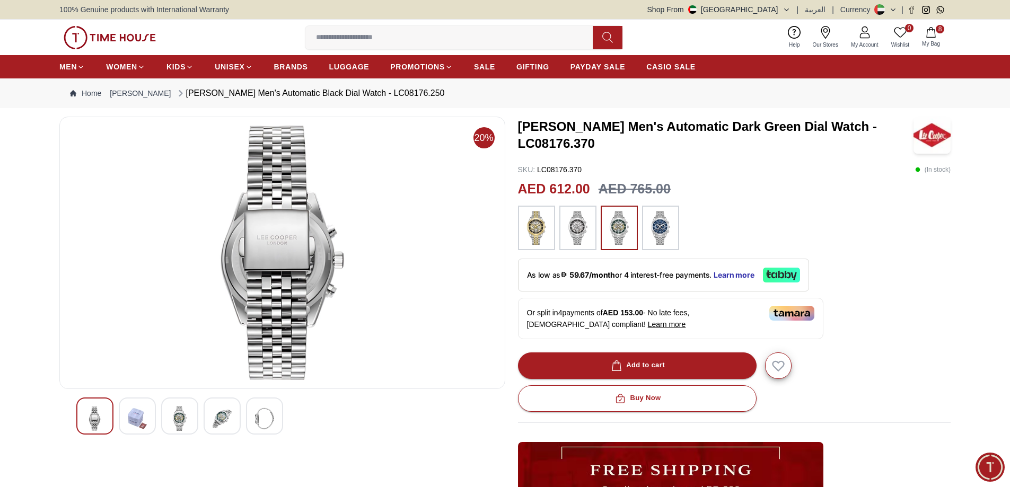
click at [186, 421] on img at bounding box center [179, 419] width 19 height 24
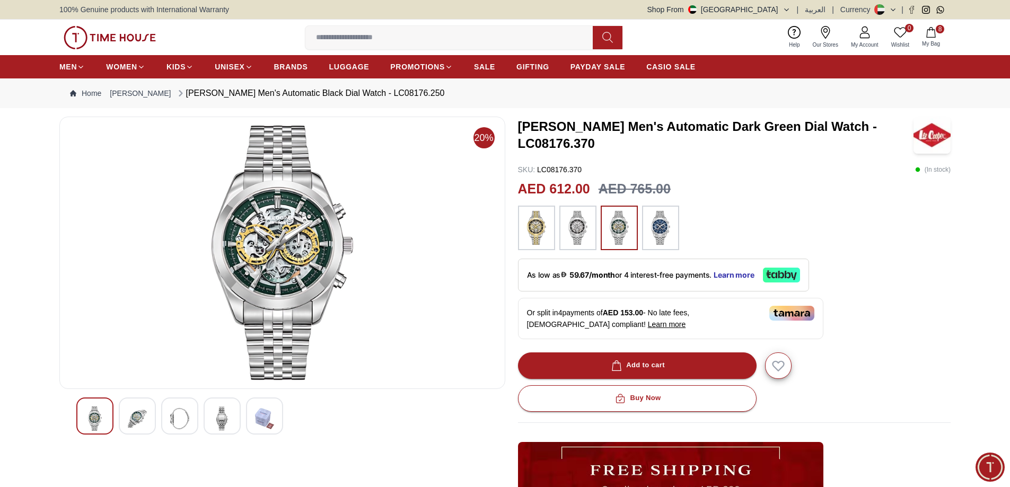
click at [186, 421] on img at bounding box center [179, 419] width 19 height 24
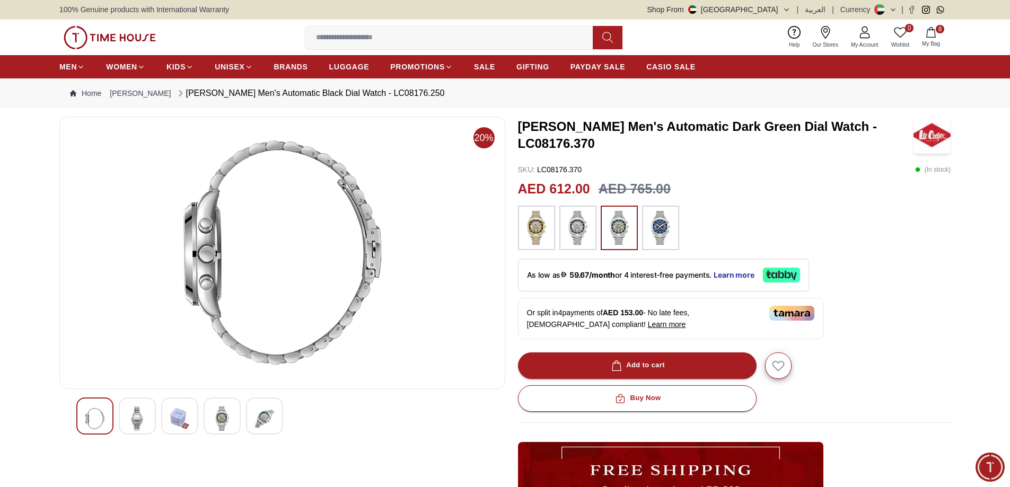
click at [208, 418] on div at bounding box center [222, 416] width 37 height 37
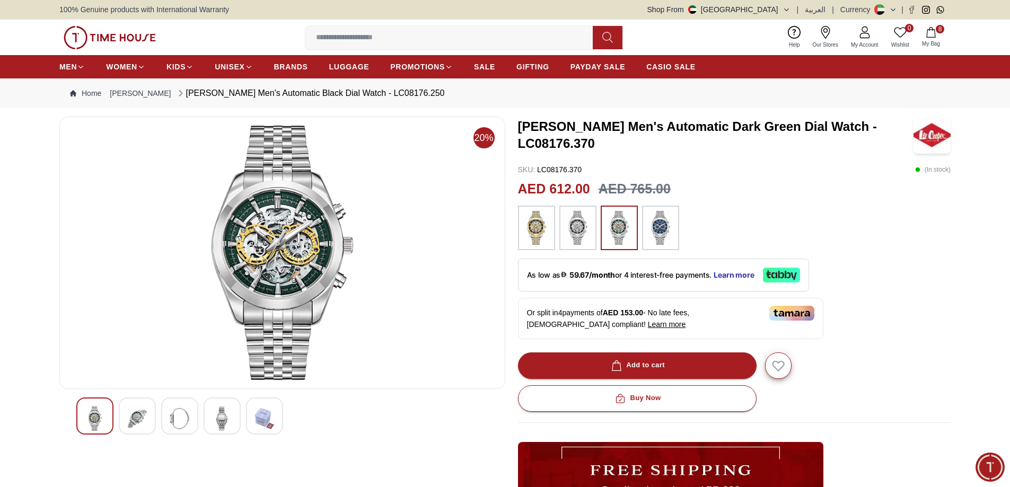
click at [243, 417] on div at bounding box center [282, 416] width 412 height 37
click at [233, 421] on div at bounding box center [222, 416] width 37 height 37
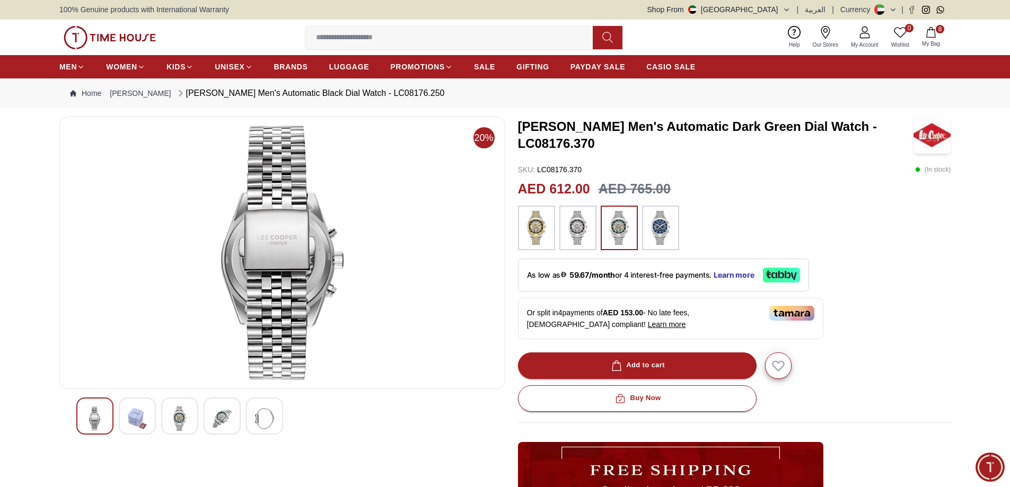
click at [257, 416] on img at bounding box center [264, 419] width 19 height 24
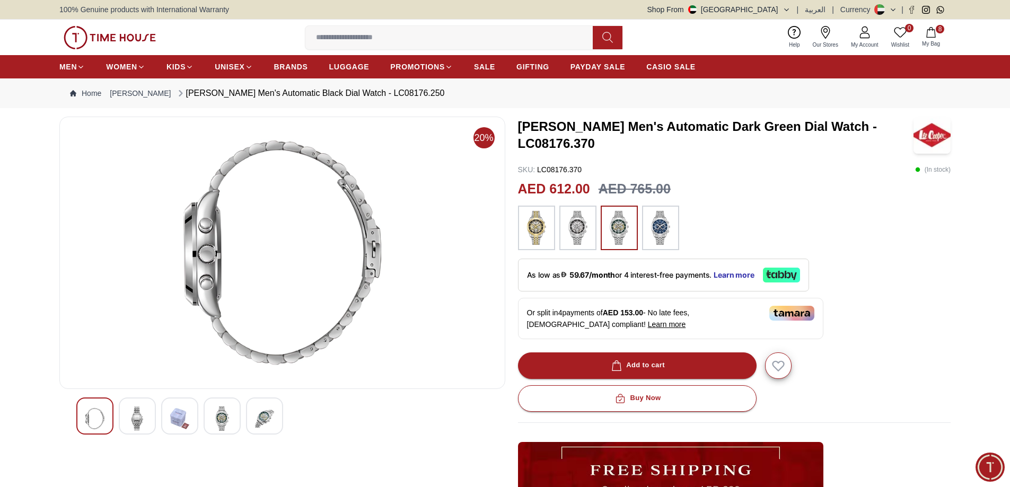
click at [257, 416] on img at bounding box center [264, 419] width 19 height 24
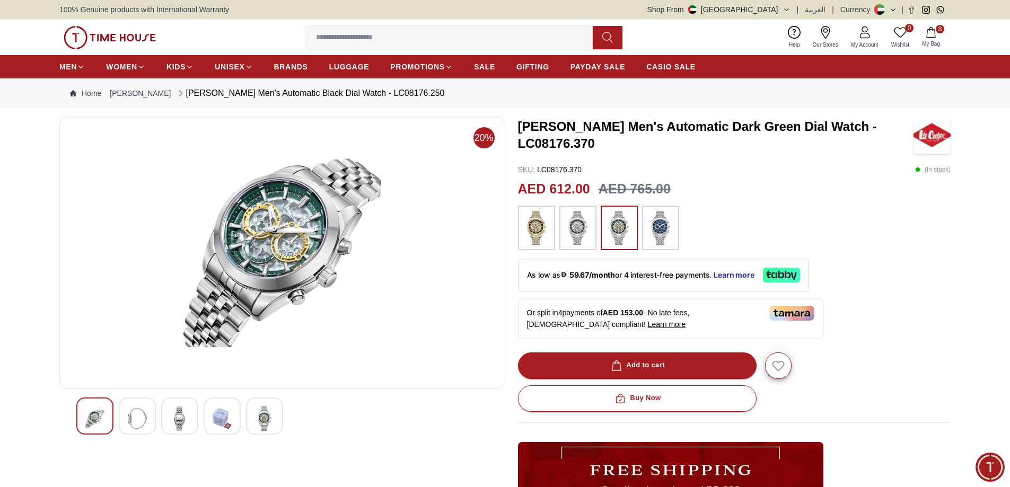
click at [257, 416] on img at bounding box center [264, 419] width 19 height 24
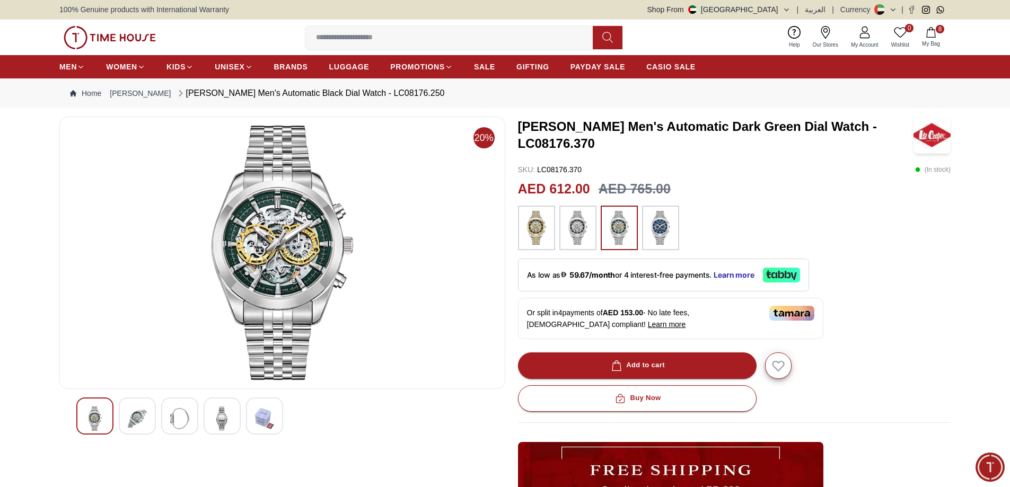
click at [257, 416] on img at bounding box center [264, 419] width 19 height 24
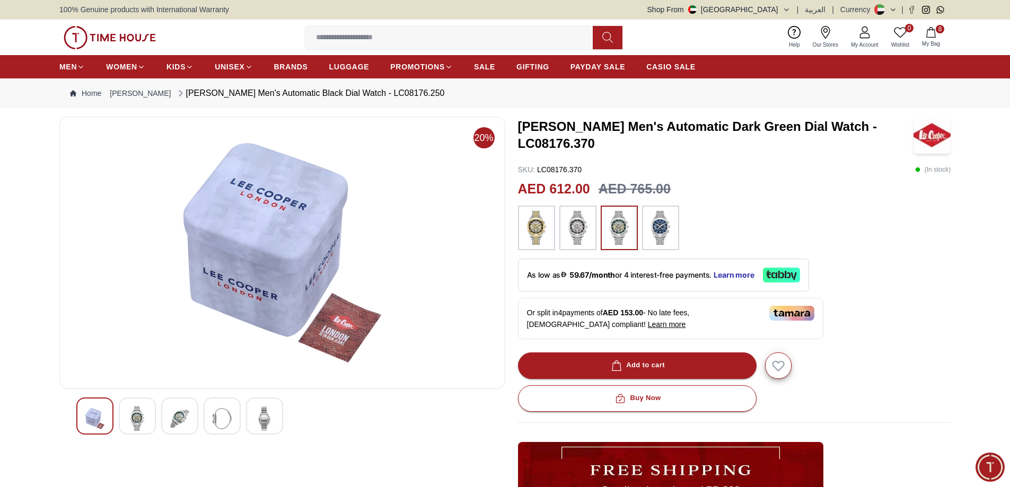
click at [257, 416] on img at bounding box center [264, 419] width 19 height 24
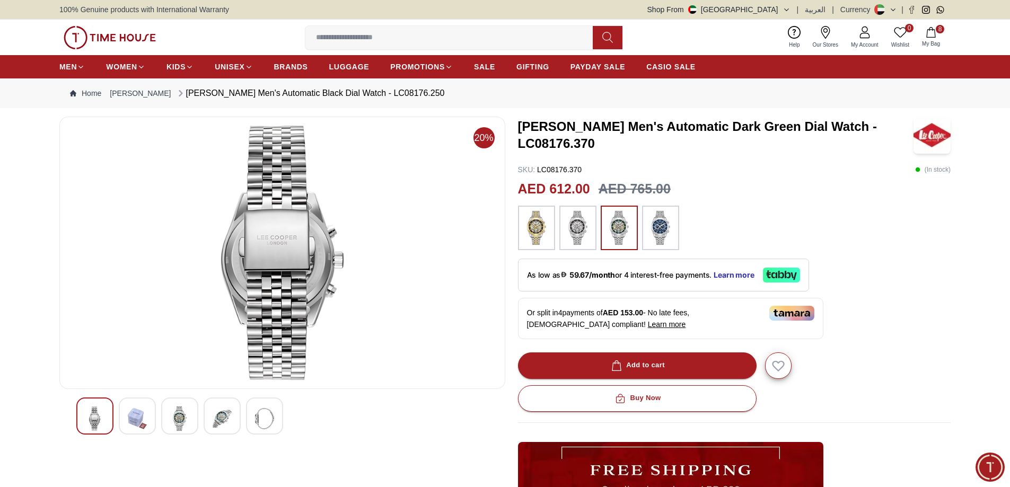
click at [257, 416] on img at bounding box center [264, 419] width 19 height 24
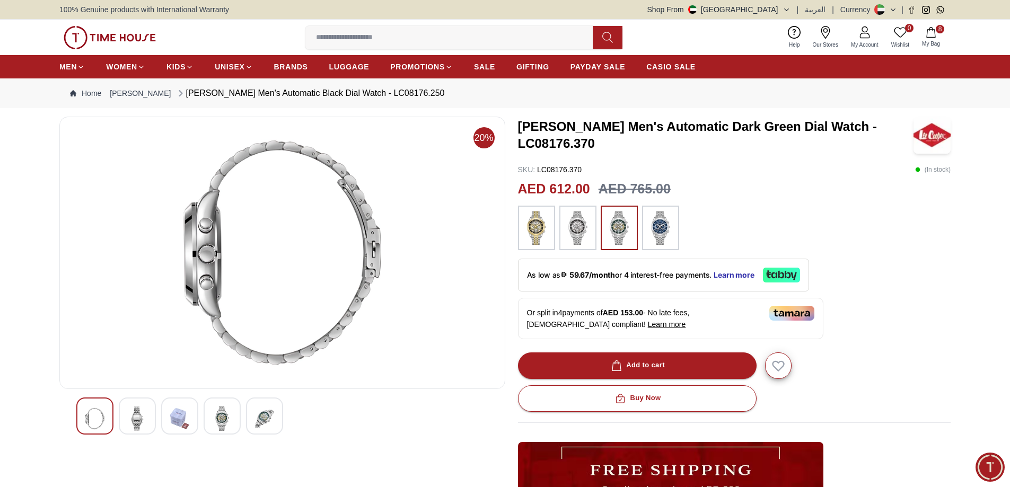
click at [257, 416] on img at bounding box center [264, 419] width 19 height 24
click at [232, 416] on img at bounding box center [222, 419] width 19 height 24
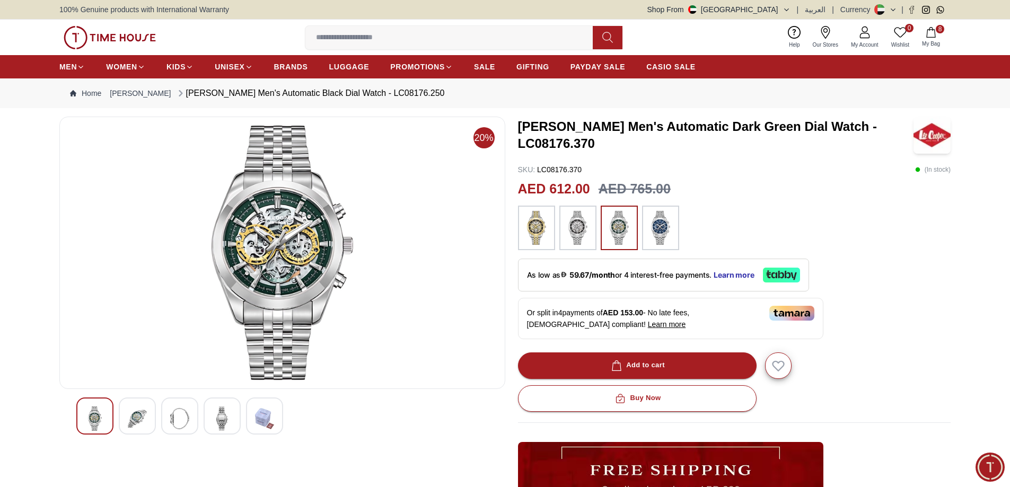
click at [257, 416] on img at bounding box center [264, 419] width 19 height 24
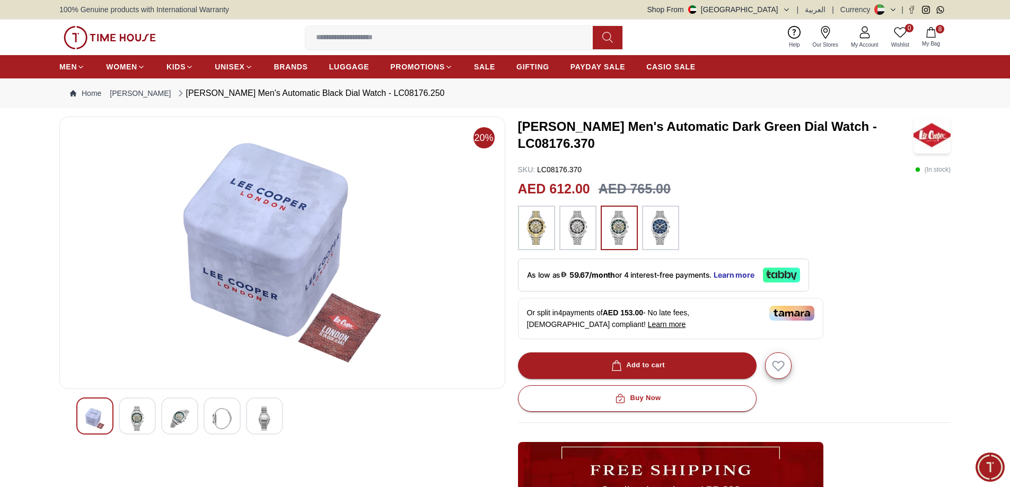
click at [257, 416] on img at bounding box center [264, 419] width 19 height 24
click at [232, 416] on img at bounding box center [222, 419] width 19 height 24
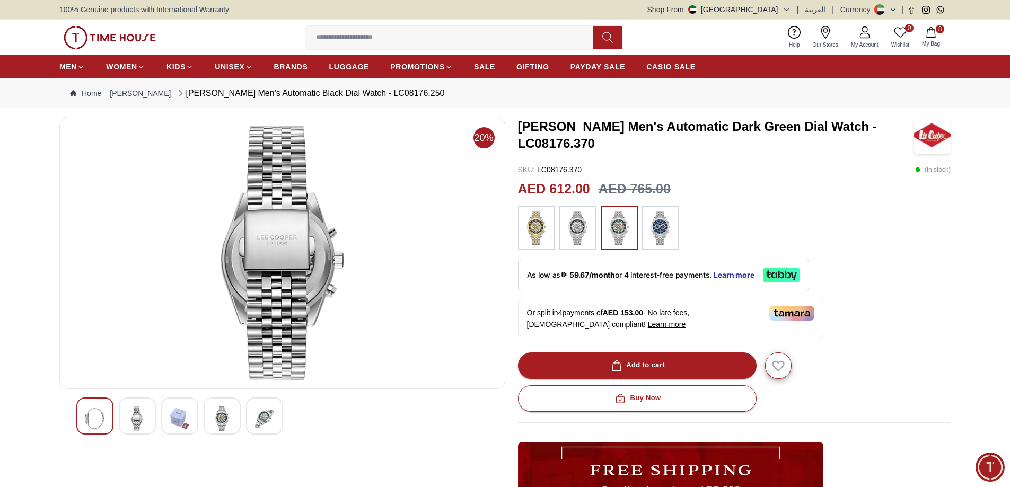
click at [257, 416] on img at bounding box center [264, 419] width 19 height 24
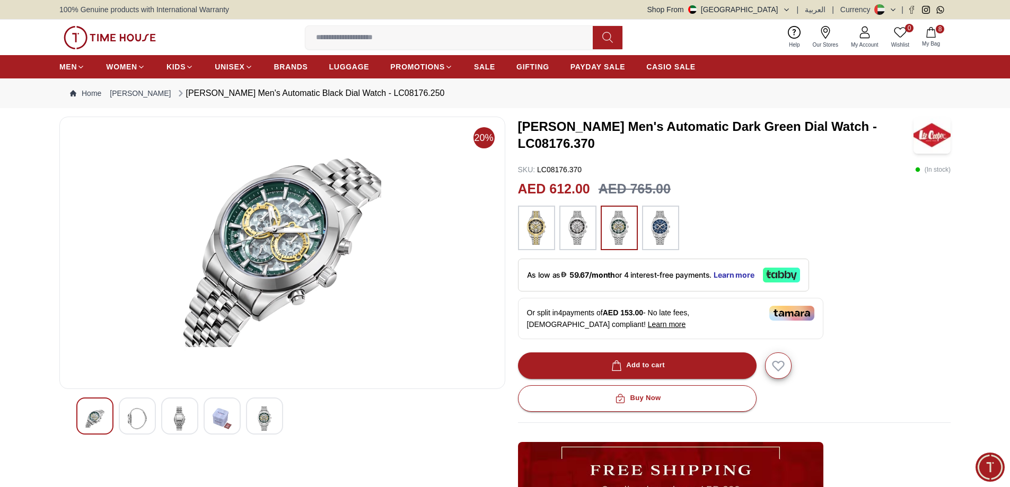
click at [257, 416] on img at bounding box center [264, 419] width 19 height 24
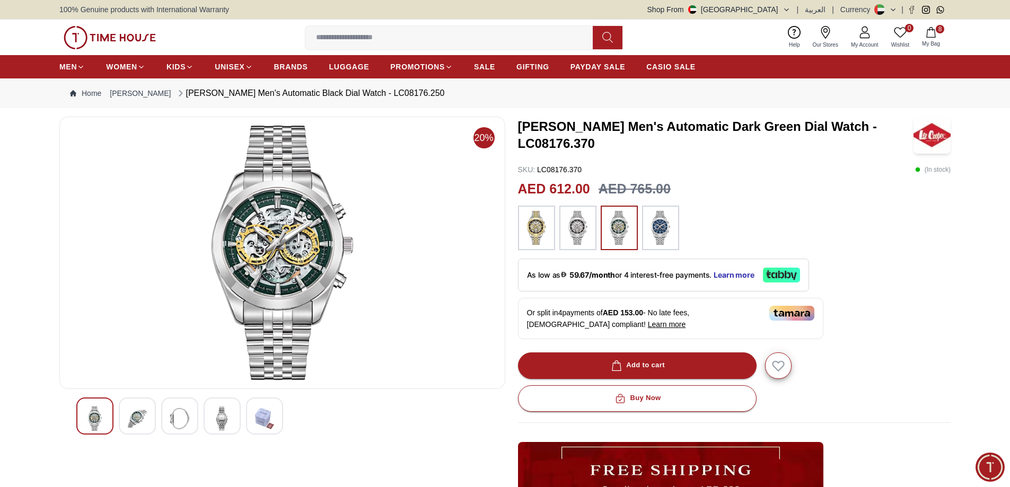
click at [258, 416] on img at bounding box center [264, 419] width 19 height 24
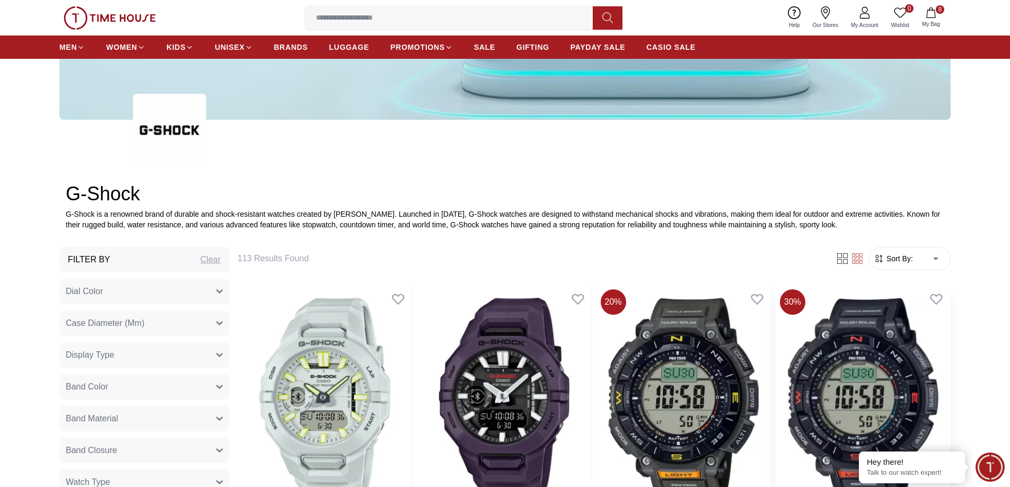
scroll to position [354, 0]
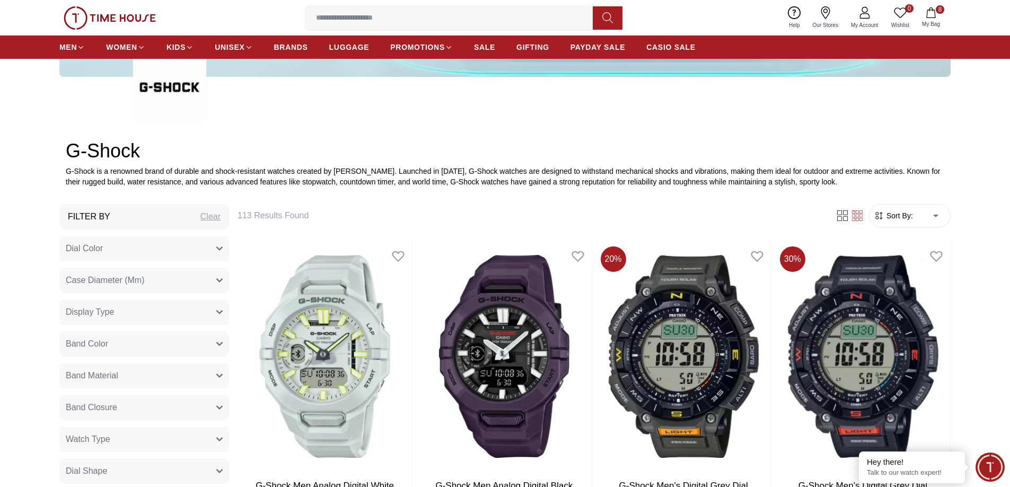
click at [905, 213] on span "Sort By:" at bounding box center [899, 216] width 29 height 11
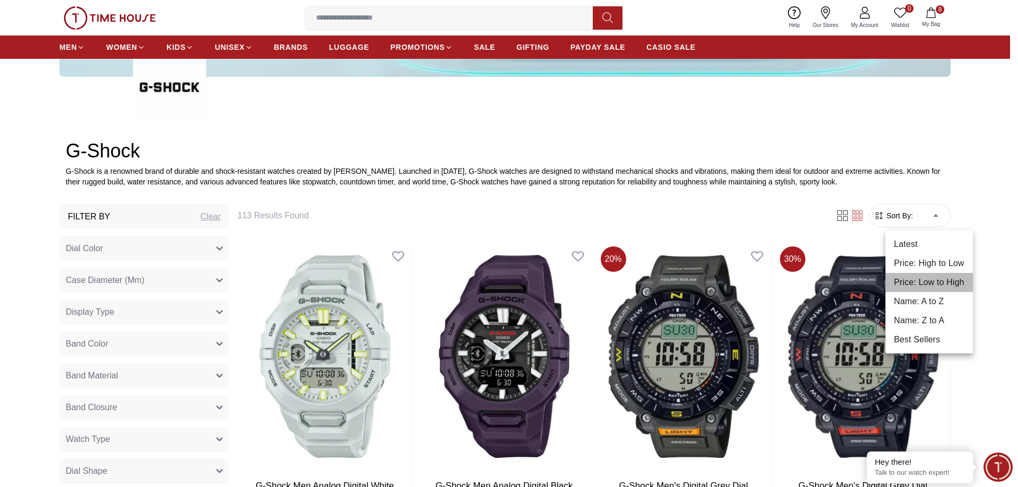
click at [916, 286] on li "Price: Low to High" at bounding box center [930, 282] width 88 height 19
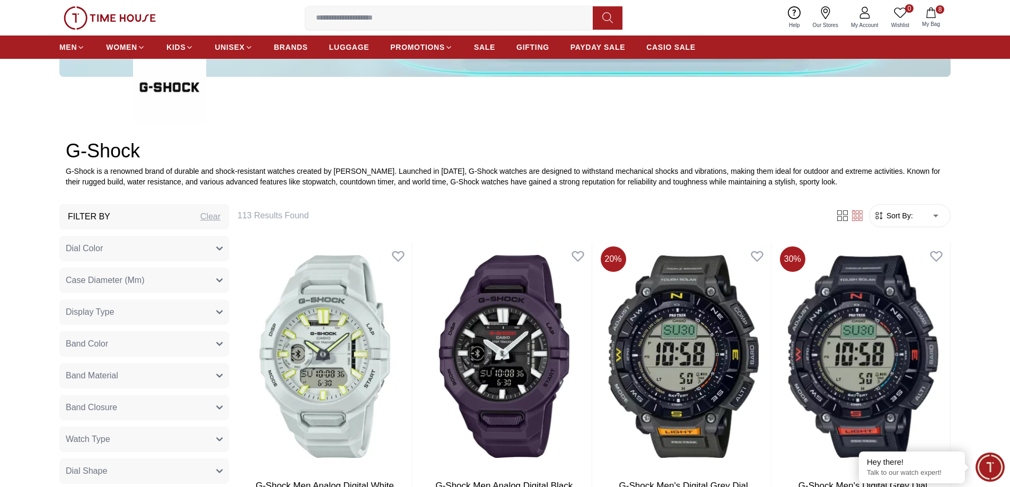
type input "*"
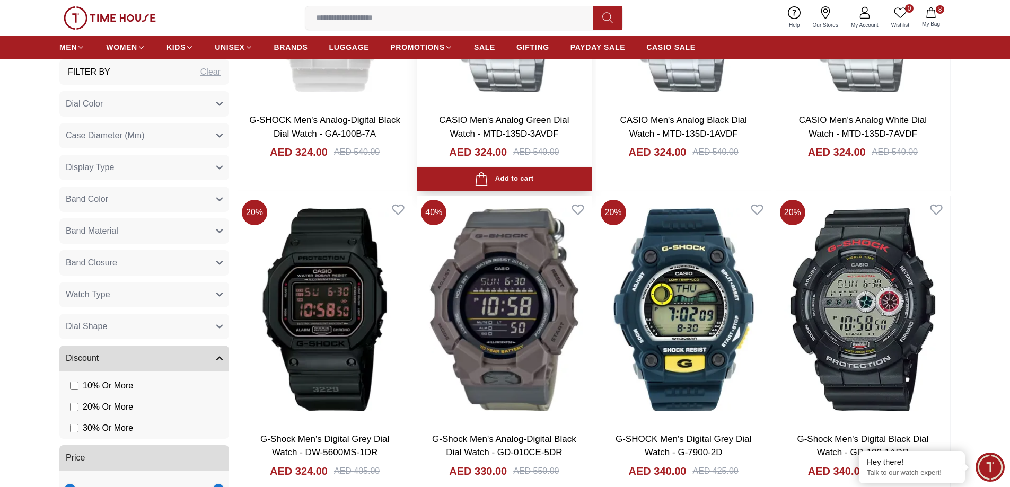
scroll to position [1680, 0]
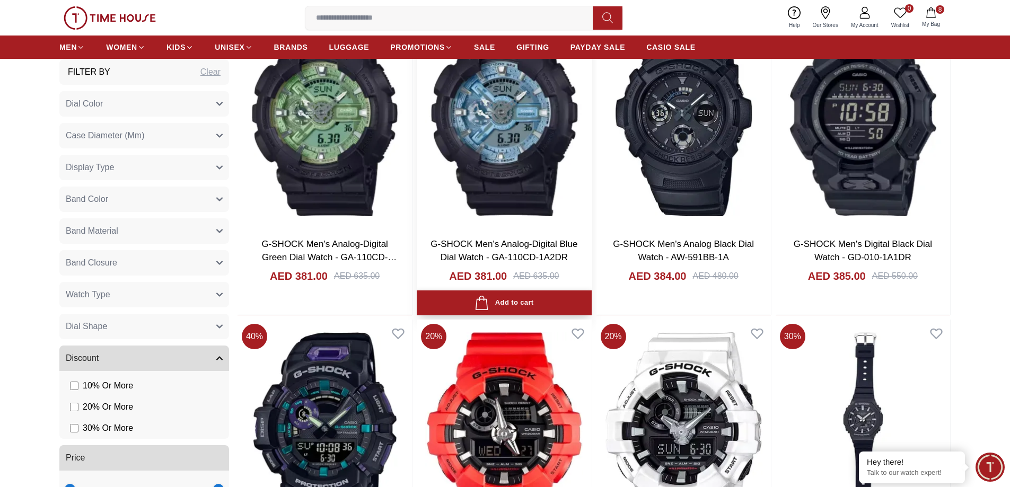
scroll to position [3005, 0]
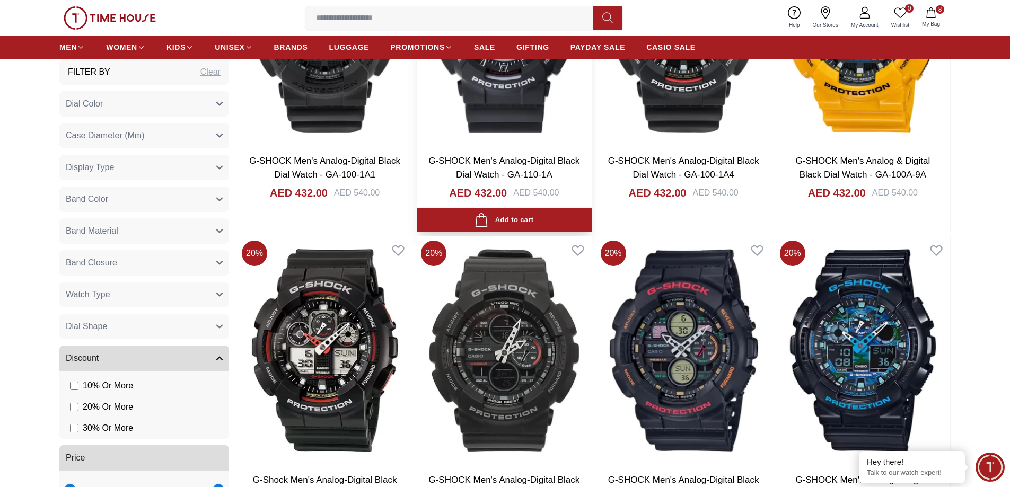
scroll to position [3977, 0]
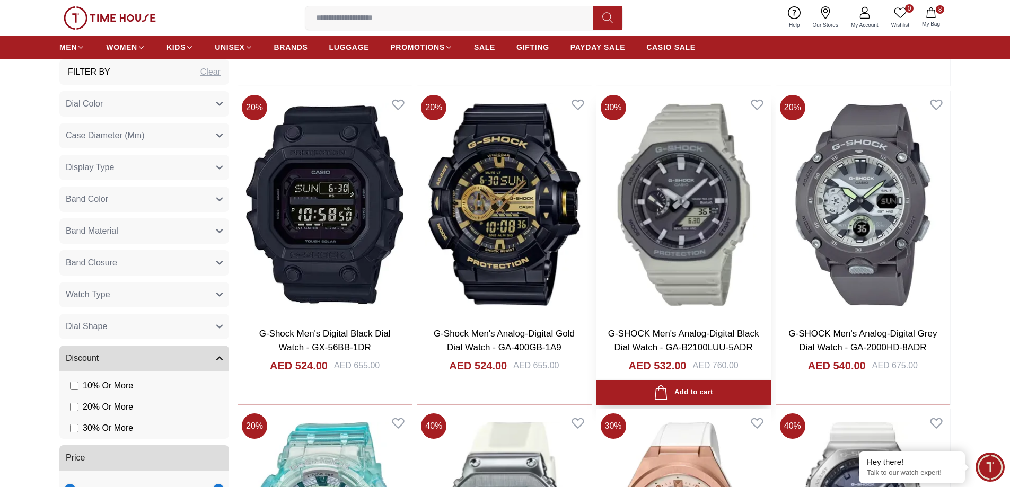
scroll to position [5568, 0]
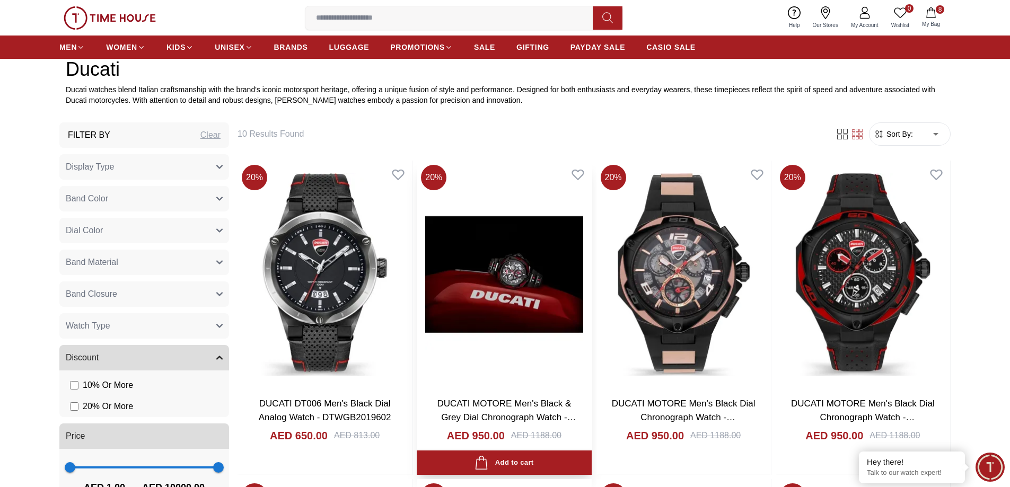
scroll to position [442, 0]
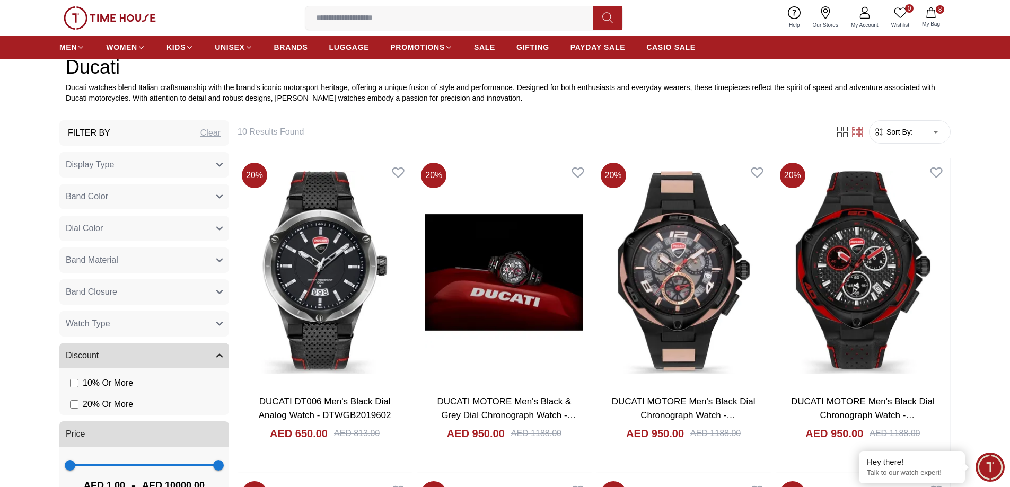
click at [912, 133] on span "Sort By:" at bounding box center [899, 132] width 29 height 11
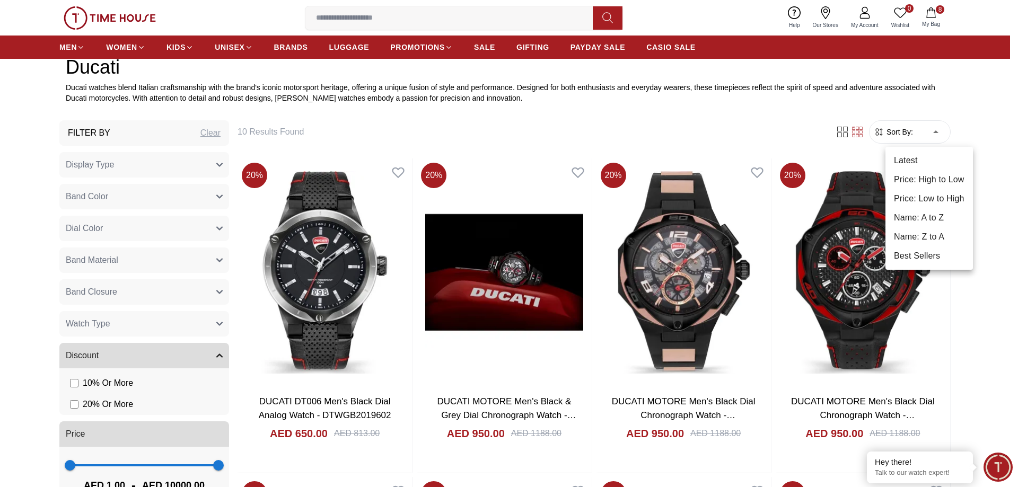
click at [912, 199] on li "Price: Low to High" at bounding box center [930, 198] width 88 height 19
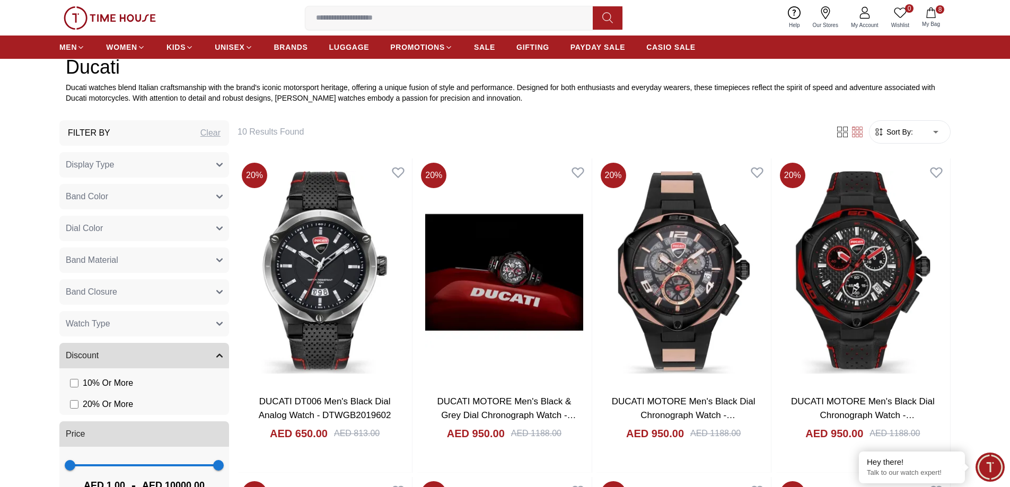
type input "*"
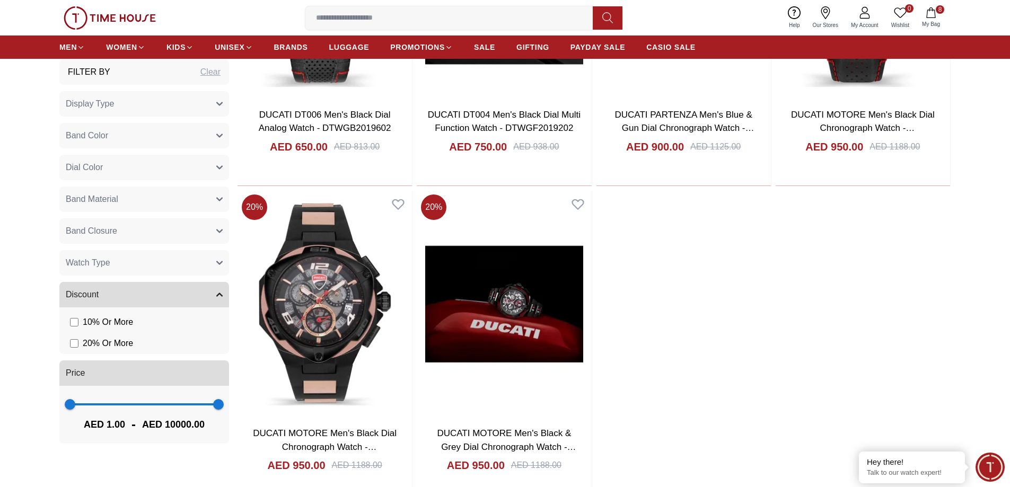
scroll to position [1061, 0]
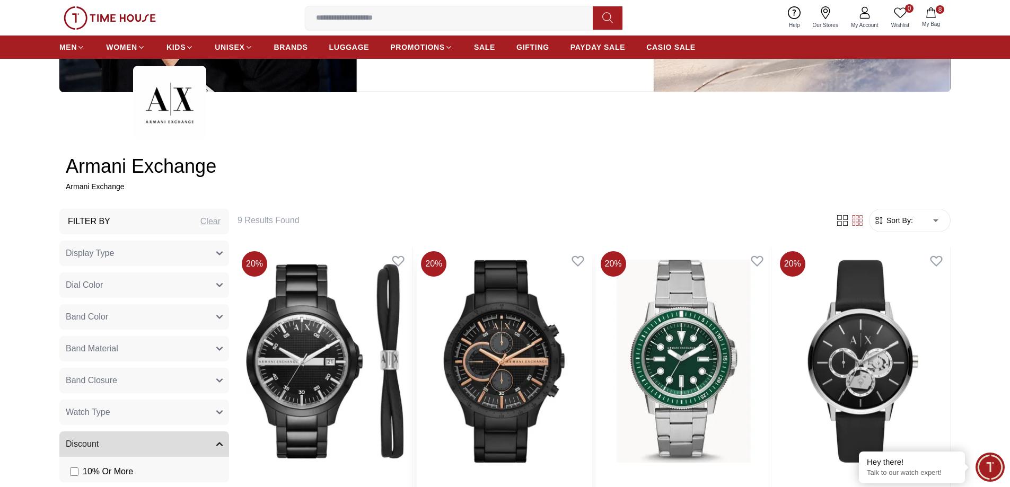
scroll to position [354, 0]
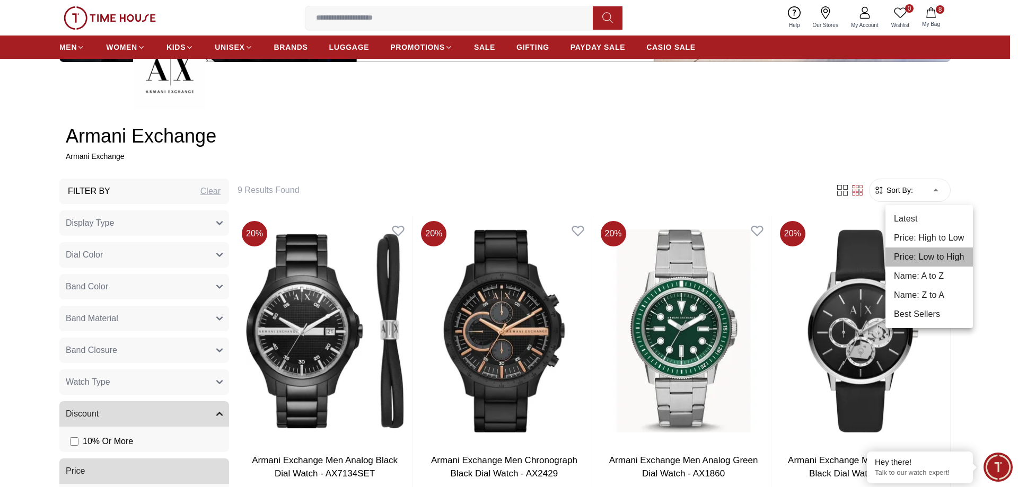
click at [917, 253] on li "Price: Low to High" at bounding box center [930, 257] width 88 height 19
type input "*"
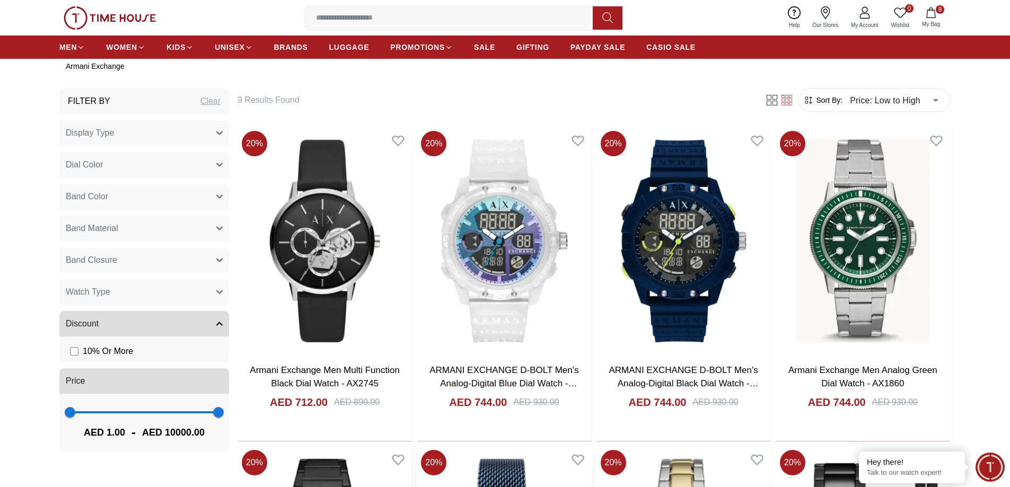
scroll to position [442, 0]
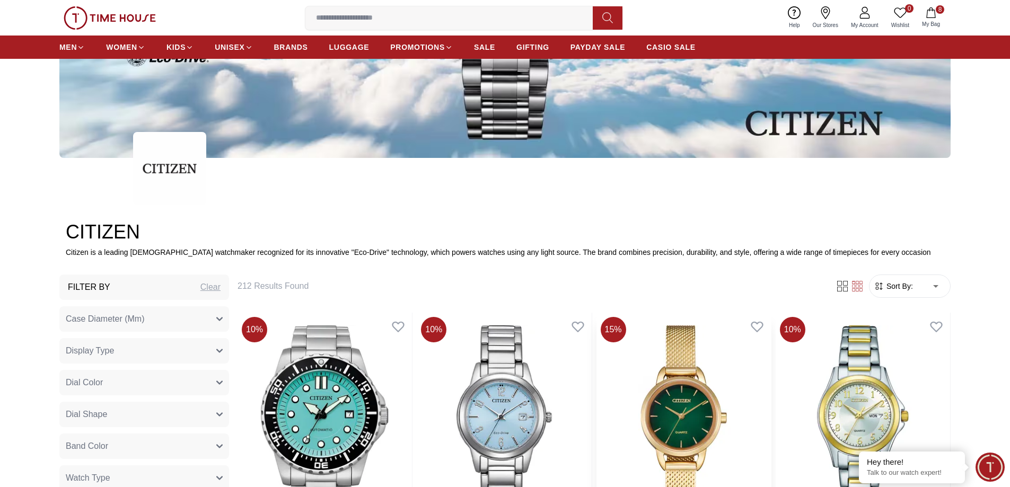
scroll to position [354, 0]
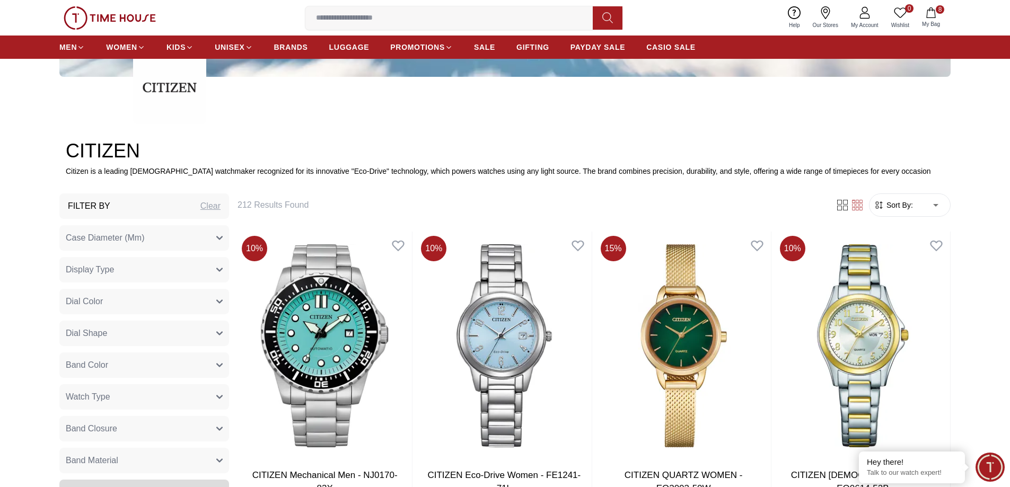
click at [906, 211] on span "Sort By:" at bounding box center [899, 205] width 29 height 11
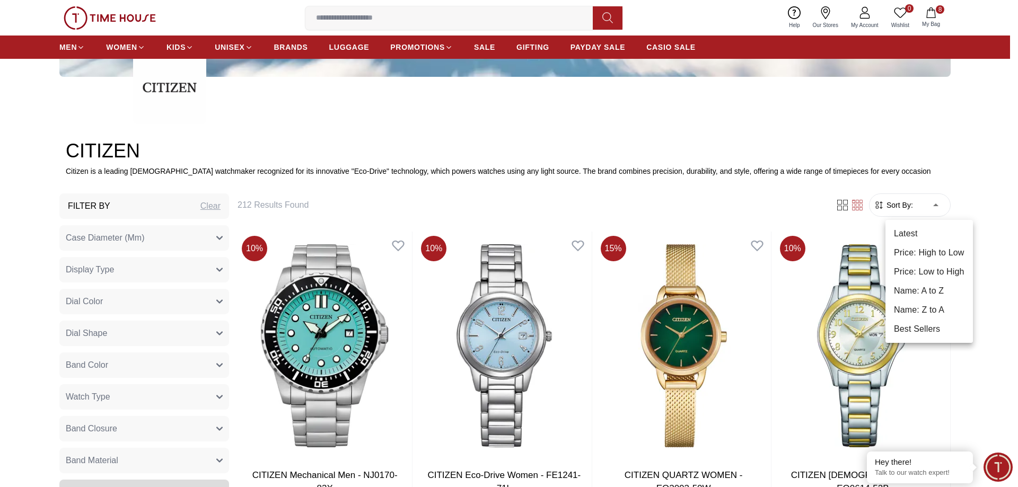
click at [918, 268] on li "Price: Low to High" at bounding box center [930, 272] width 88 height 19
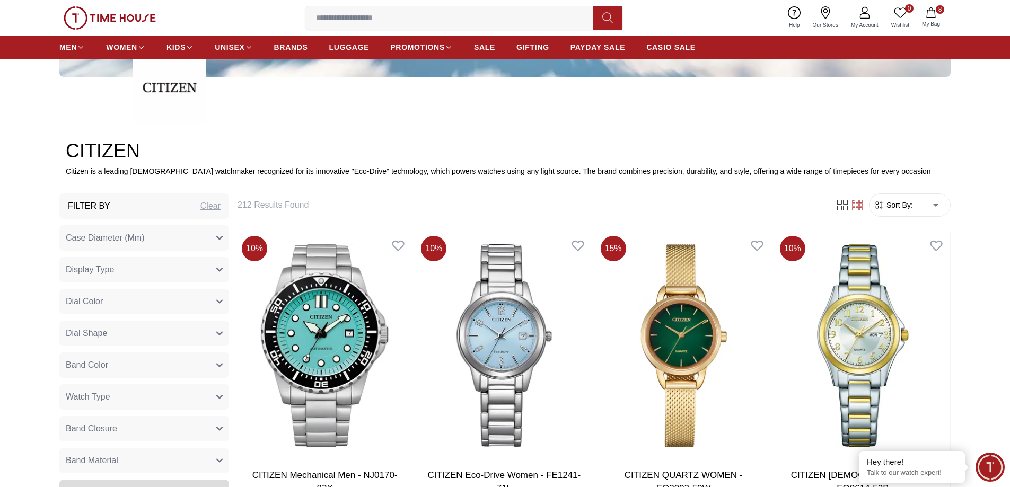
type input "*"
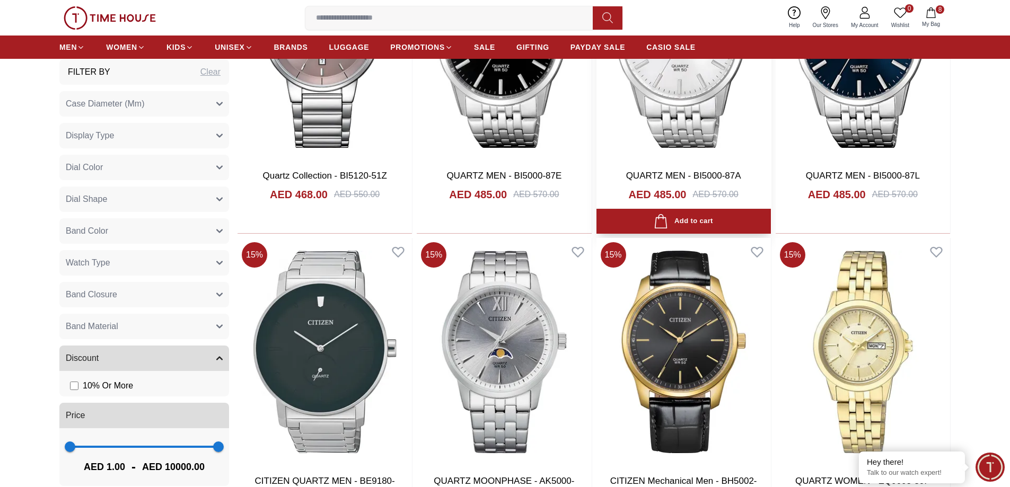
scroll to position [1326, 0]
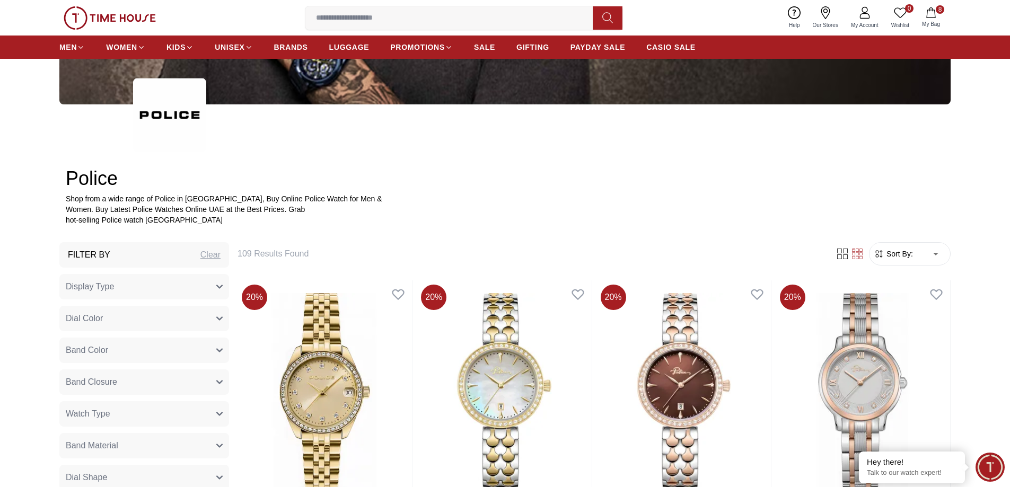
scroll to position [442, 0]
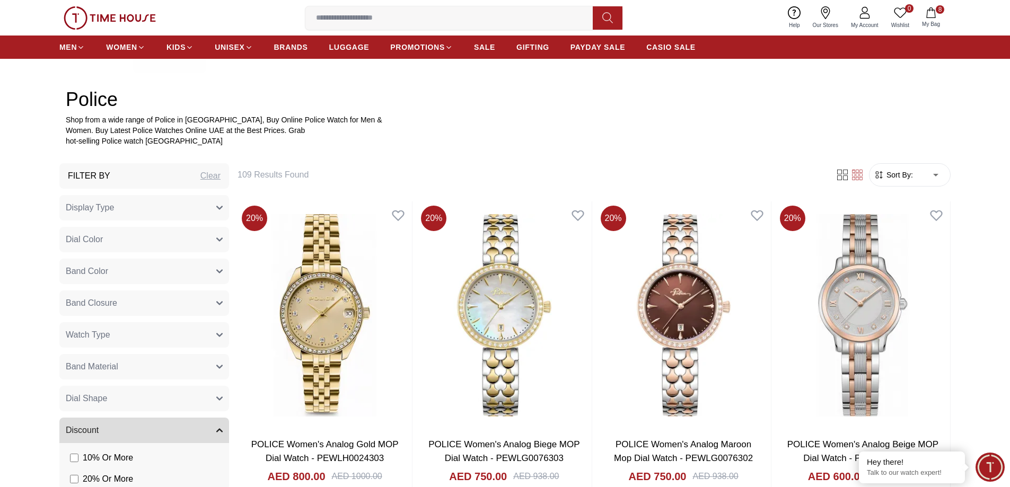
click at [911, 176] on span "Sort By:" at bounding box center [899, 175] width 29 height 11
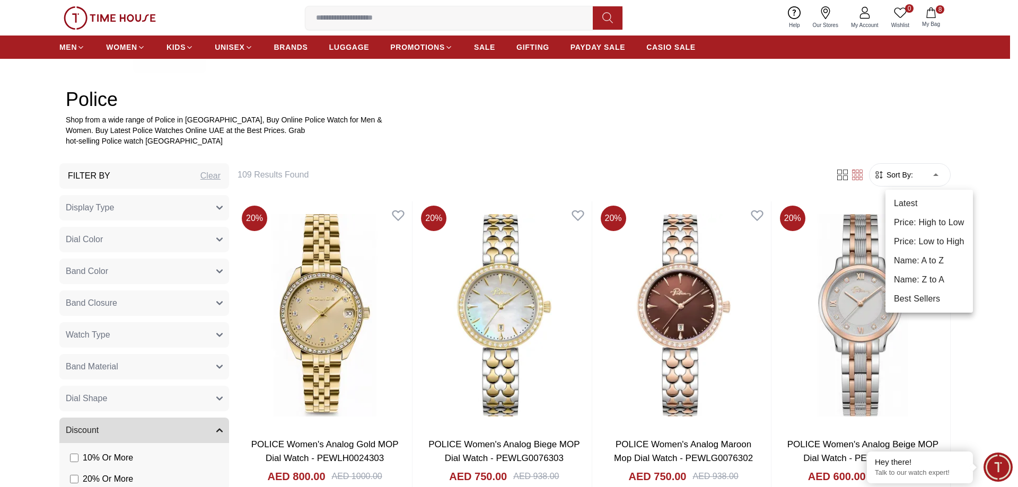
click at [920, 241] on li "Price: Low to High" at bounding box center [930, 241] width 88 height 19
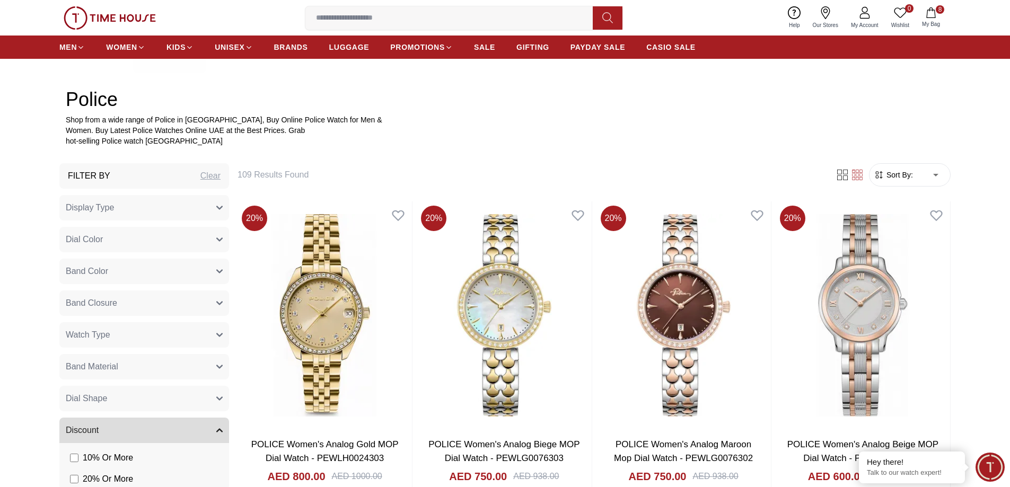
type input "*"
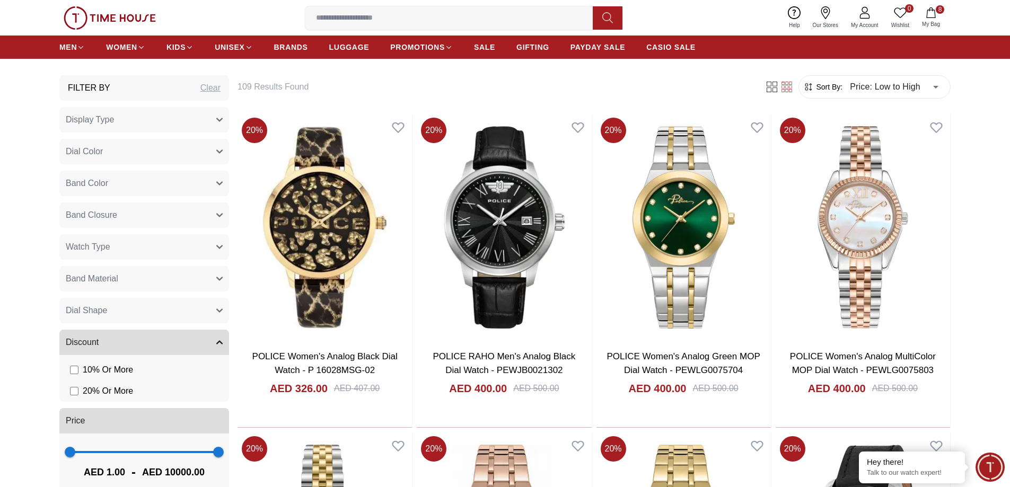
scroll to position [530, 0]
click at [138, 250] on button "Watch Type" at bounding box center [144, 246] width 170 height 25
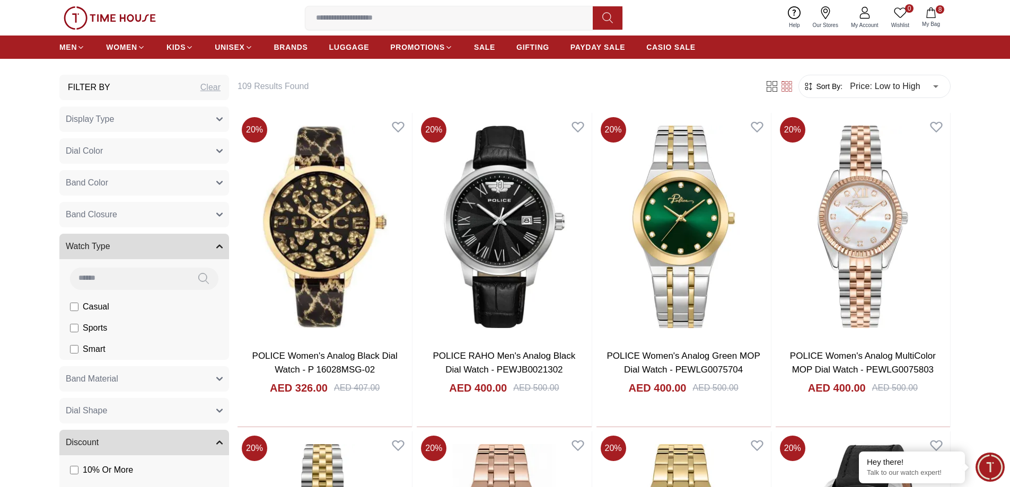
click at [138, 250] on button "Watch Type" at bounding box center [144, 246] width 170 height 25
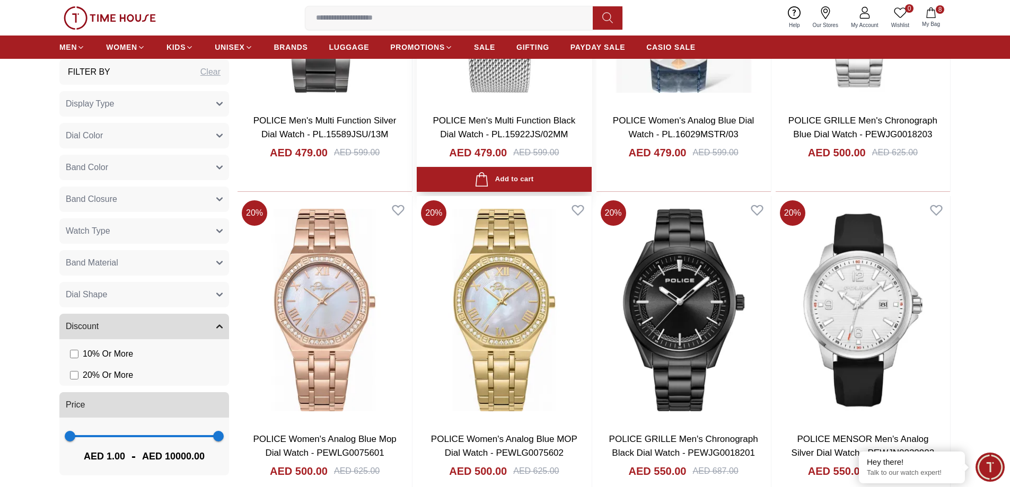
scroll to position [1503, 0]
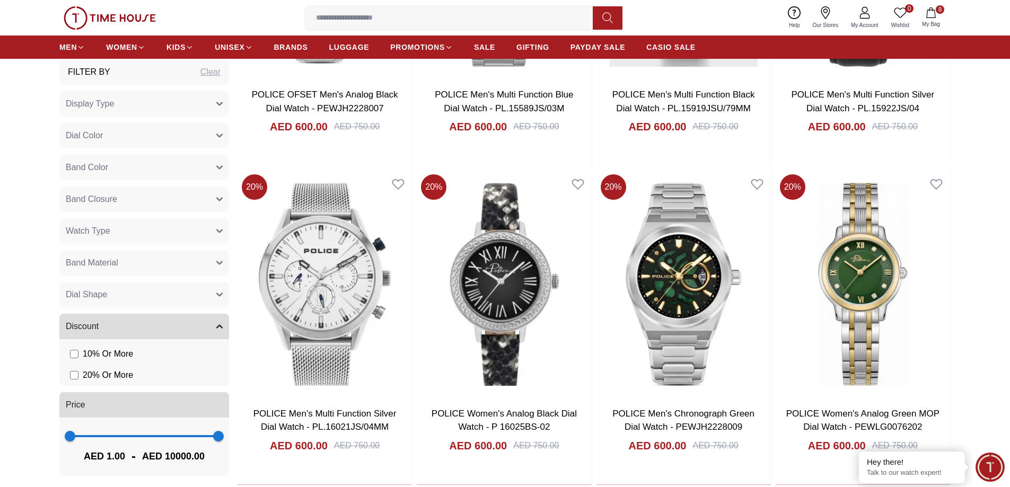
scroll to position [2829, 0]
